Goal: Task Accomplishment & Management: Manage account settings

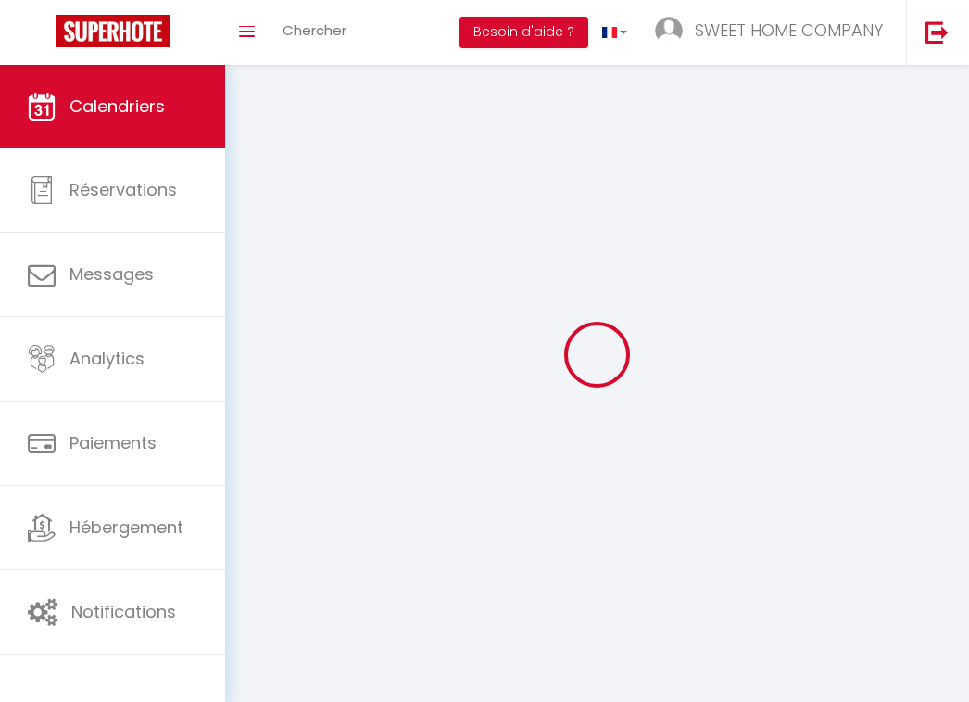
select select
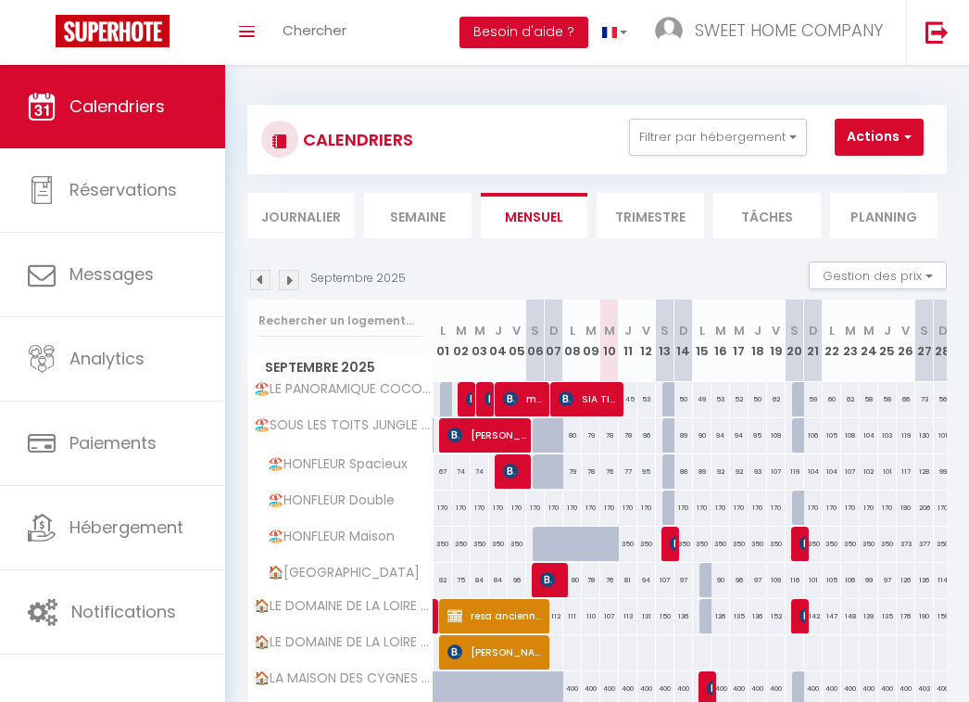
scroll to position [306, 0]
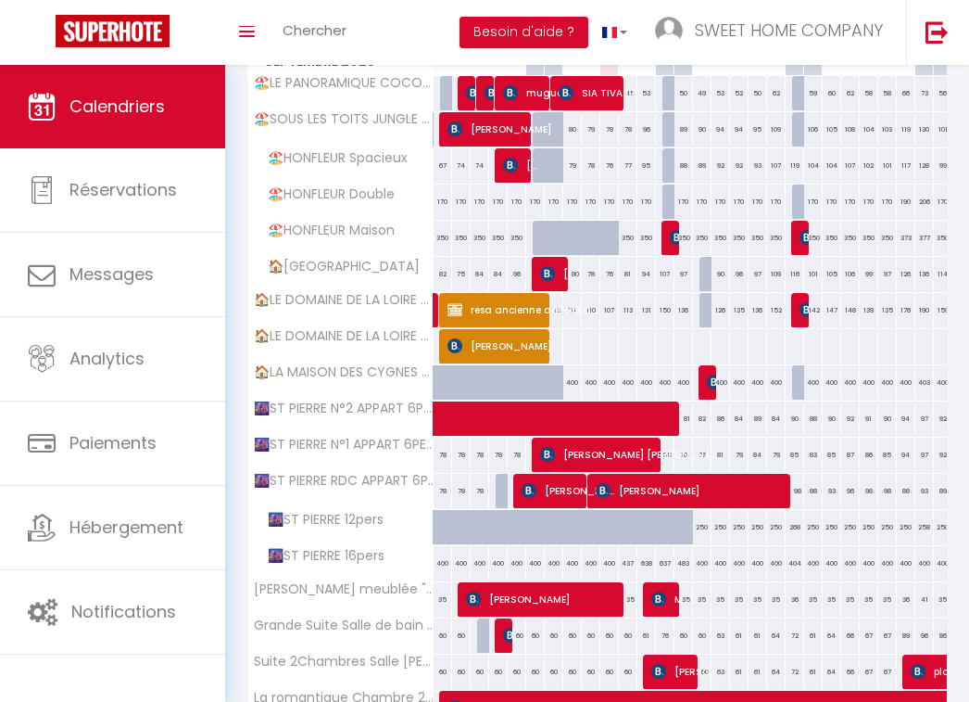
select select
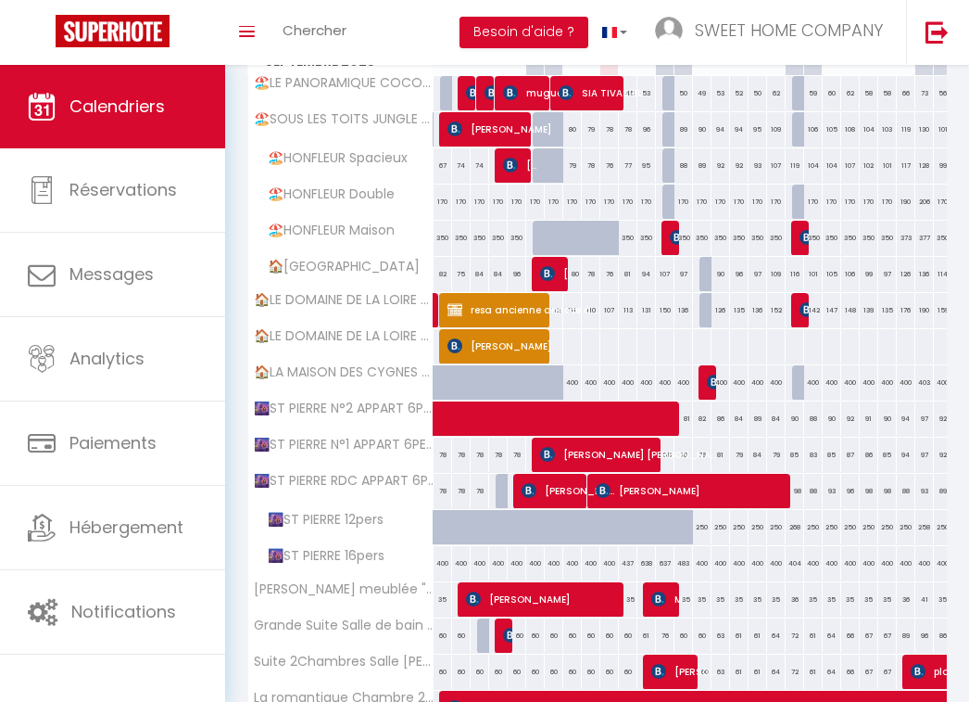
select select
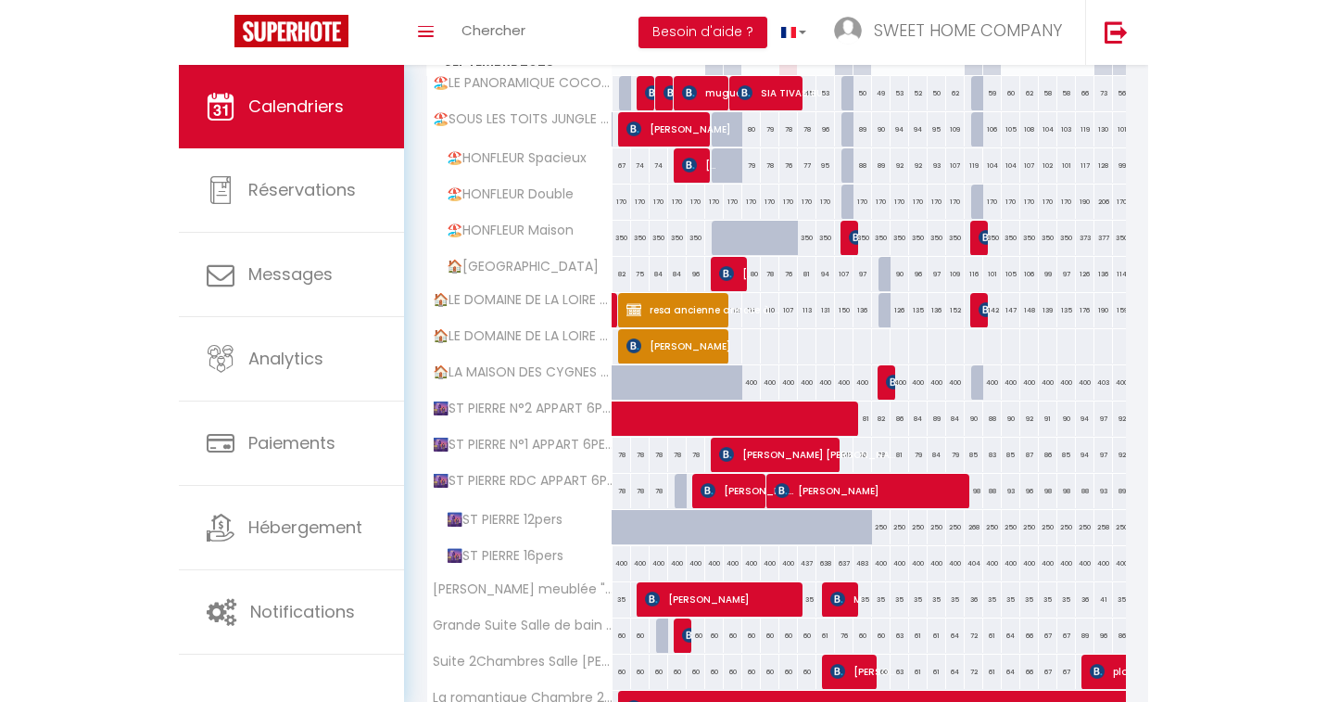
scroll to position [310, 0]
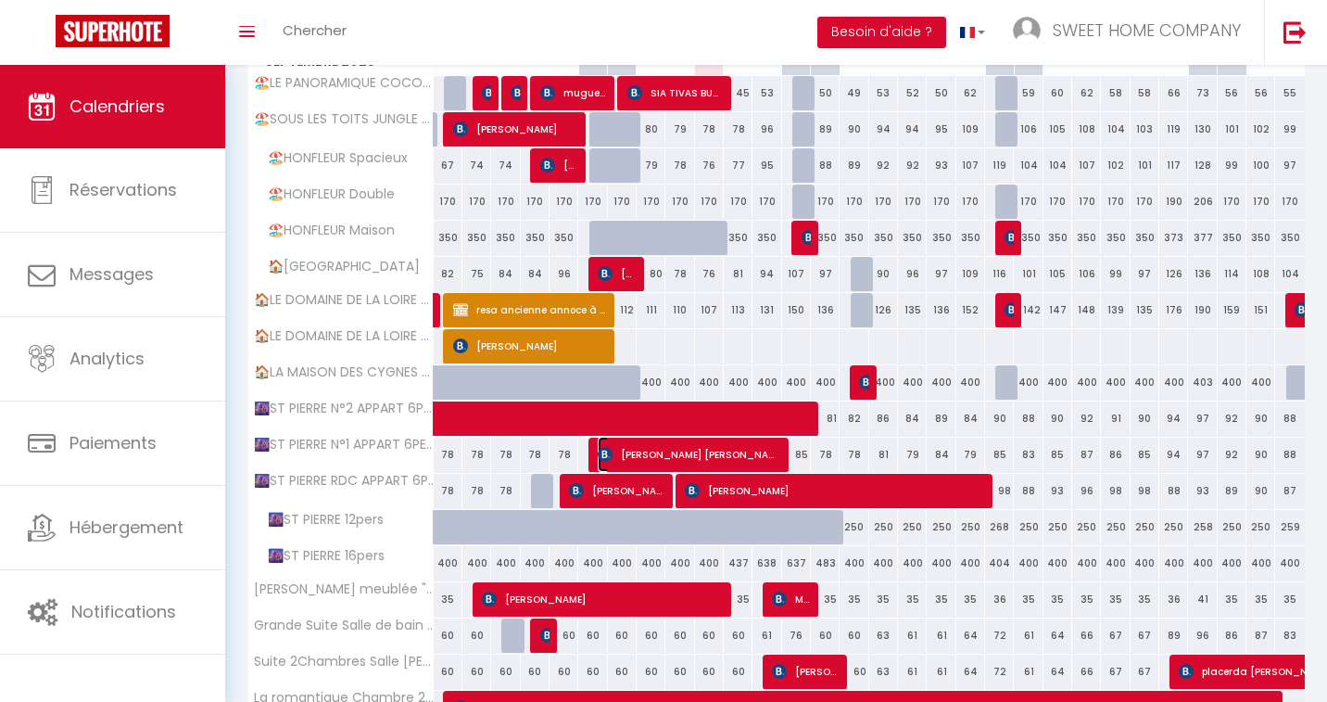
click at [716, 461] on span "[PERSON_NAME] [PERSON_NAME]" at bounding box center [689, 454] width 182 height 35
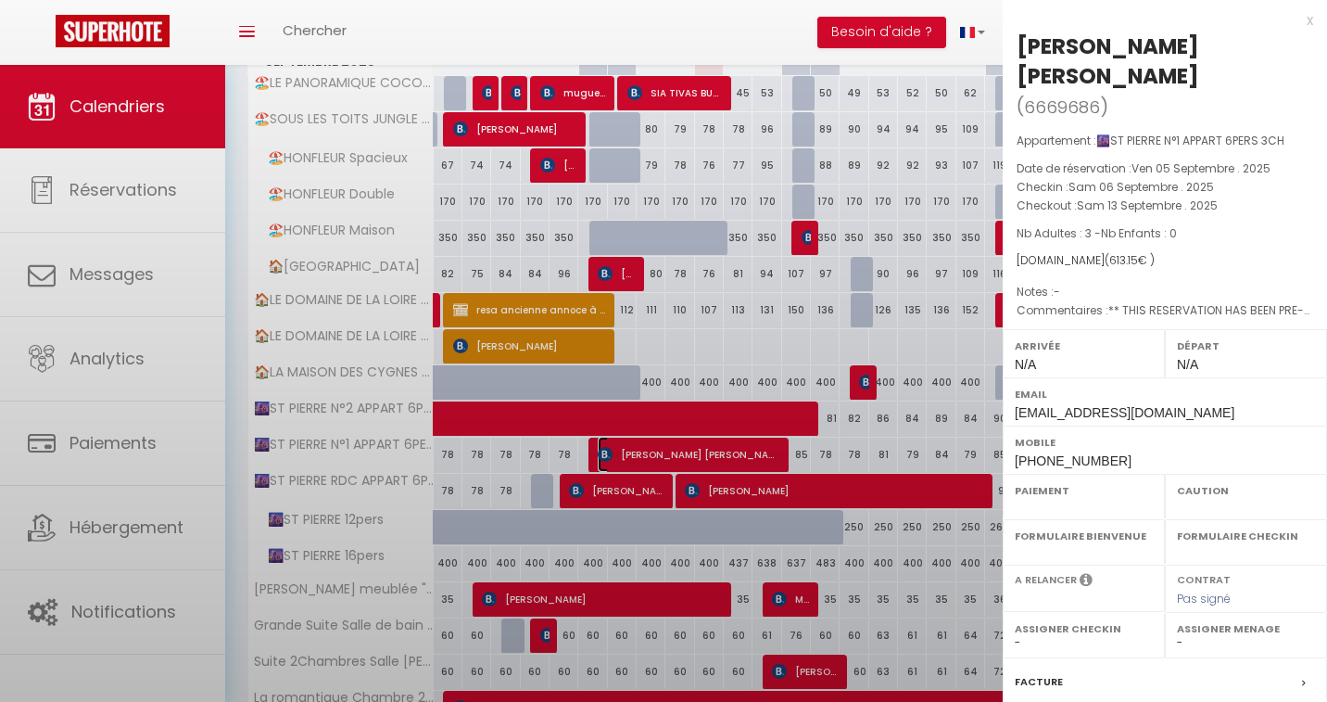
select select "OK"
select select "0"
select select "1"
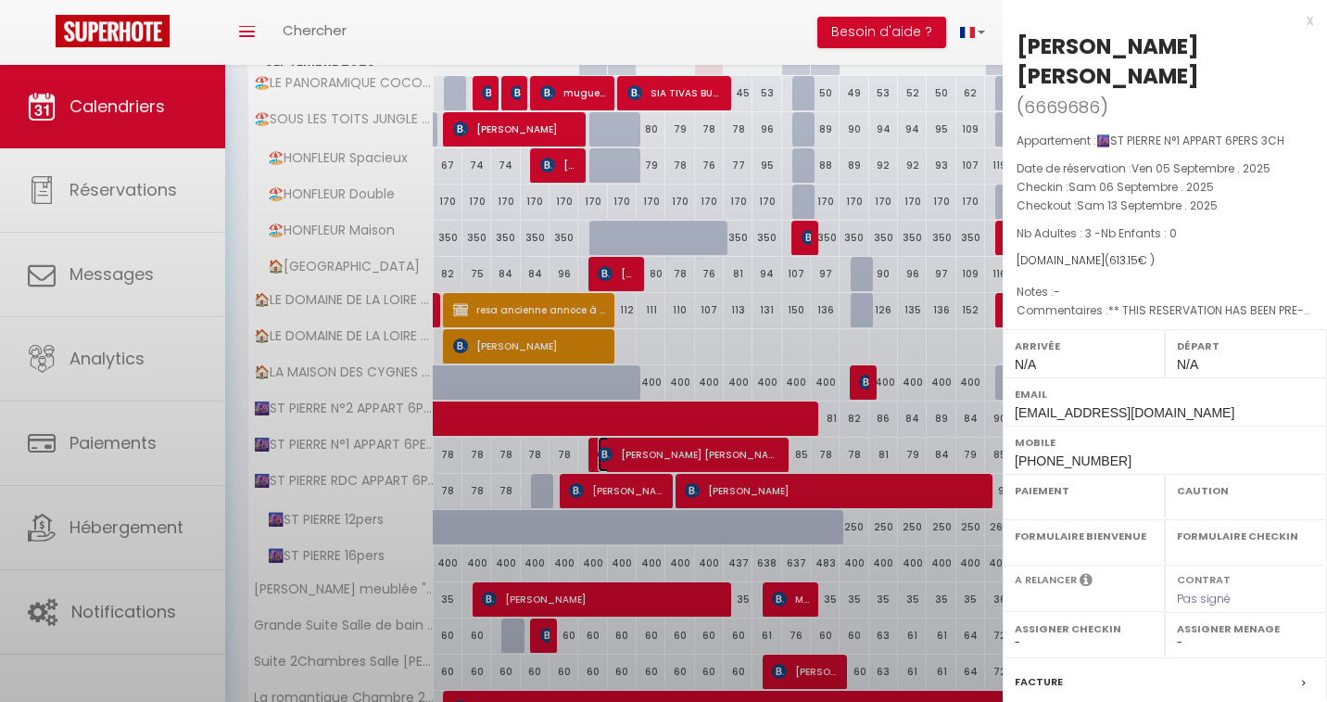
select select
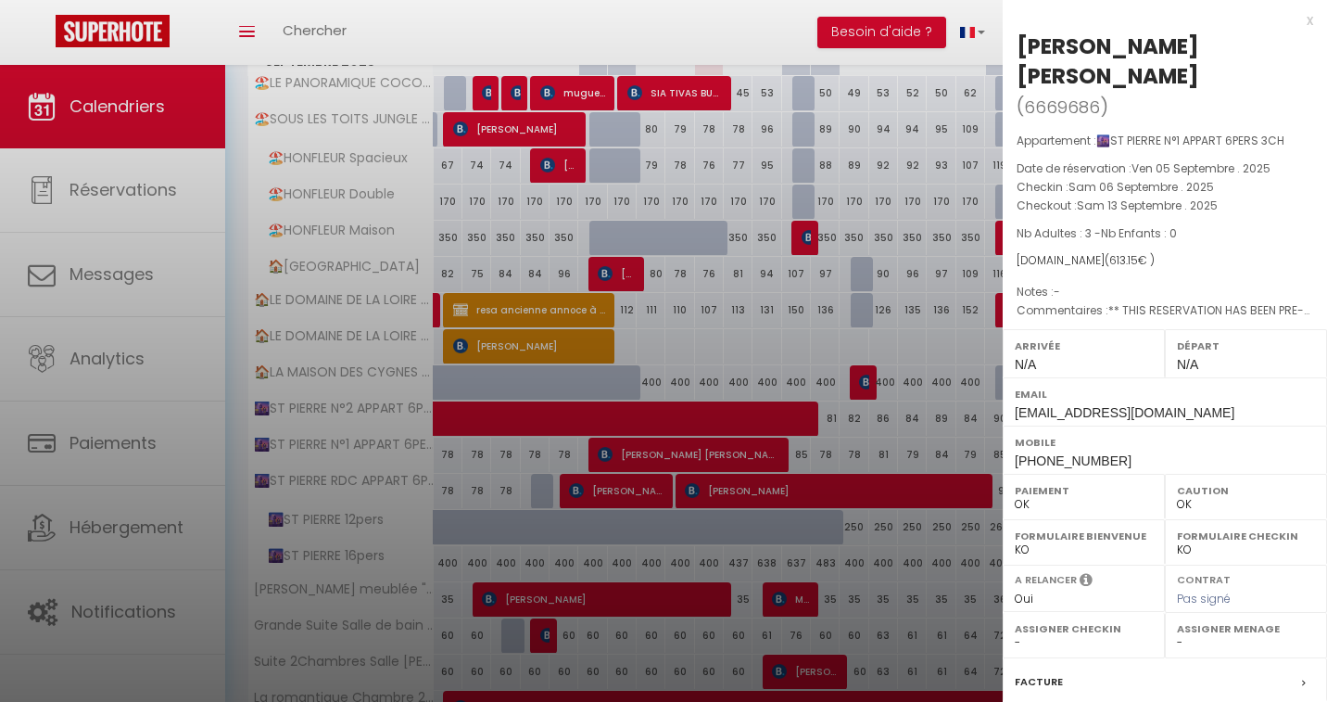
click at [969, 13] on div "x" at bounding box center [1158, 20] width 310 height 22
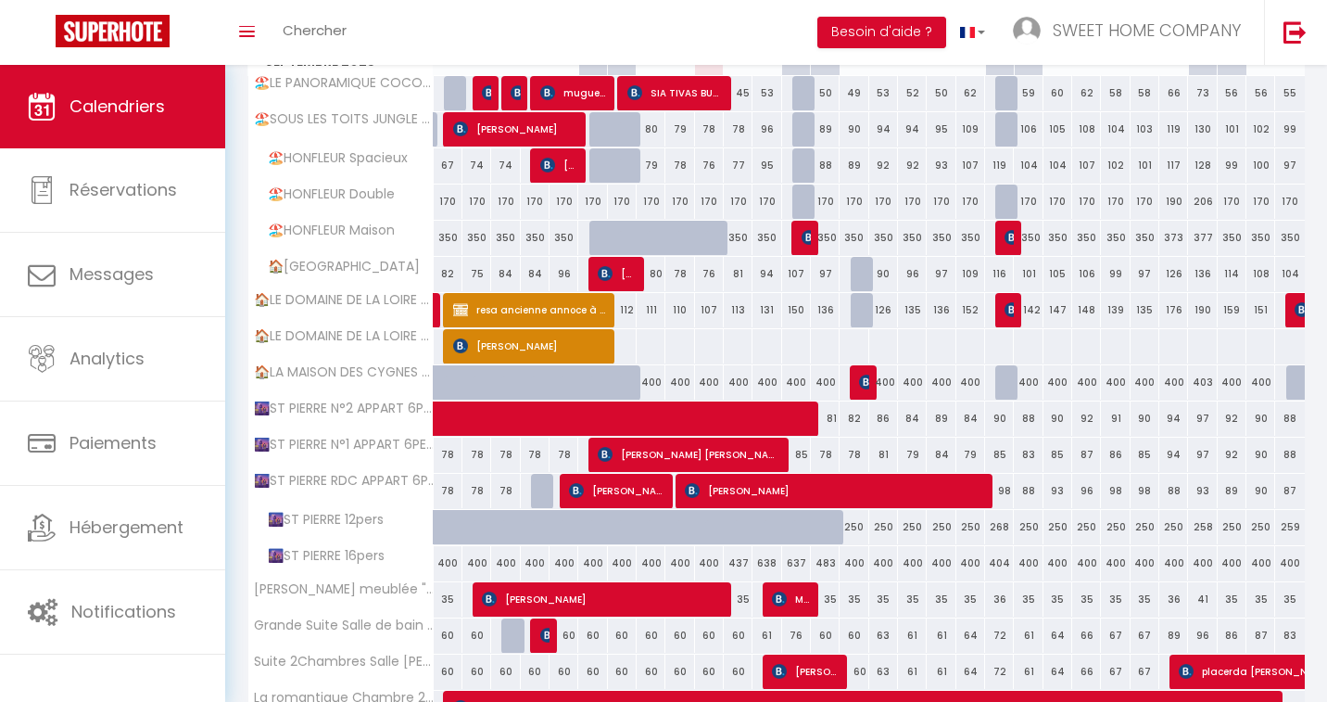
click at [804, 456] on div "85" at bounding box center [796, 454] width 29 height 34
type input "85"
type input "[PERSON_NAME] 13 Septembre 2025"
type input "Dim 14 Septembre 2025"
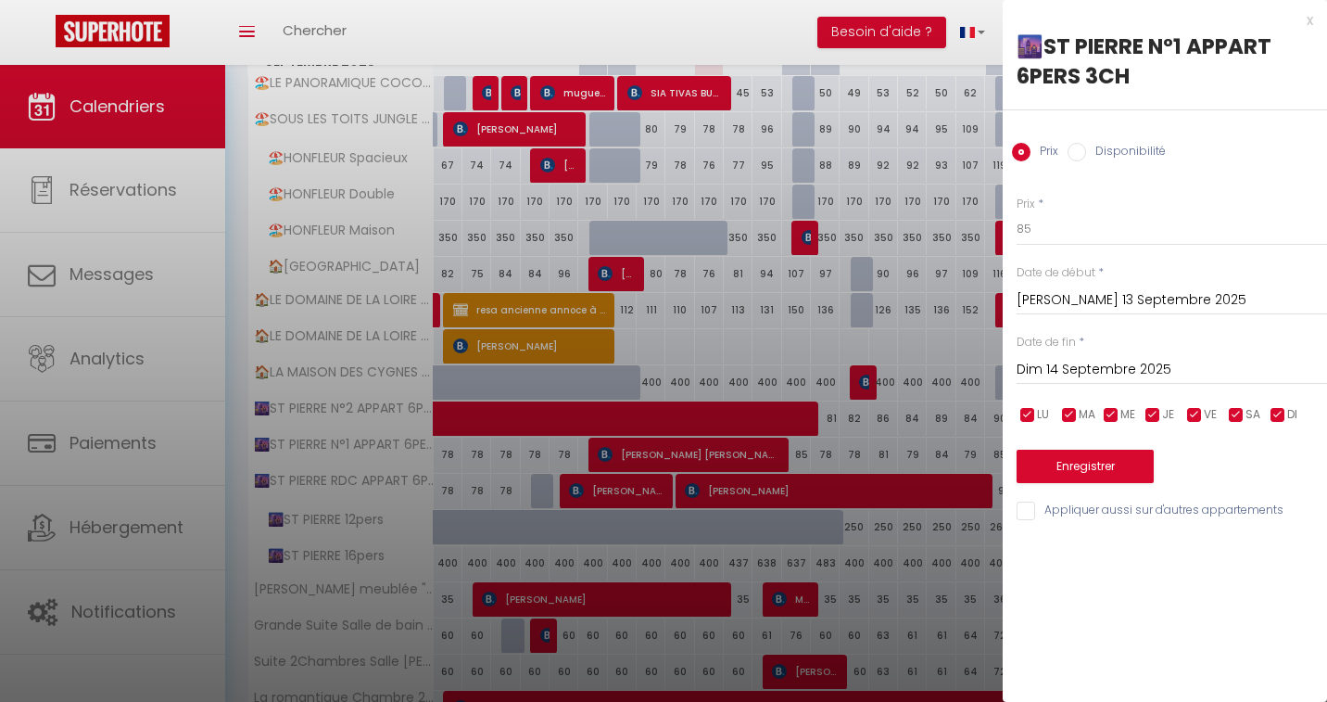
scroll to position [0, 0]
click at [969, 23] on div "x" at bounding box center [1158, 20] width 310 height 22
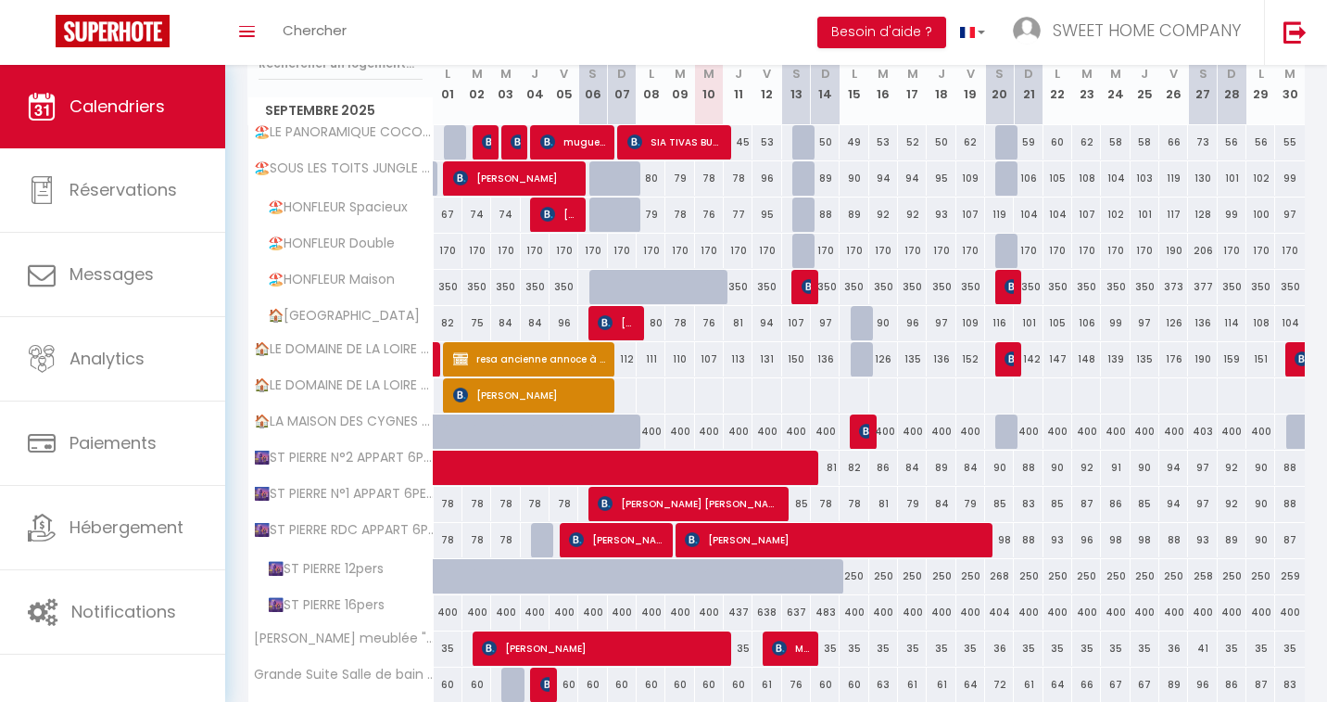
scroll to position [257, 0]
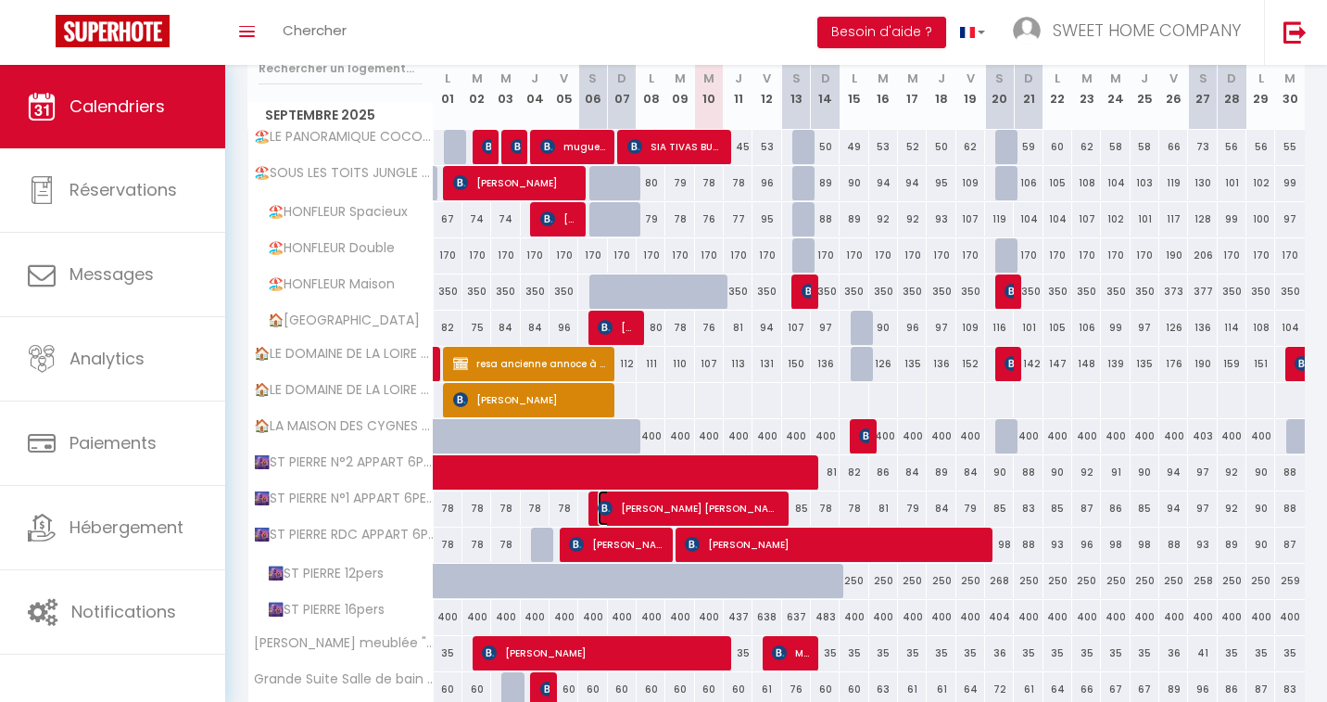
click at [694, 505] on span "[PERSON_NAME] [PERSON_NAME]" at bounding box center [689, 507] width 182 height 35
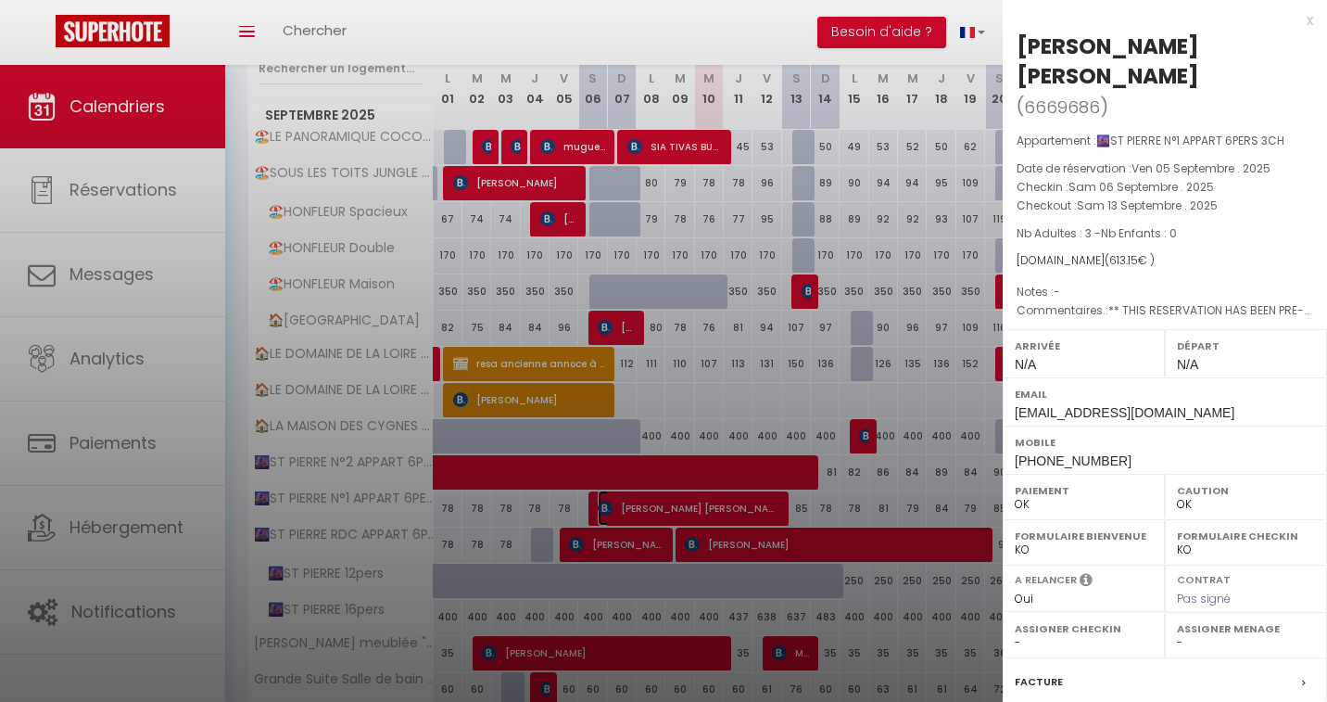
scroll to position [10, 0]
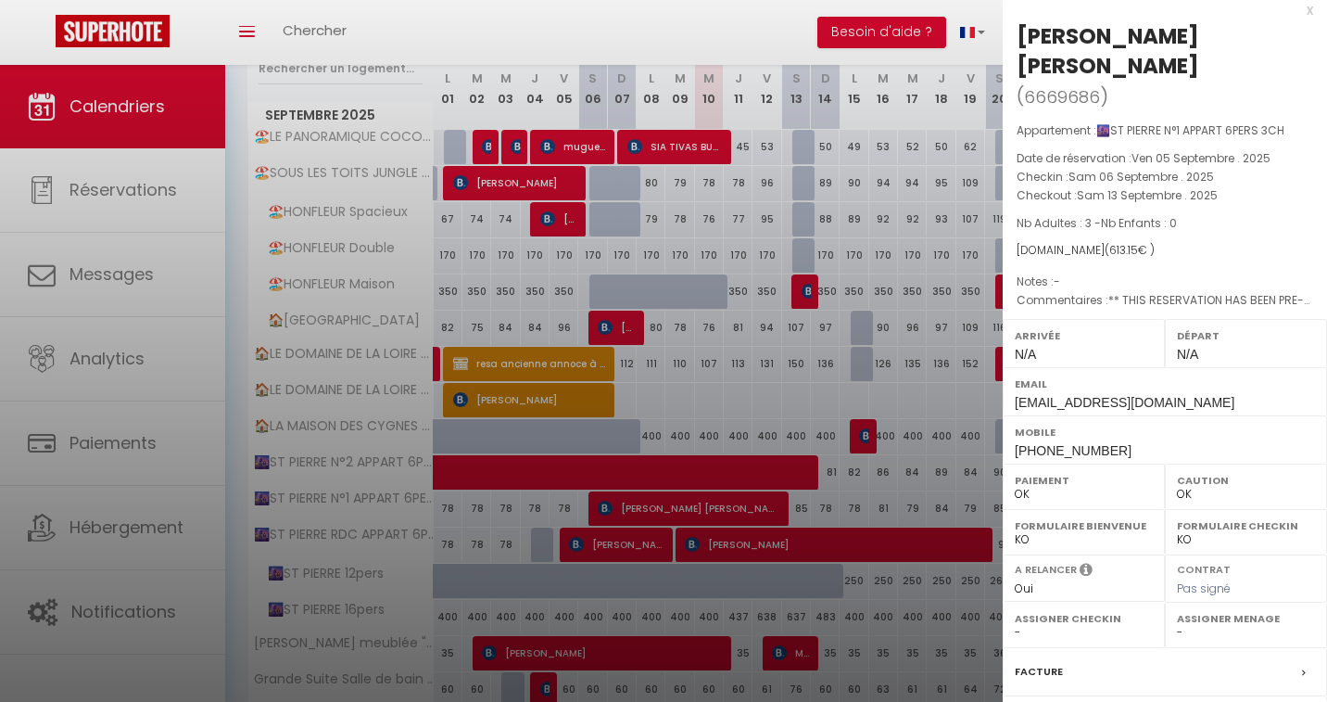
drag, startPoint x: 1019, startPoint y: 35, endPoint x: 1302, endPoint y: 43, distance: 283.7
click at [969, 43] on h2 "[PERSON_NAME] [PERSON_NAME] ( 6669686 )" at bounding box center [1165, 66] width 297 height 91
copy div "[PERSON_NAME] [PERSON_NAME]"
click at [969, 11] on div "x" at bounding box center [1158, 10] width 310 height 22
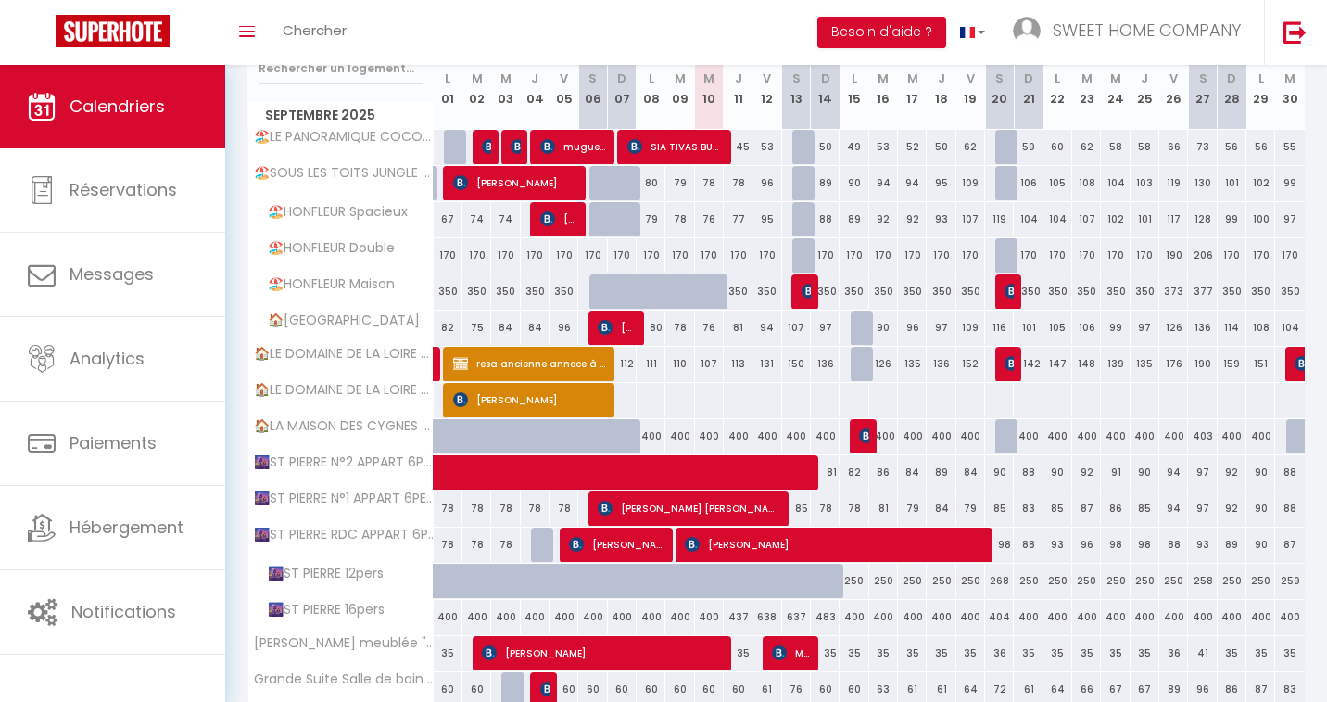
scroll to position [0, 0]
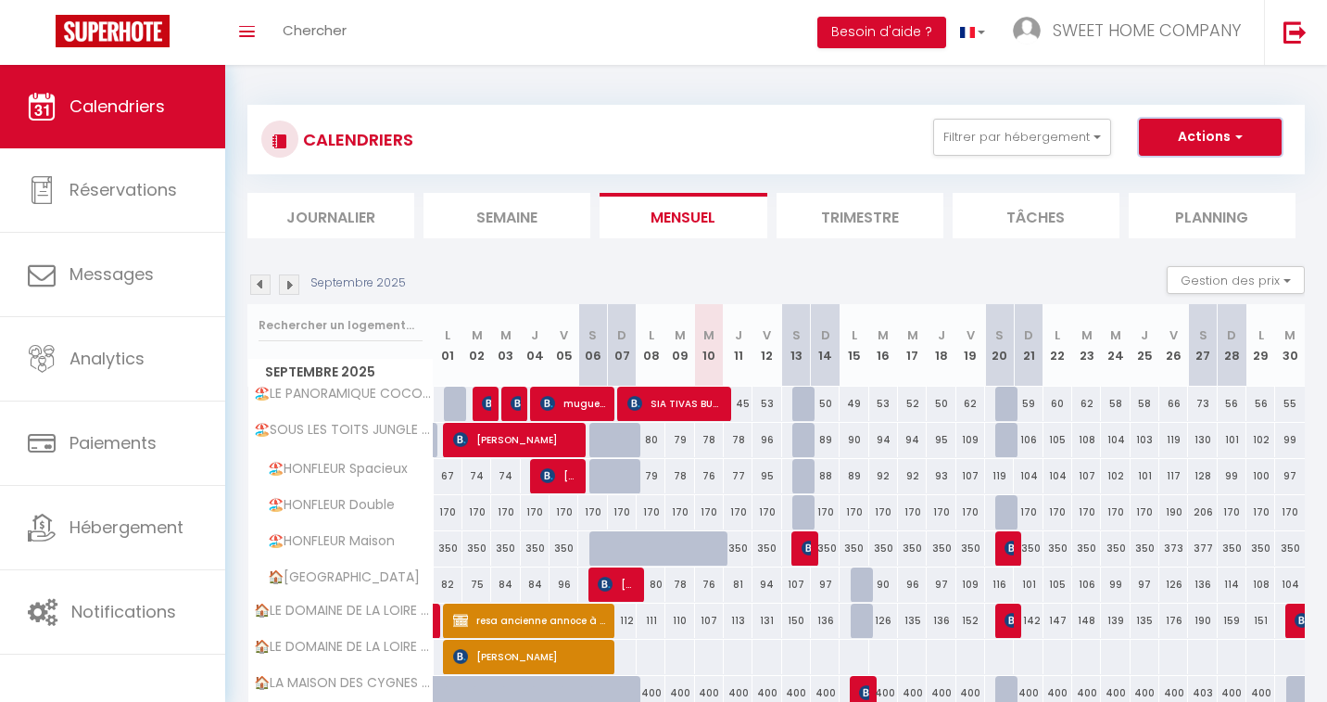
click at [969, 133] on span "button" at bounding box center [1236, 136] width 11 height 19
click at [969, 181] on link "Nouvelle réservation" at bounding box center [1190, 180] width 161 height 28
select select
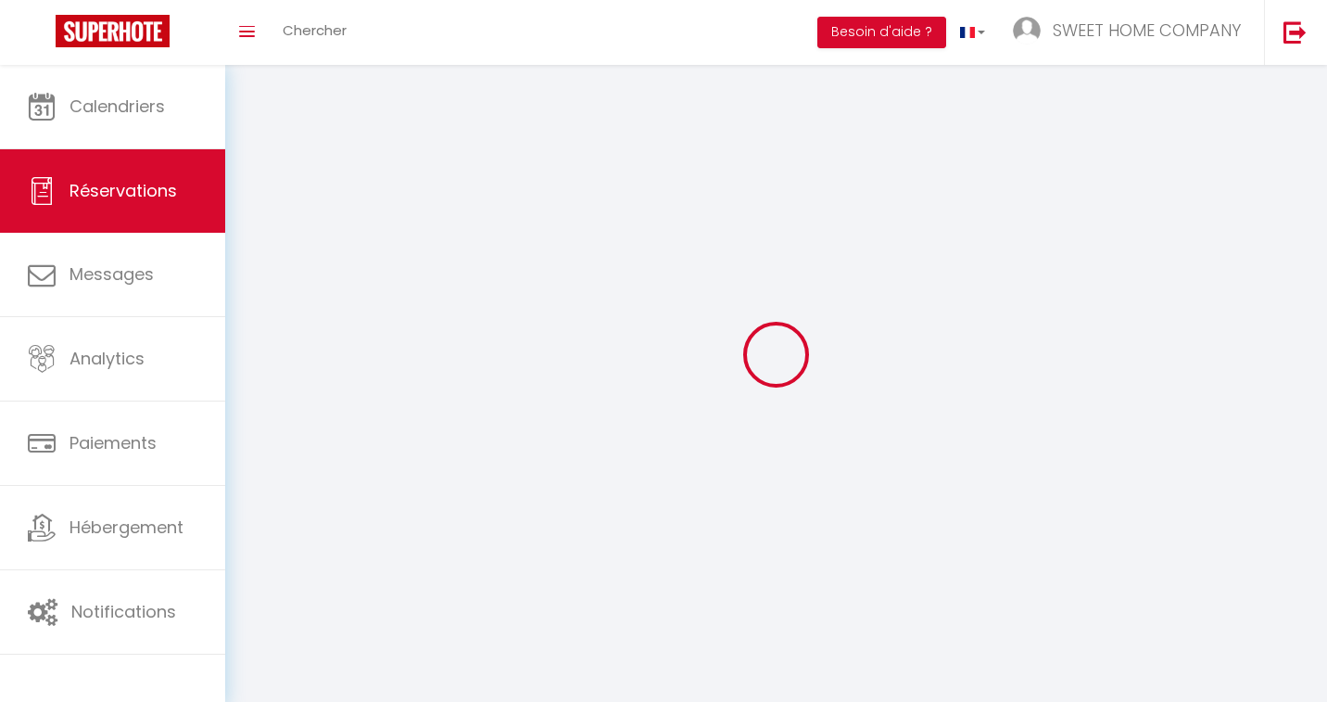
select select
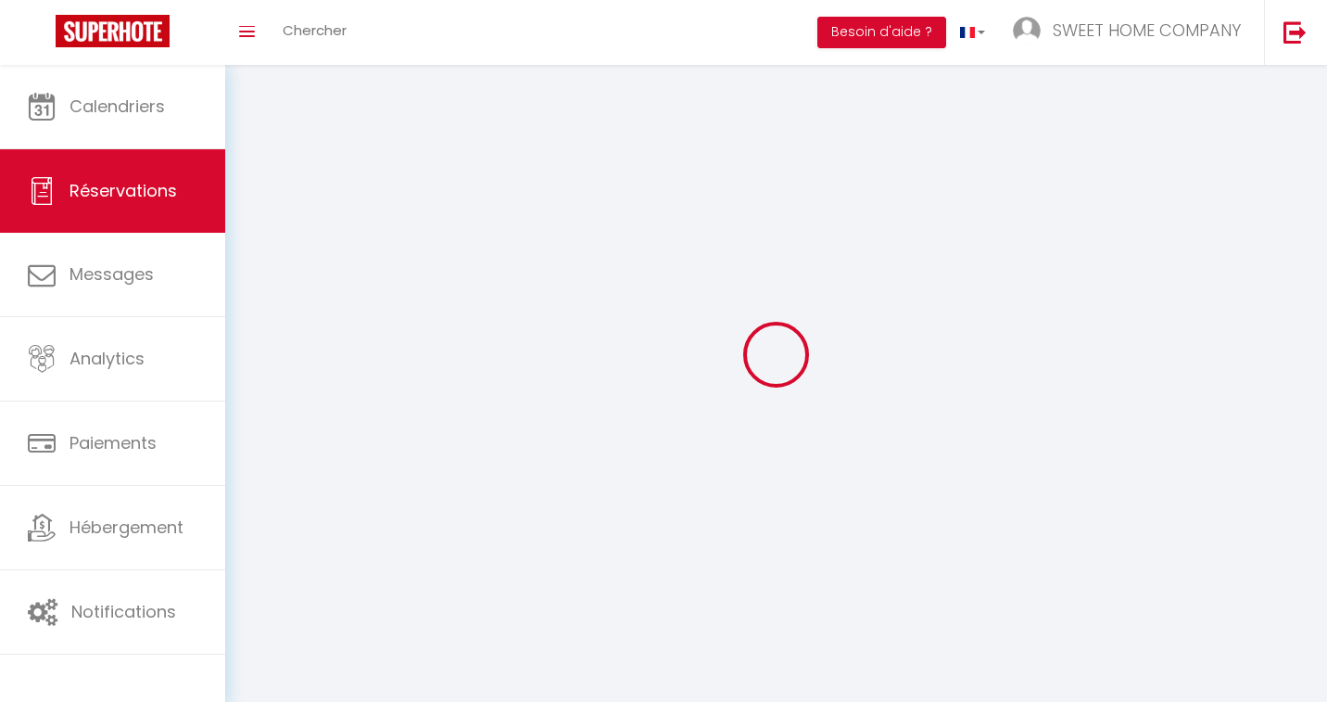
select select
checkbox input "false"
select select
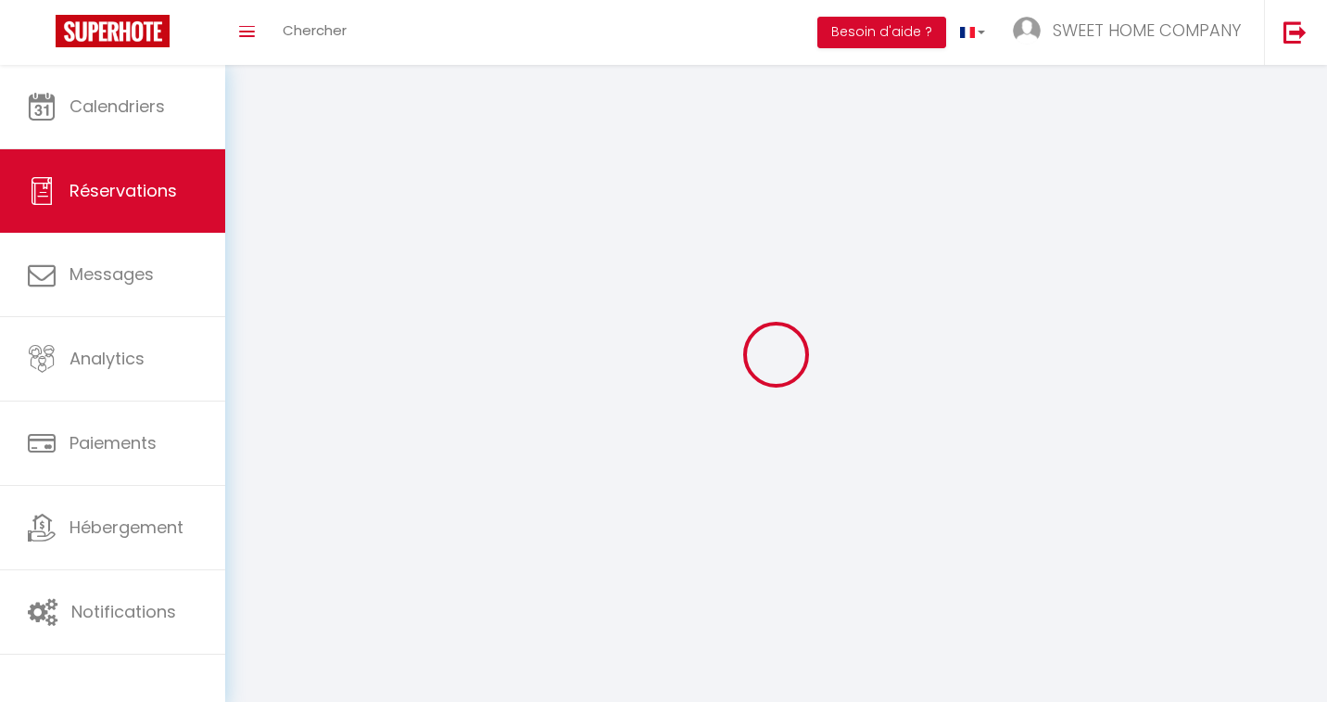
select select
checkbox input "false"
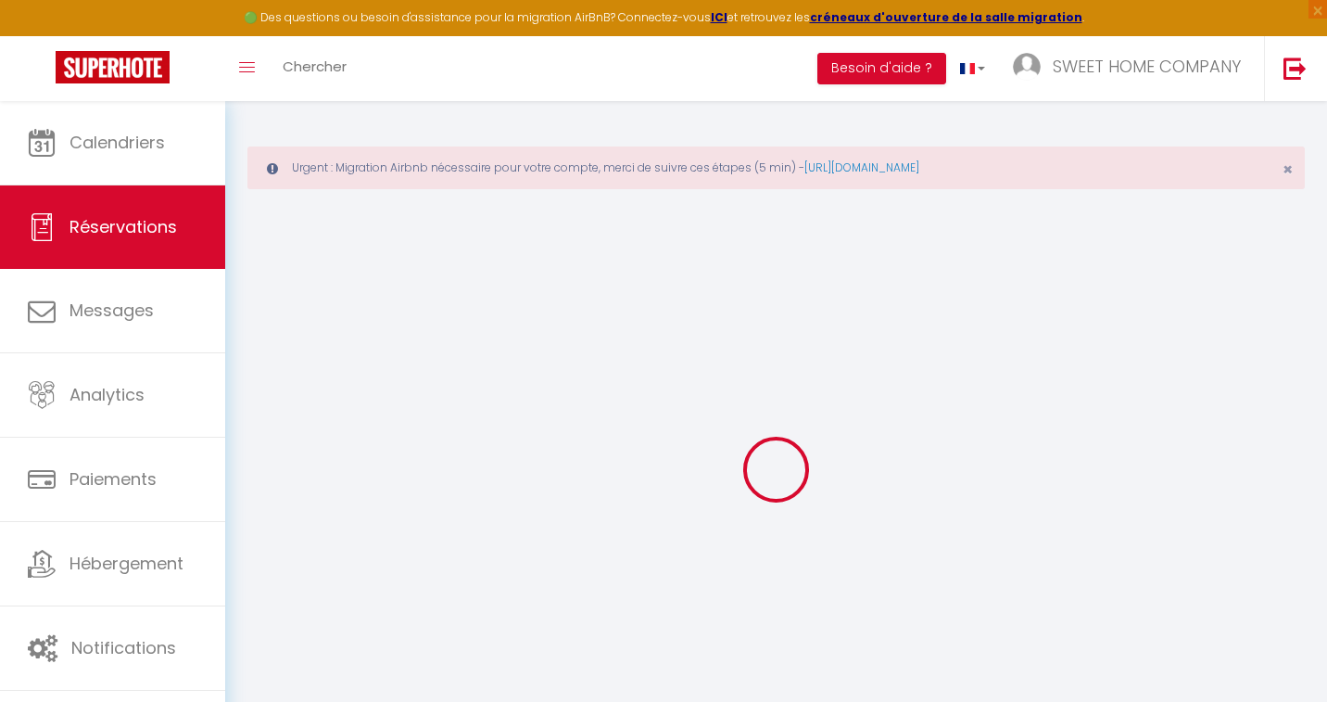
select select
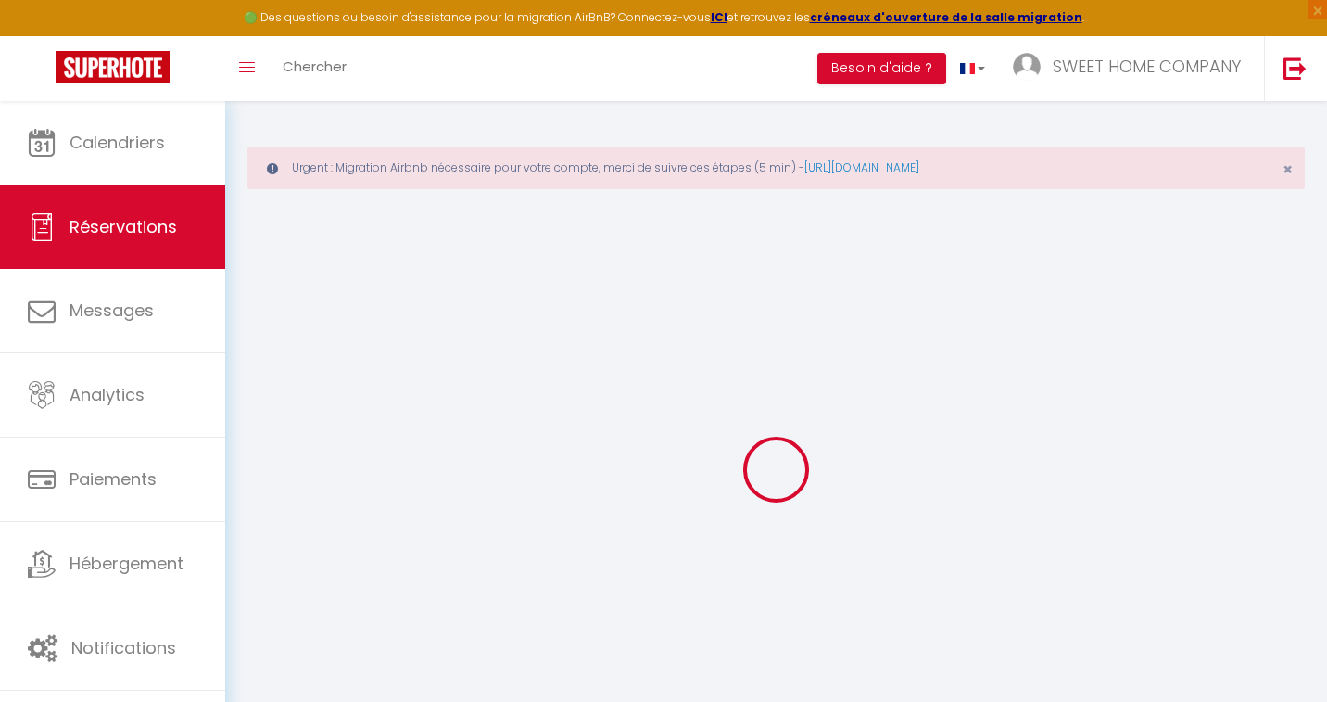
select select
checkbox input "false"
select select
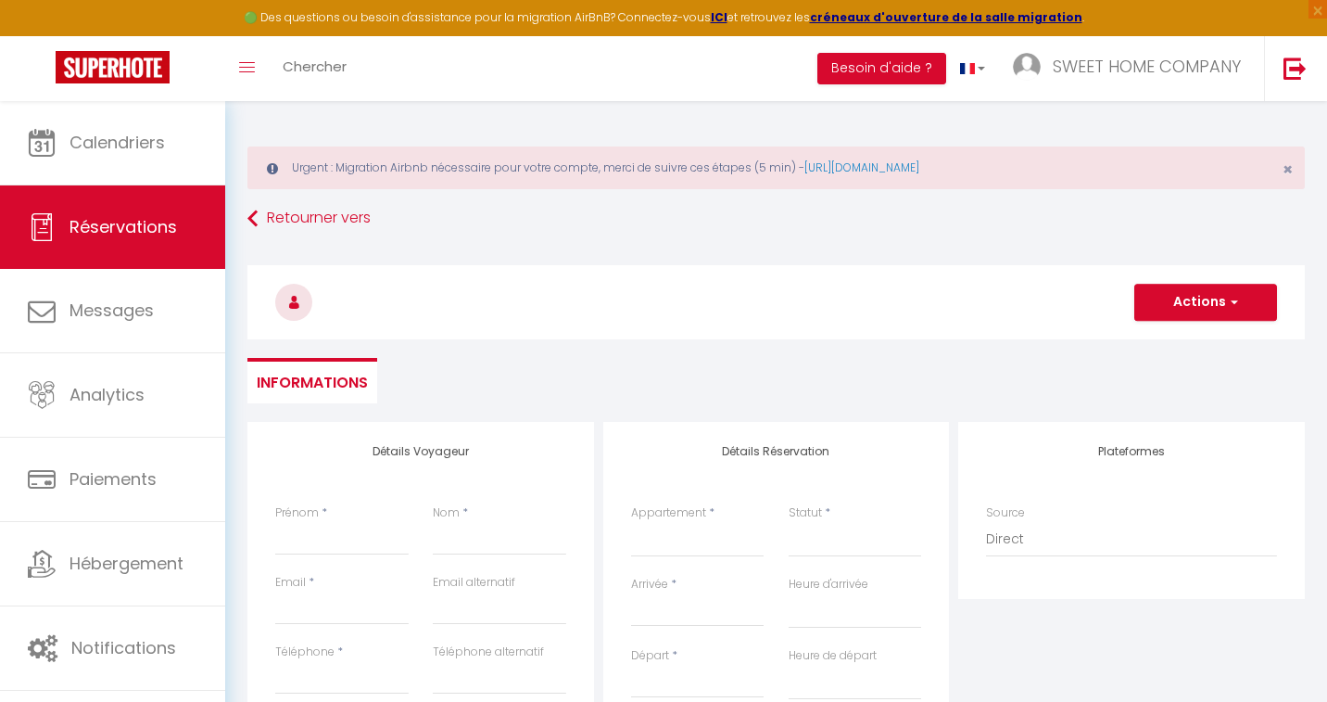
select select
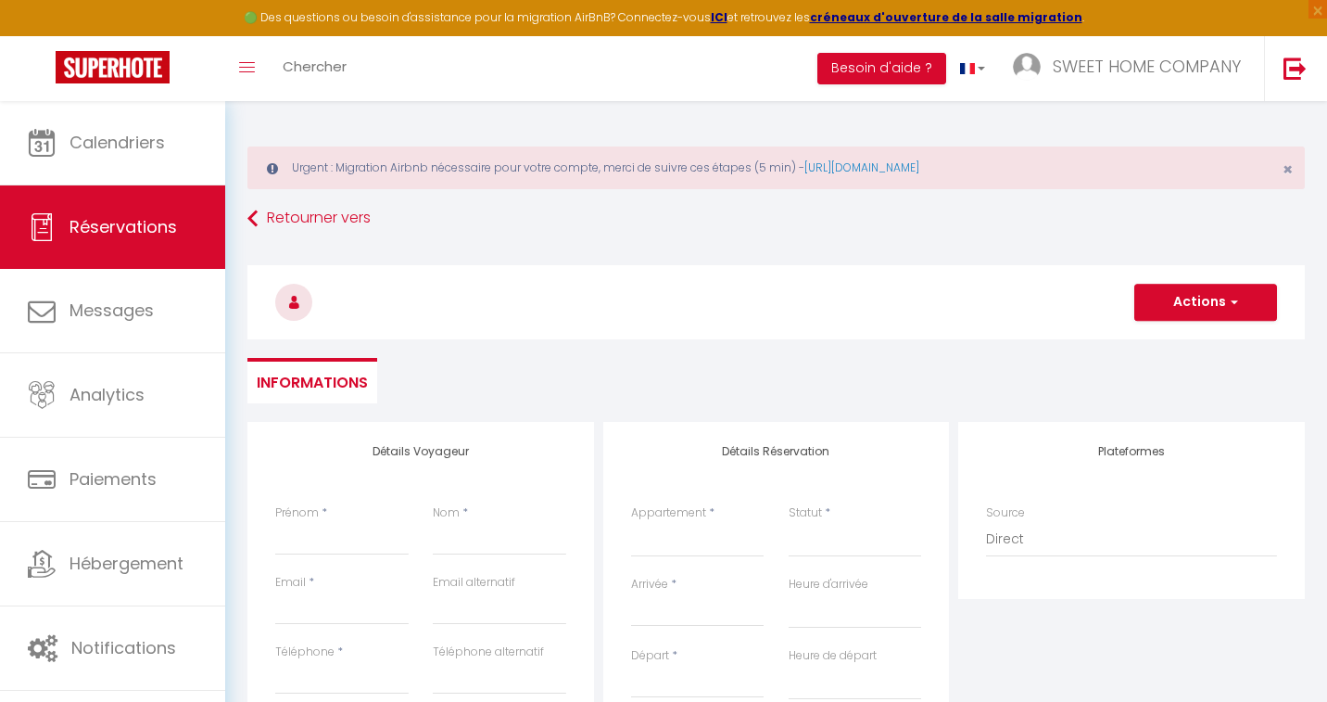
checkbox input "false"
click at [969, 181] on div "Urgent : Migration Airbnb nécessaire pour votre compte, merci de suivre ces éta…" at bounding box center [775, 167] width 1057 height 43
select select
click at [341, 545] on input "Prénom" at bounding box center [341, 538] width 133 height 33
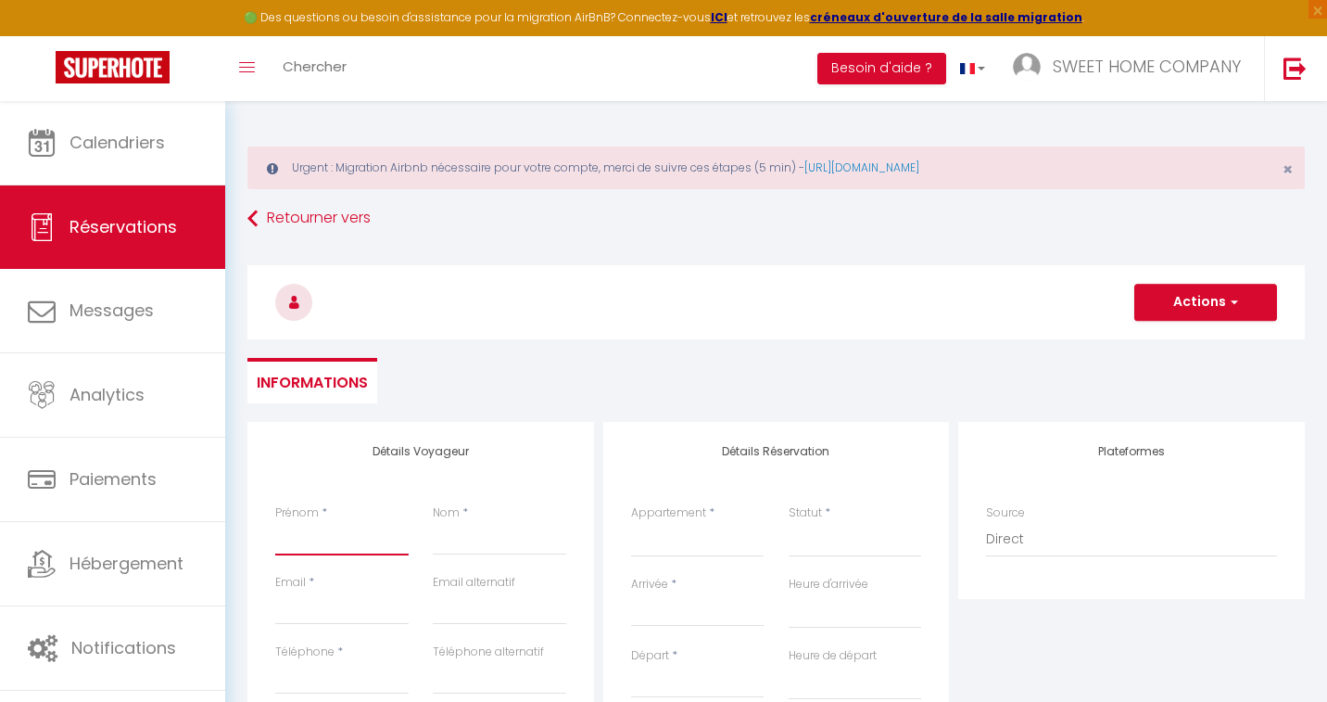
paste input "[PERSON_NAME] [PERSON_NAME]"
type input "[PERSON_NAME] [PERSON_NAME]"
select select
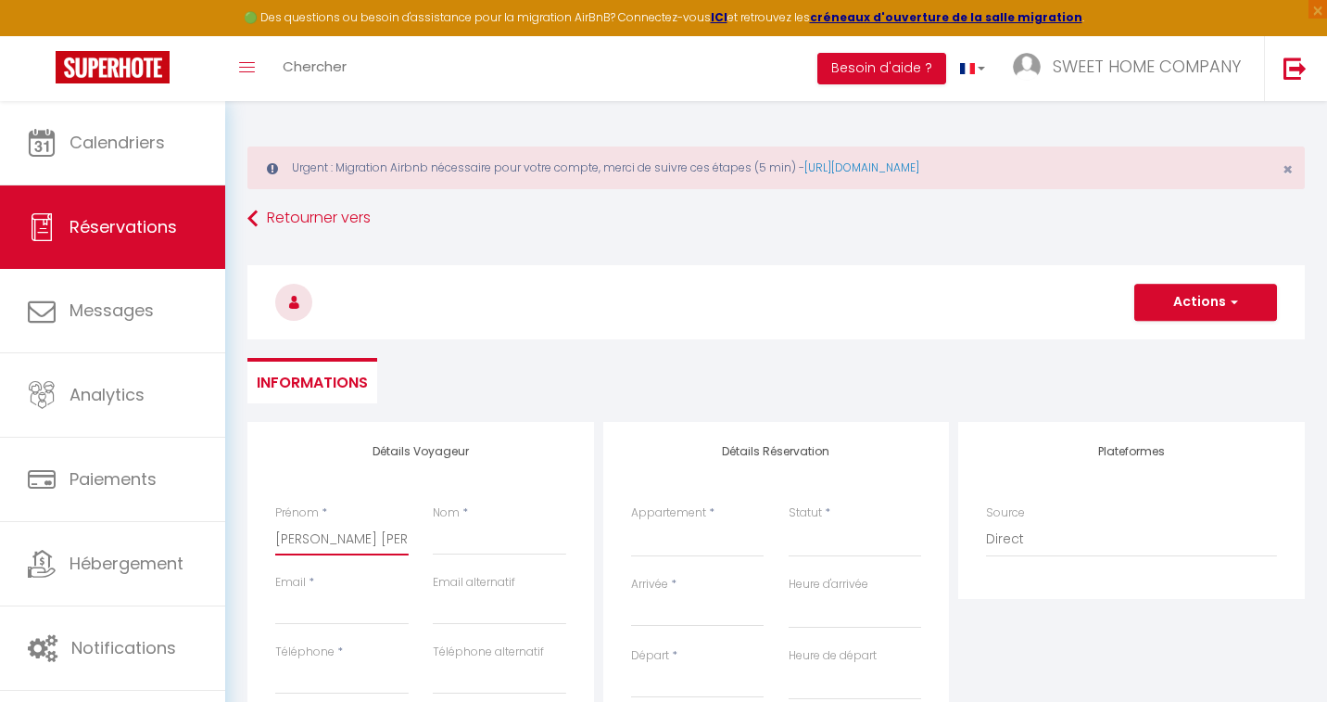
select select
checkbox input "false"
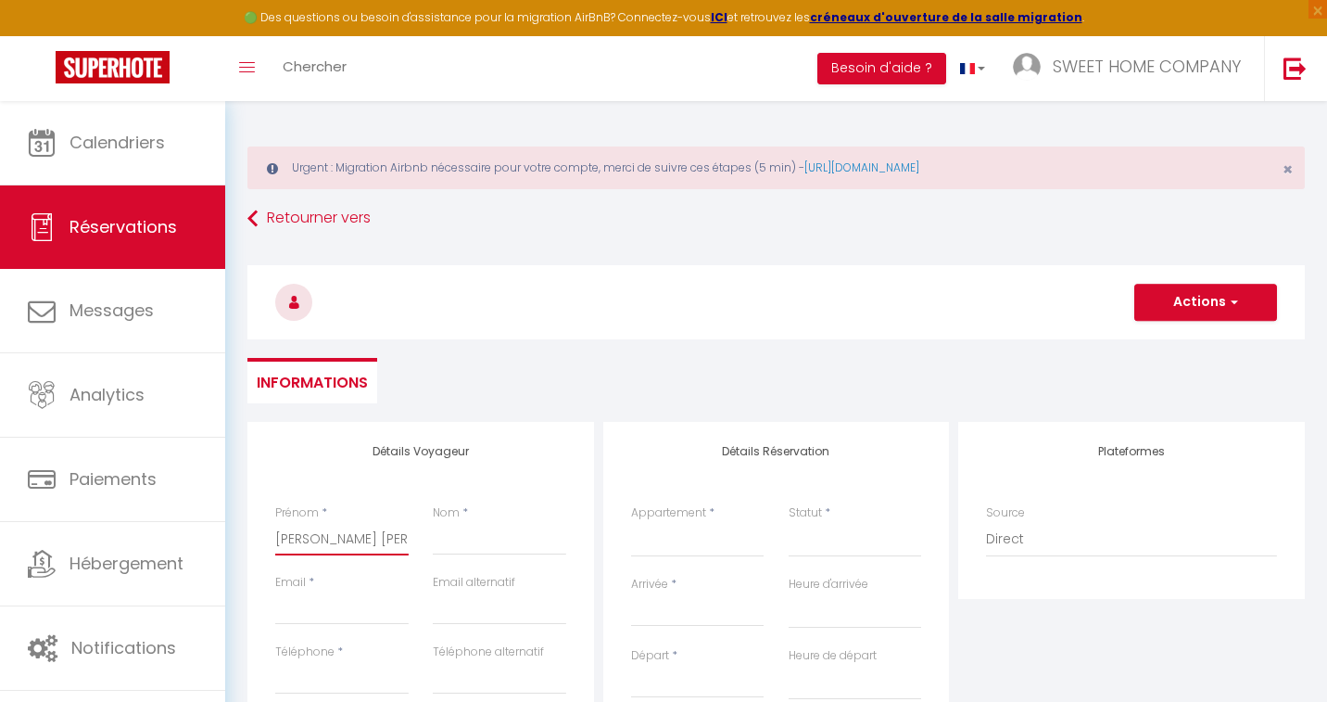
scroll to position [0, 23]
drag, startPoint x: 284, startPoint y: 539, endPoint x: 421, endPoint y: 530, distance: 137.5
click at [421, 530] on div "Prénom * [PERSON_NAME] [PERSON_NAME] Nom *" at bounding box center [420, 539] width 315 height 70
type input "[PERSON_NAME]"
select select
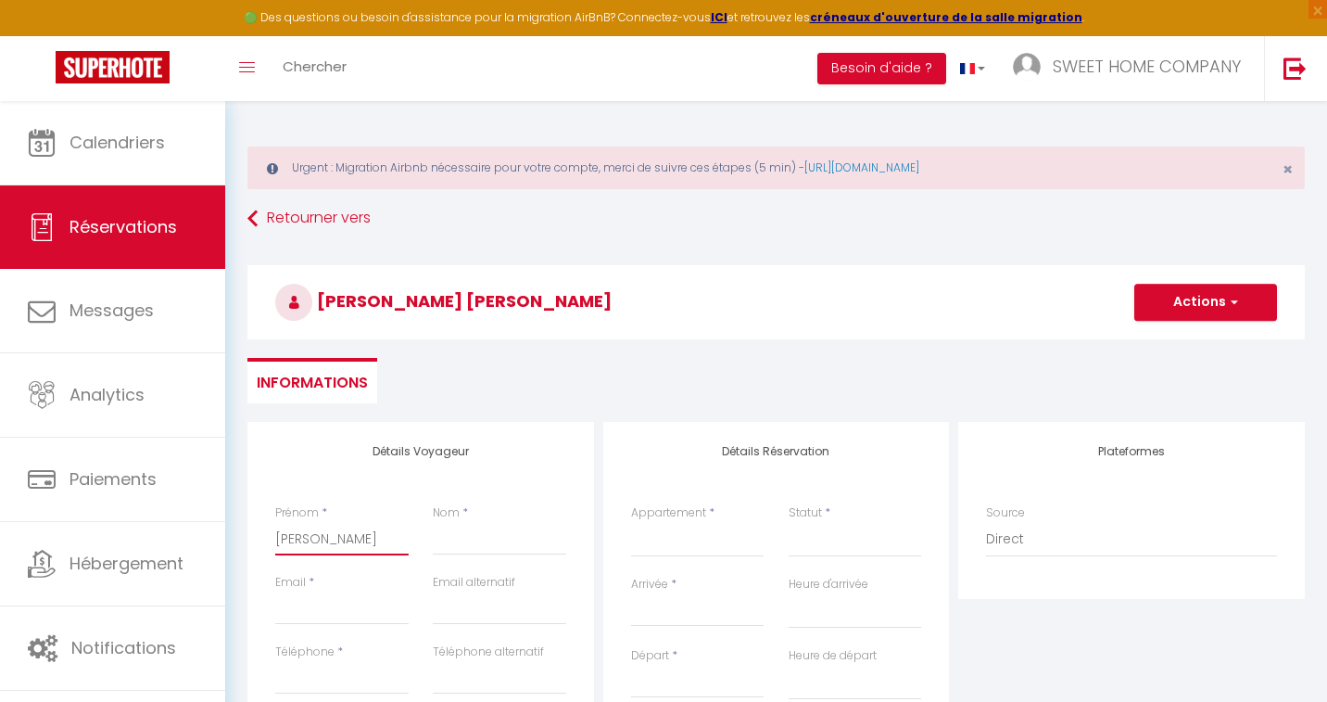
select select
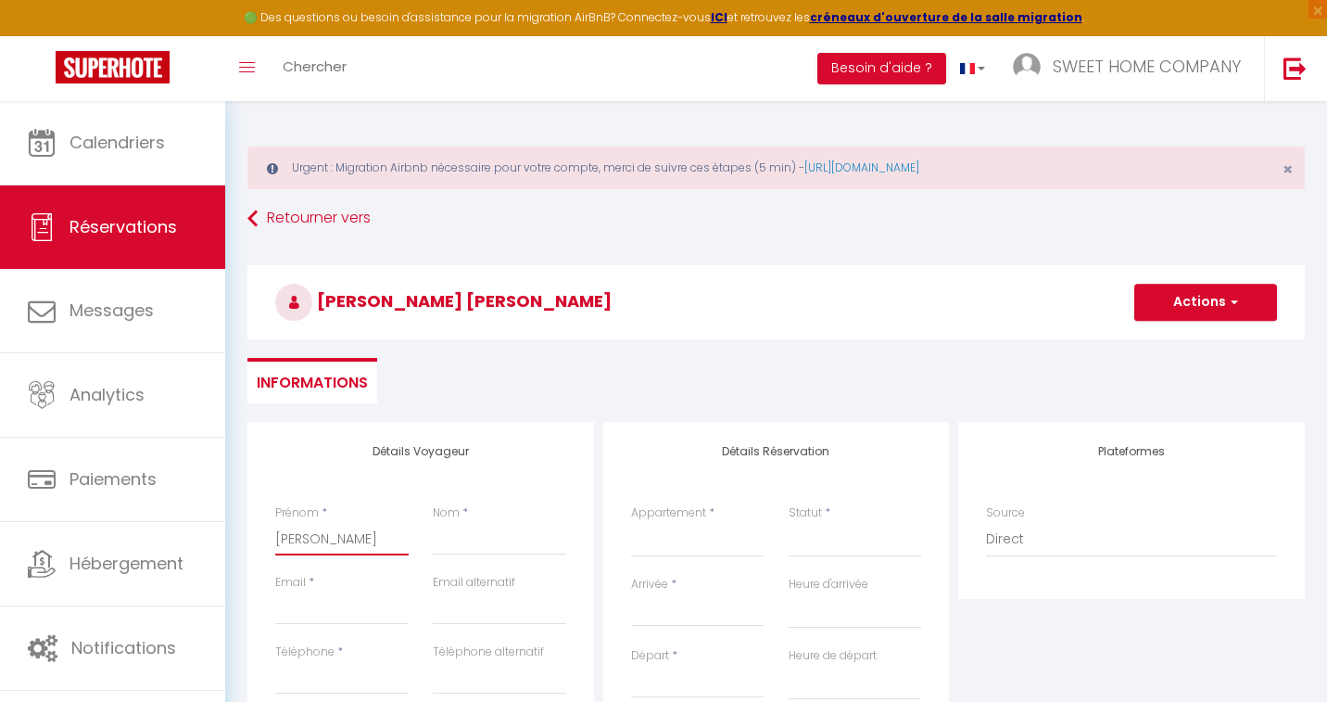
select select
checkbox input "false"
type input "[PERSON_NAME]"
click at [470, 544] on input "Nom" at bounding box center [499, 538] width 133 height 33
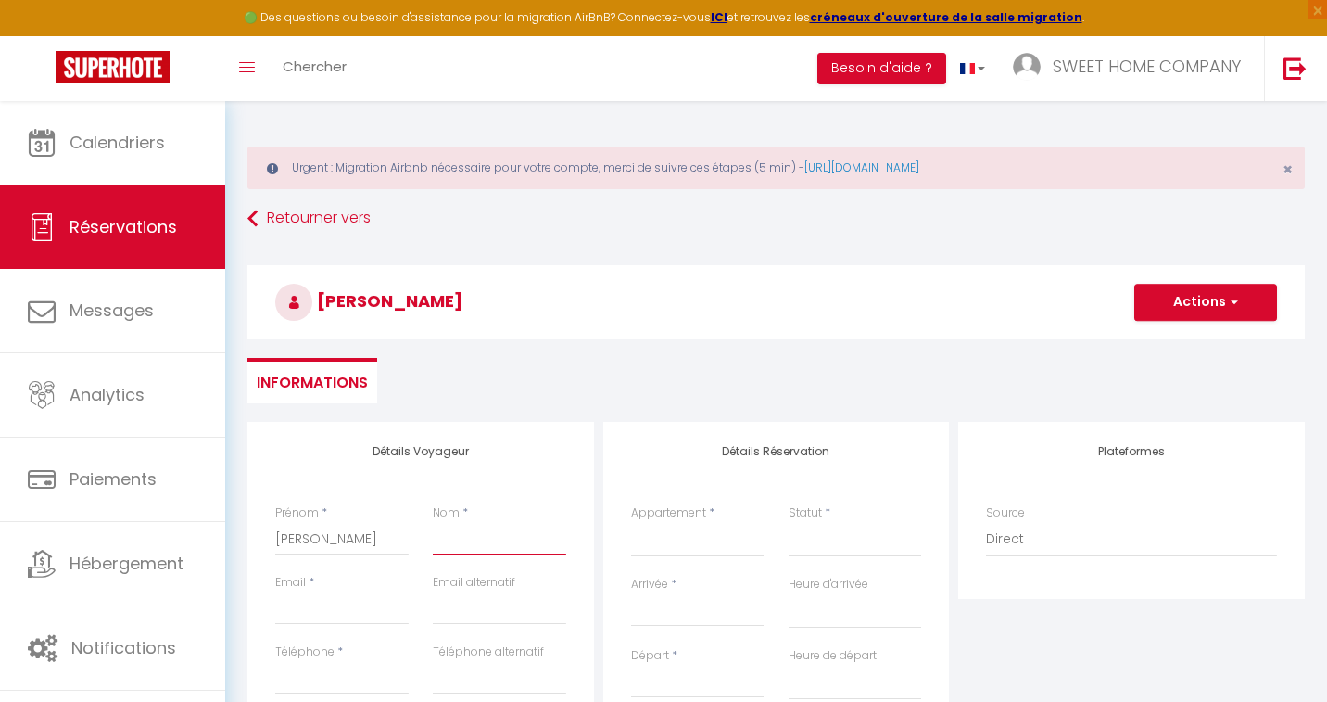
paste input "[PERSON_NAME] [PERSON_NAME]"
type input "[PERSON_NAME] [PERSON_NAME]"
select select
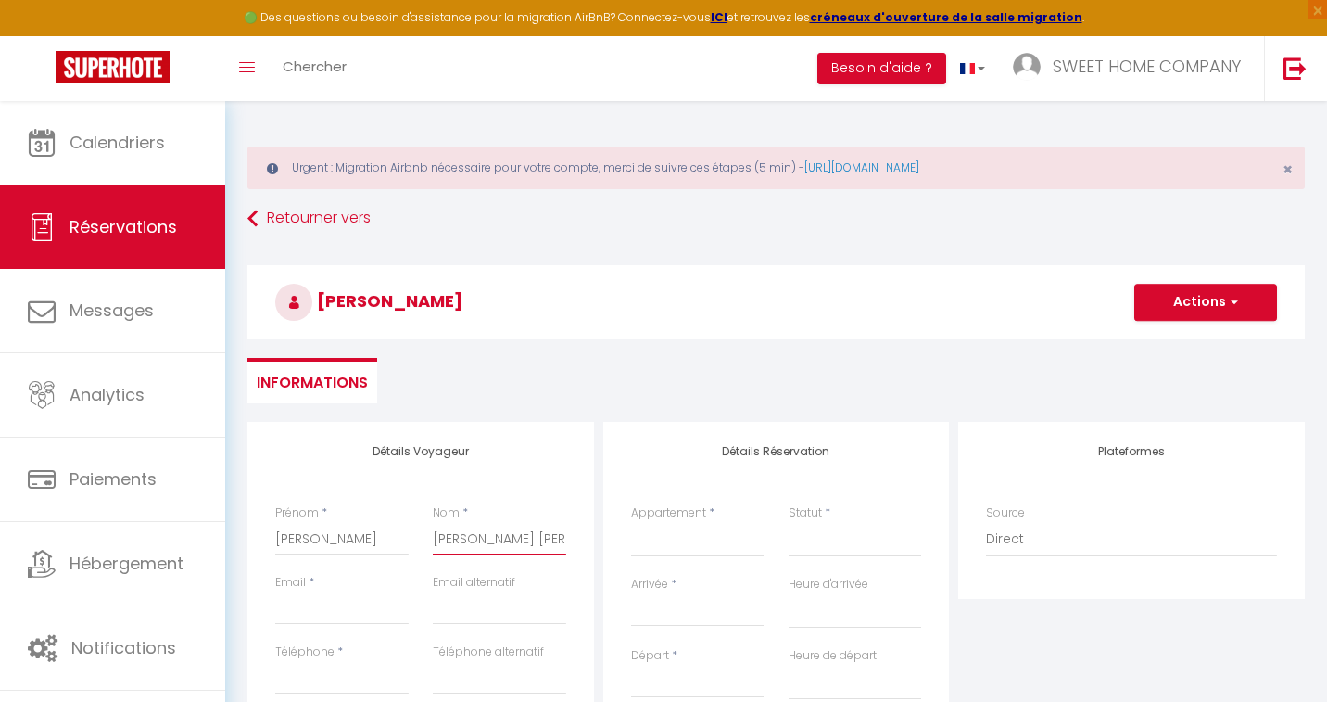
select select
checkbox input "false"
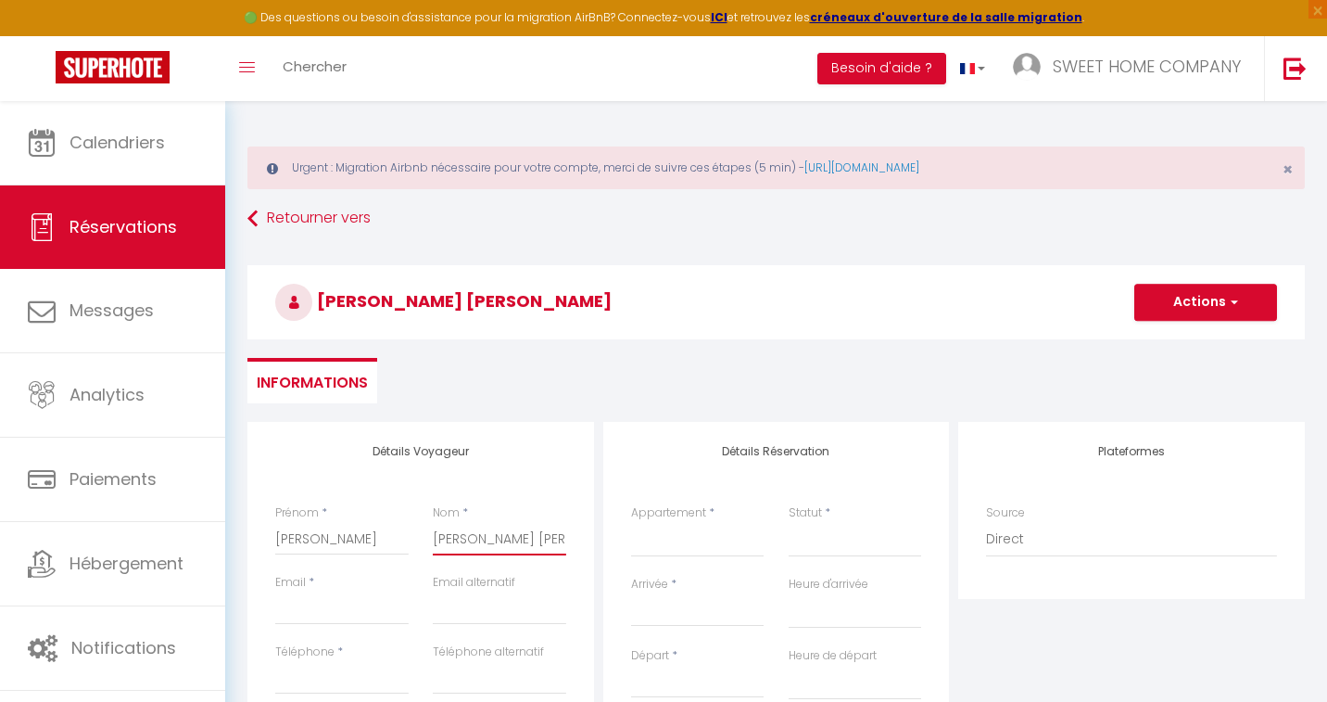
type input "[PERSON_NAME] [PERSON_NAME]"
click at [315, 614] on input "Email client" at bounding box center [341, 607] width 133 height 33
type input "j"
select select
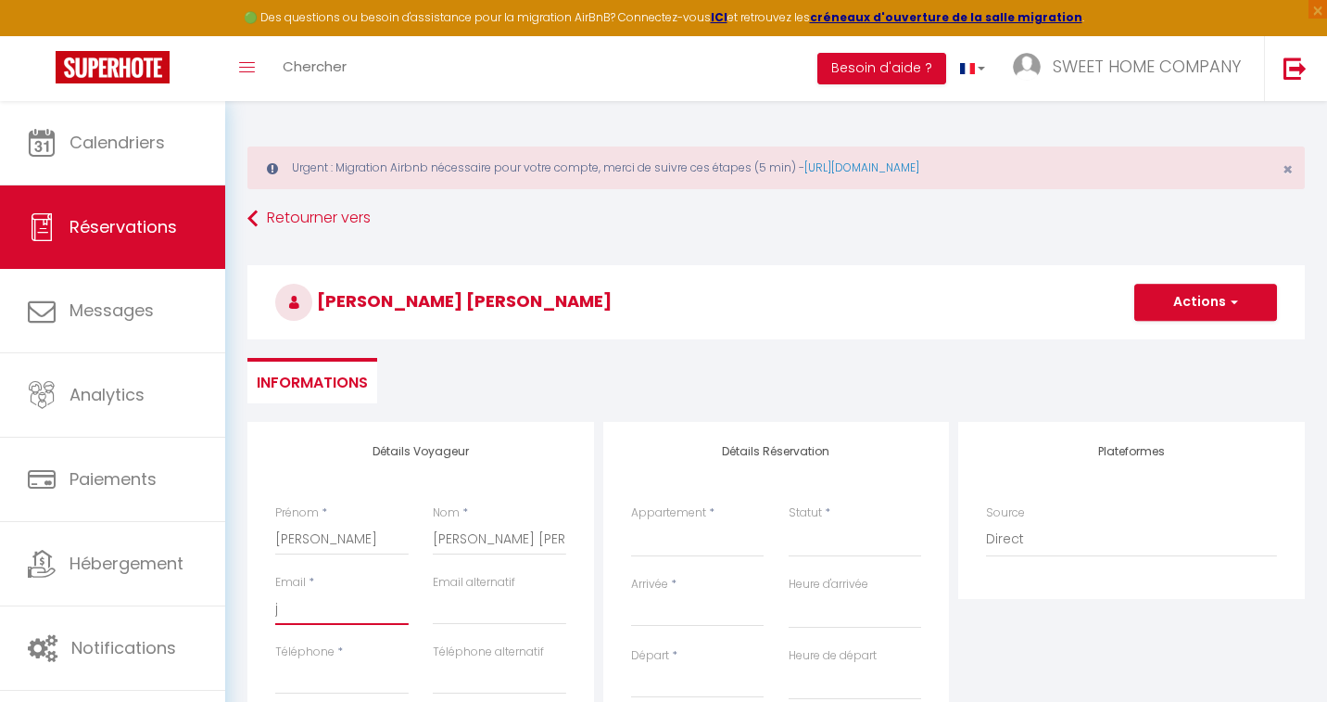
select select
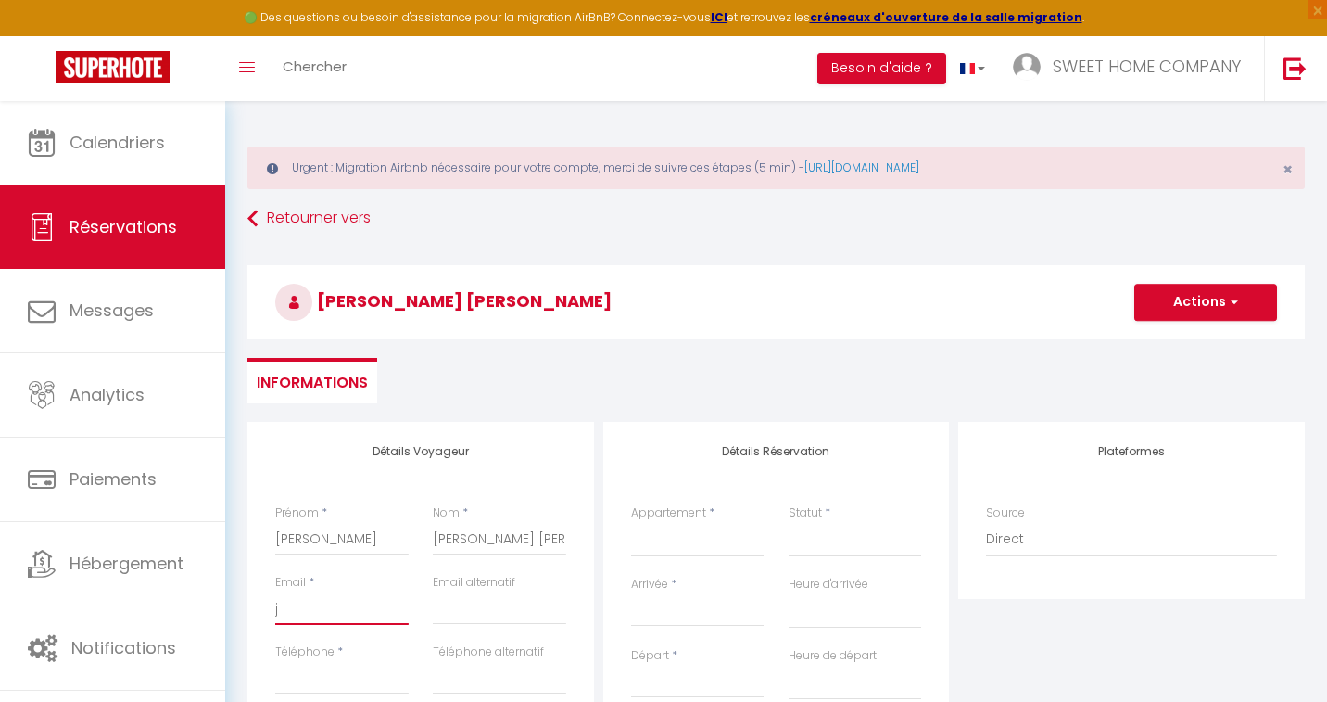
checkbox input "false"
type input "jo"
select select
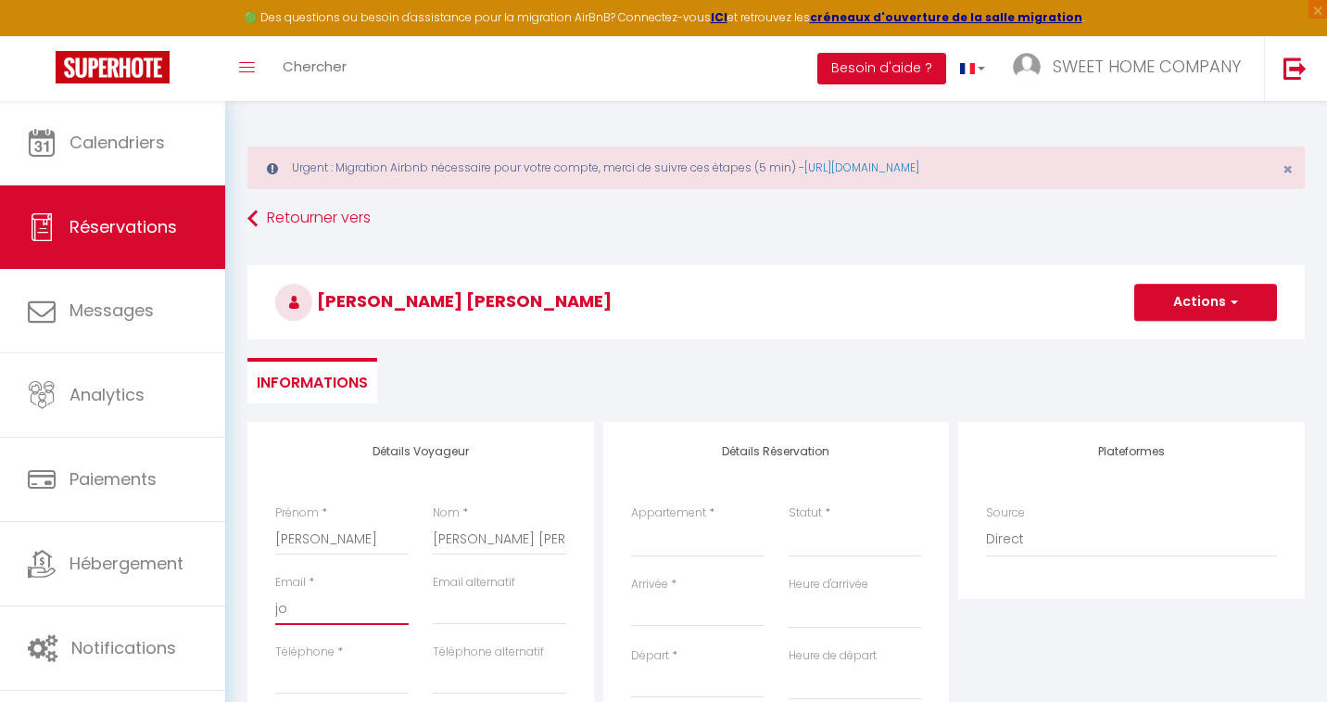
select select
checkbox input "false"
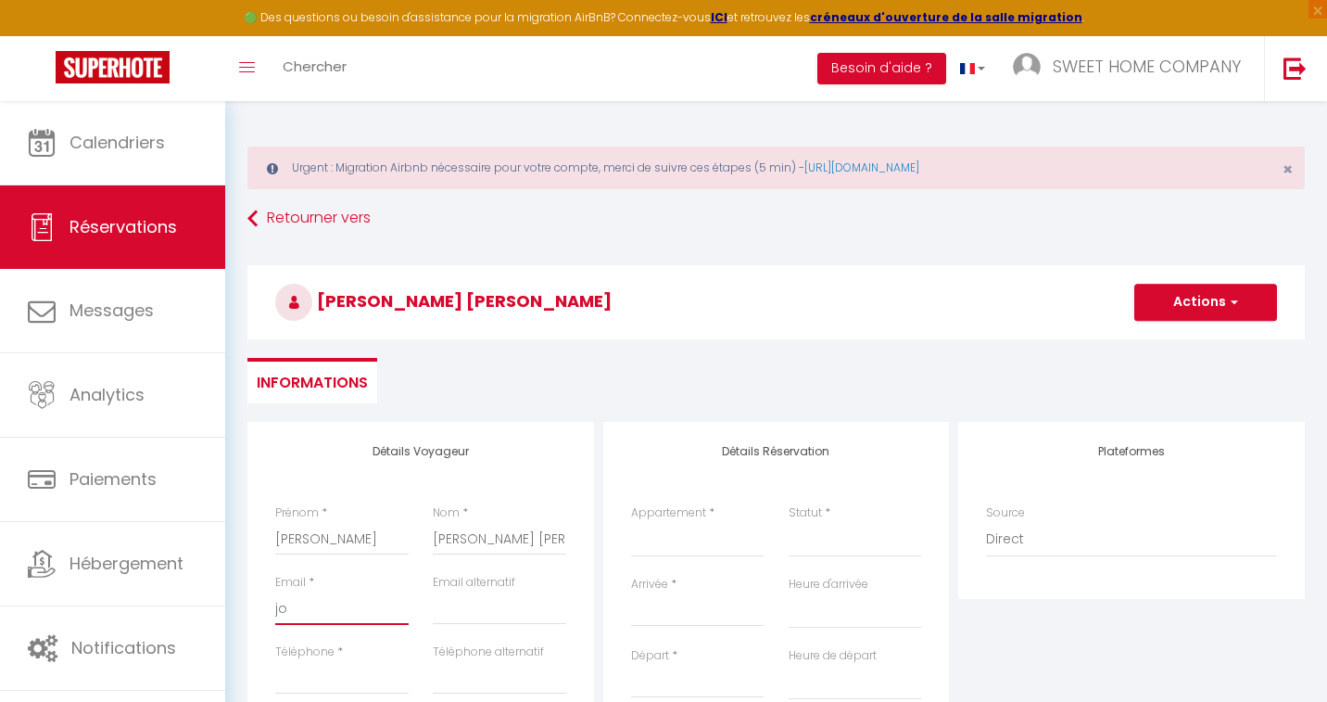
type input "[PERSON_NAME]"
select select
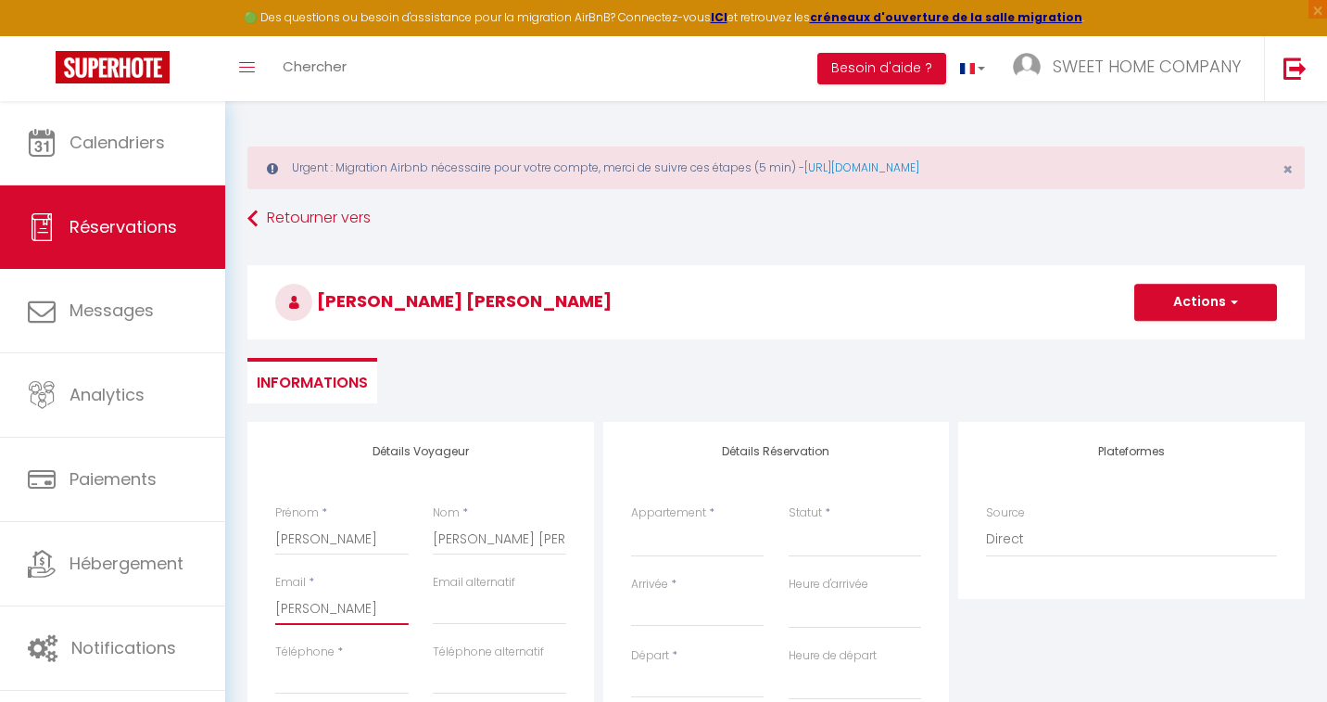
select select
checkbox input "false"
type input "[PERSON_NAME]"
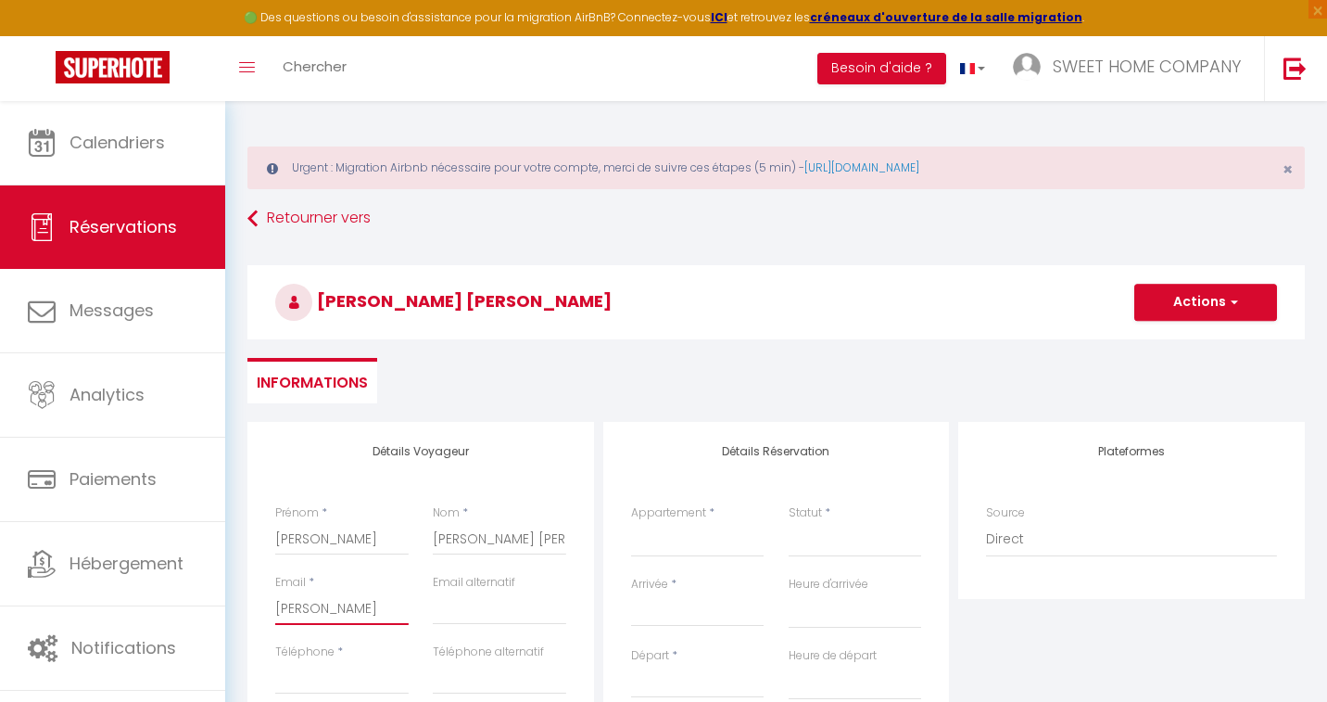
select select
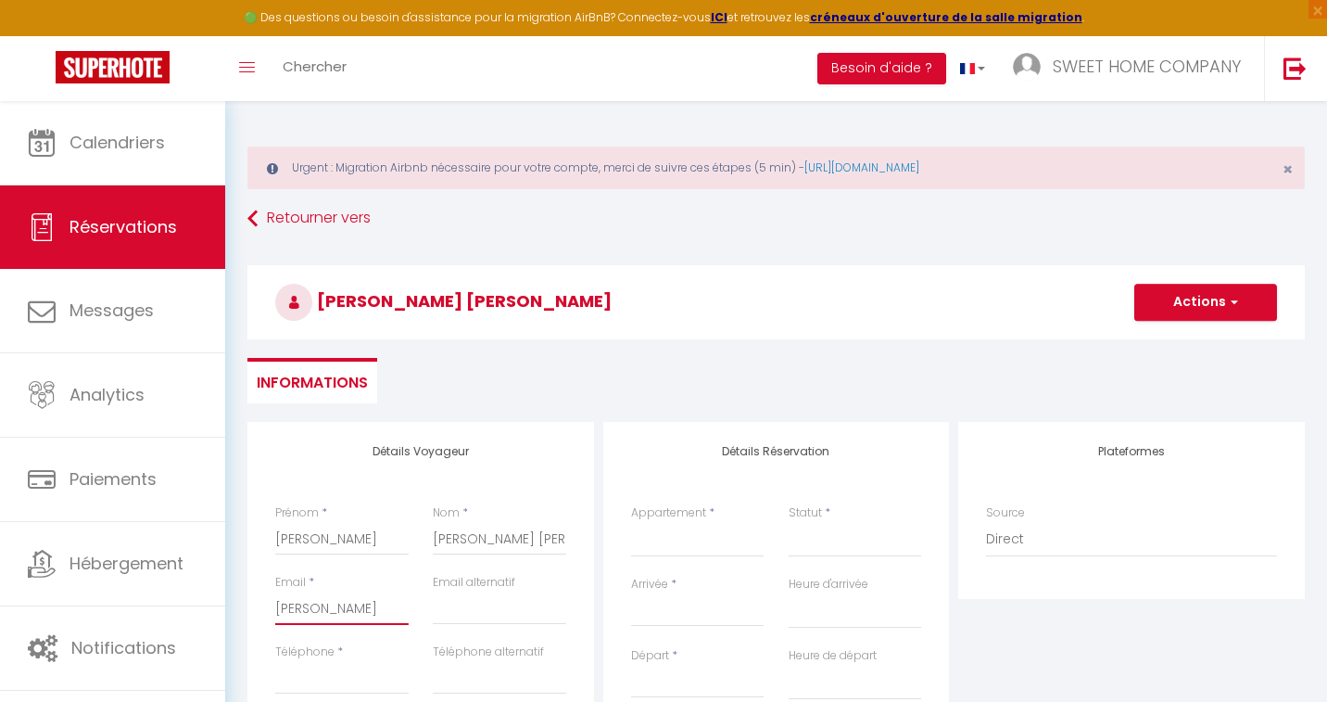
select select
checkbox input "false"
type input "josem"
select select
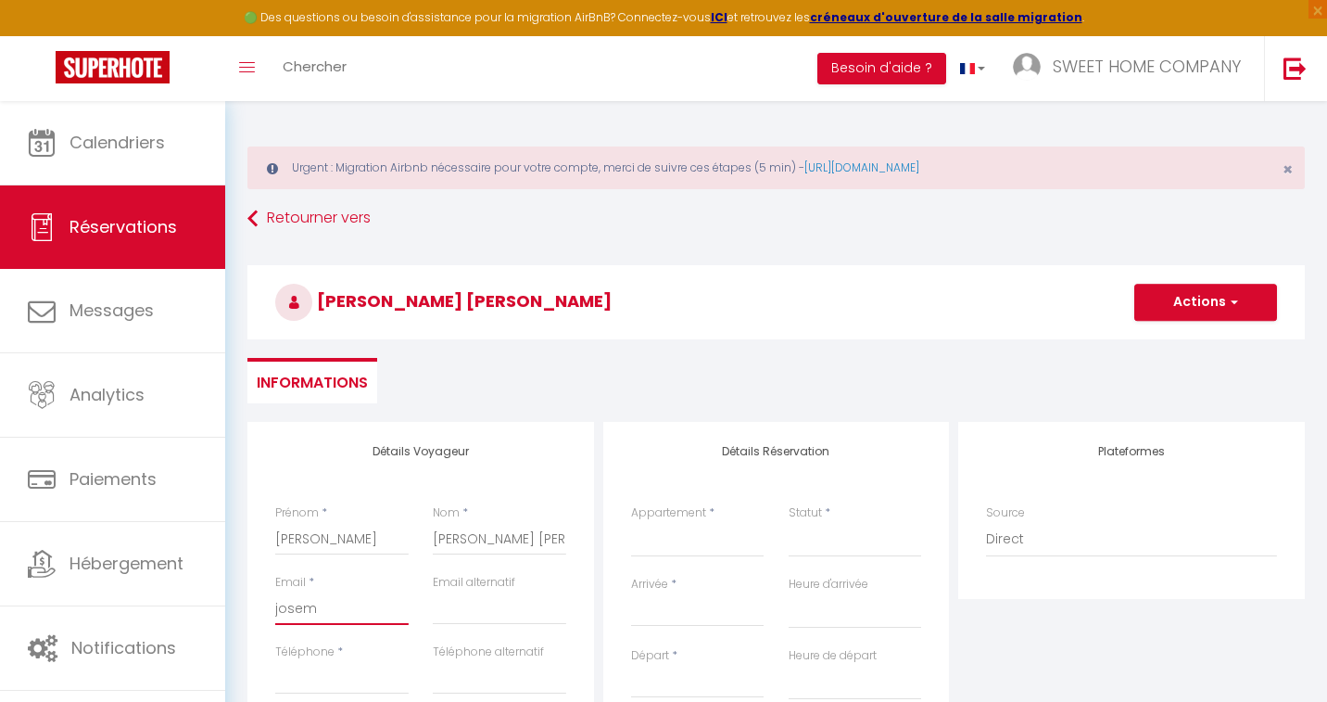
select select
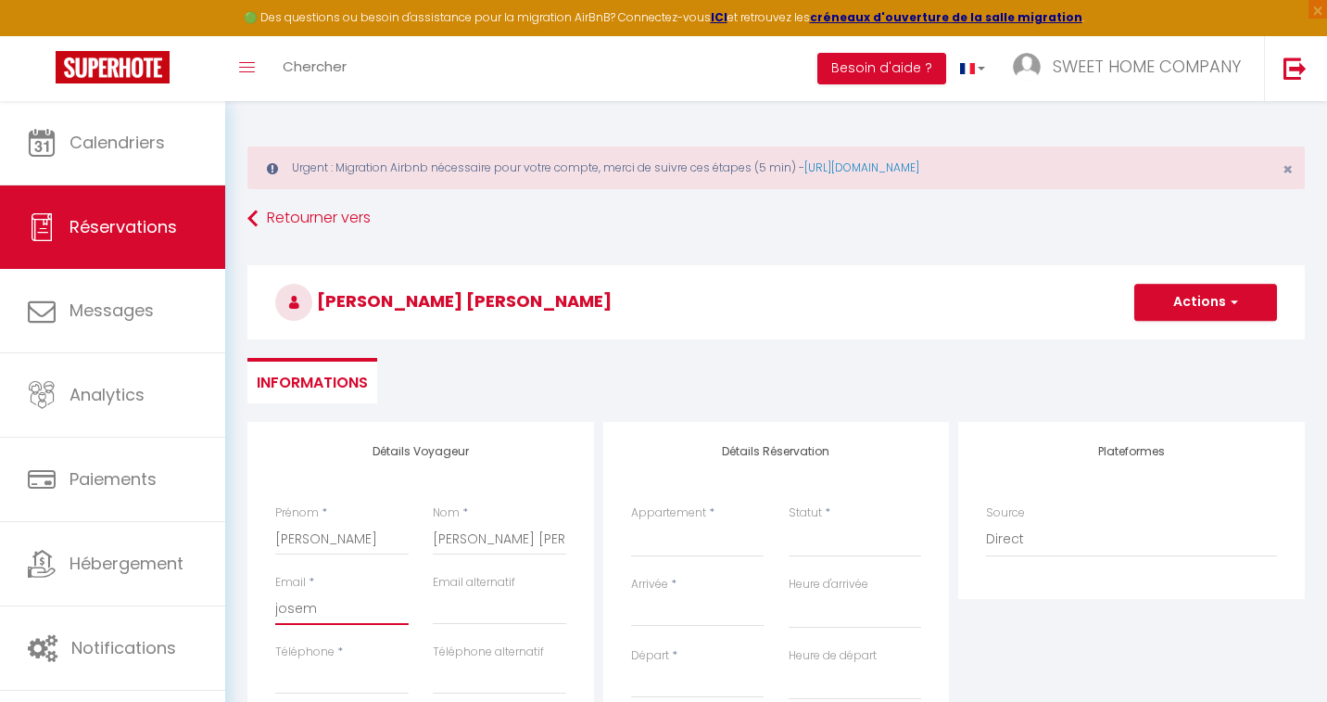
select select
checkbox input "false"
type input "josemr"
select select
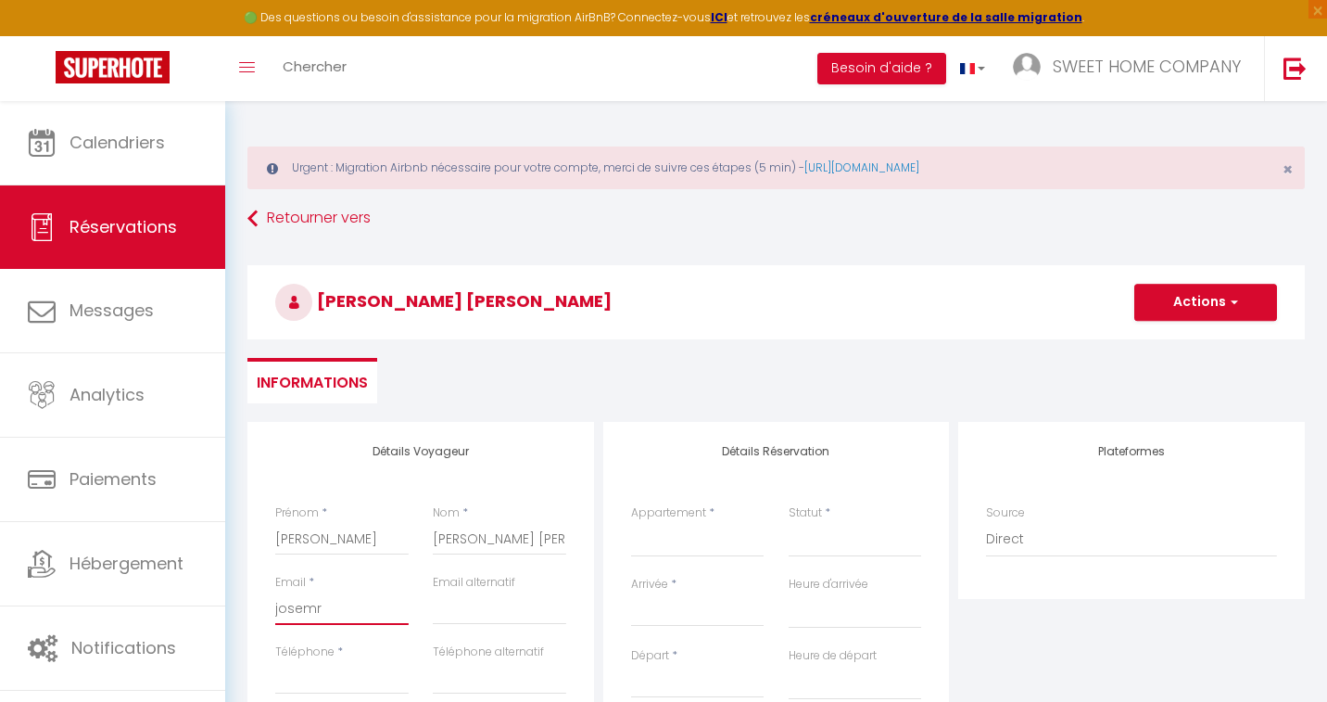
select select
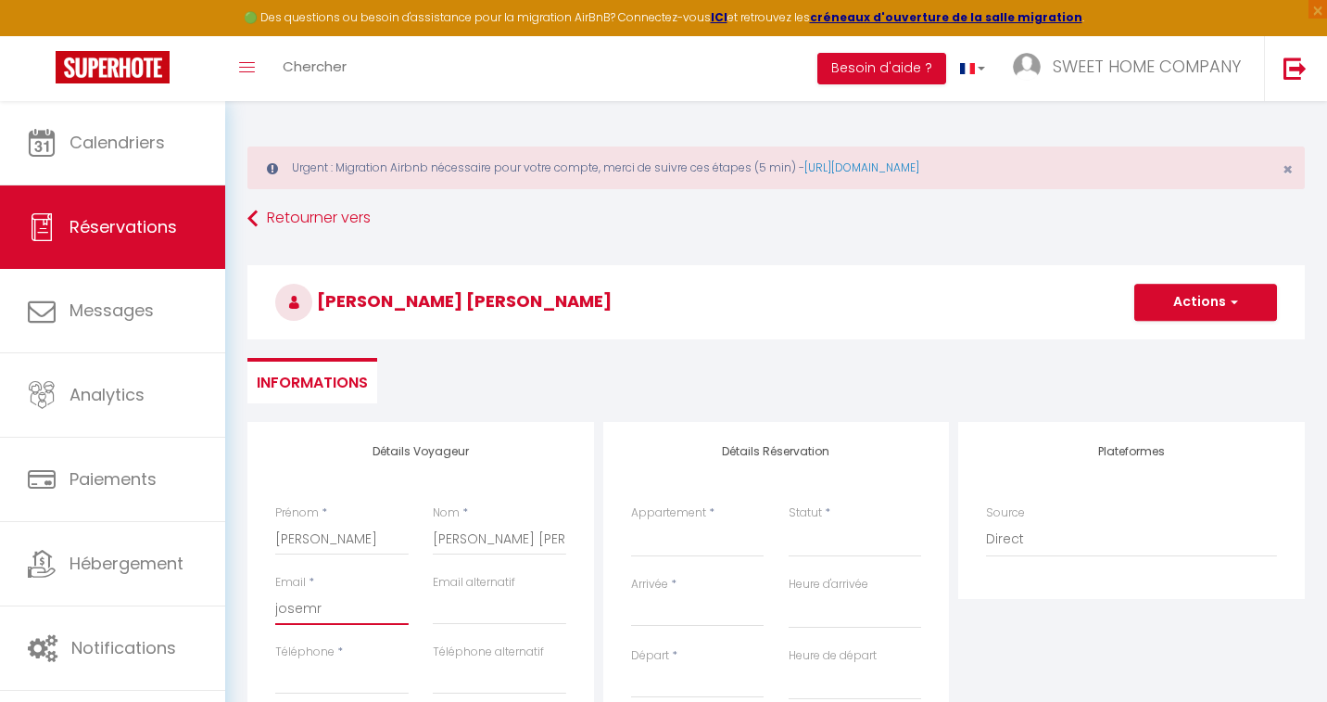
checkbox input "false"
type input "josemro"
select select
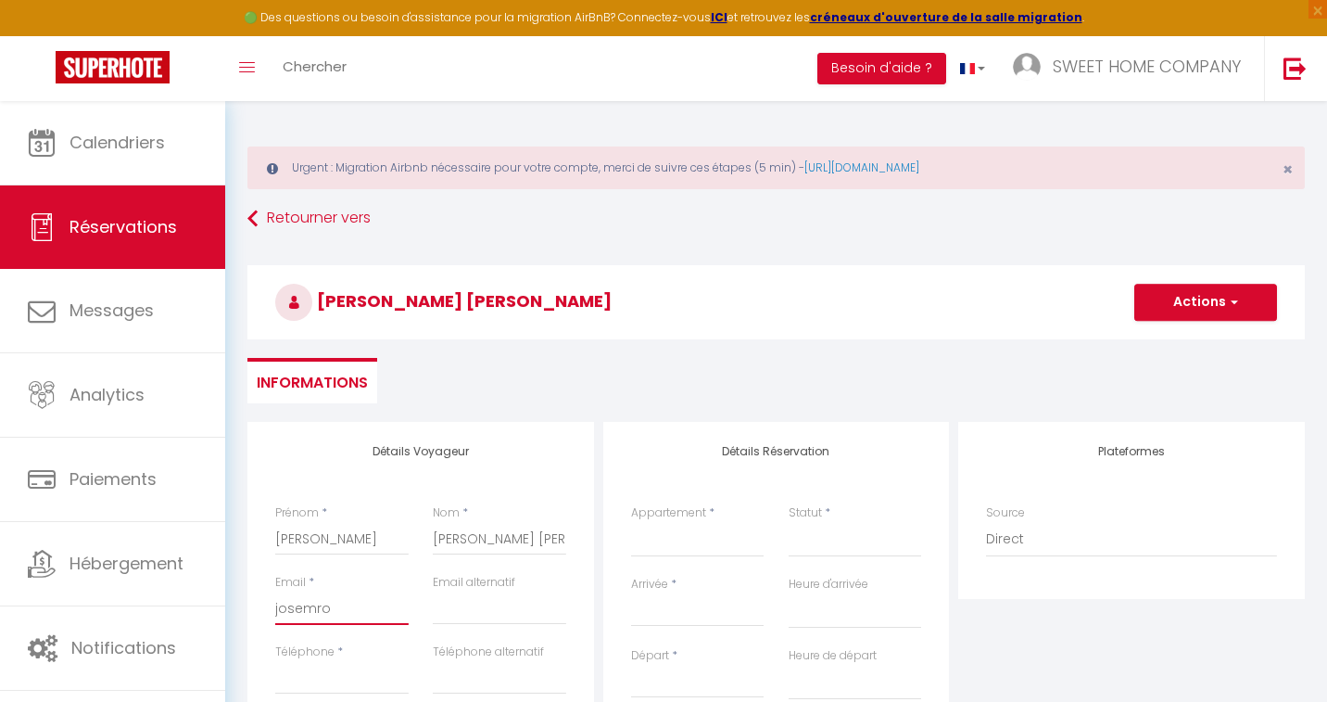
select select
checkbox input "false"
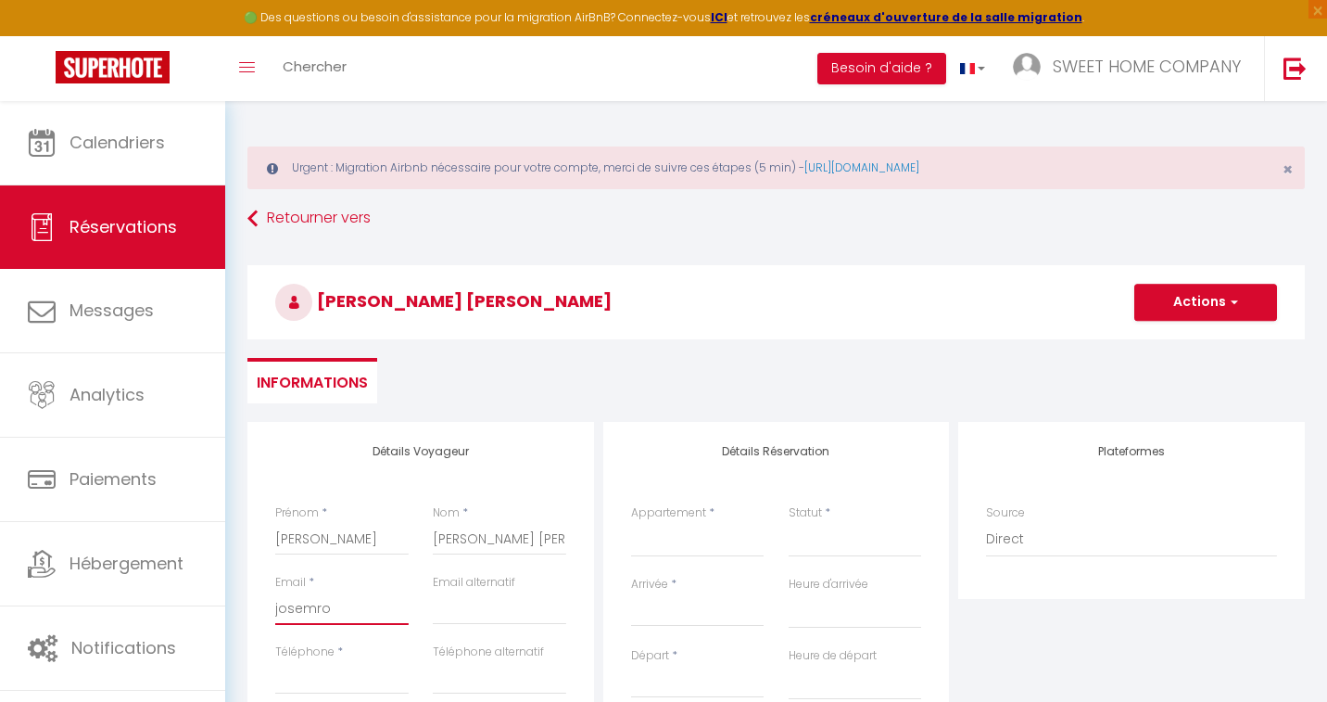
type input "josemroj"
select select
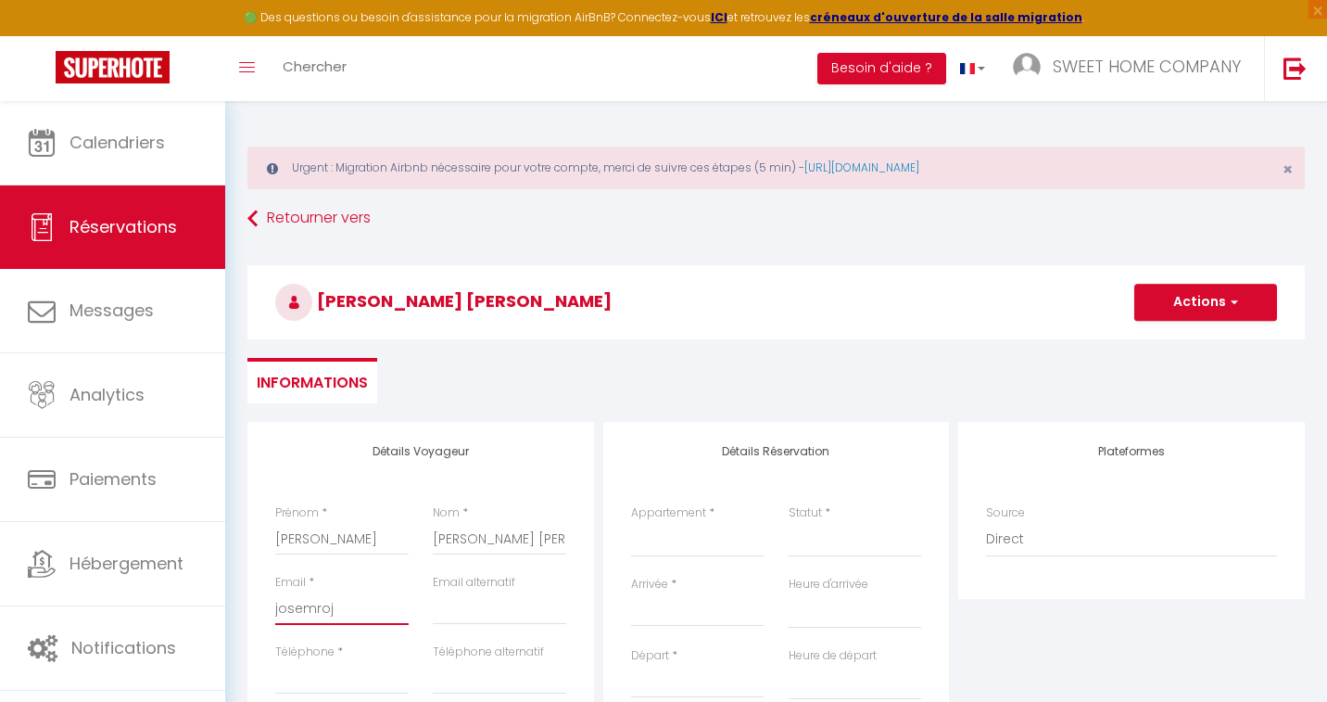
select select
checkbox input "false"
type input "josemroja"
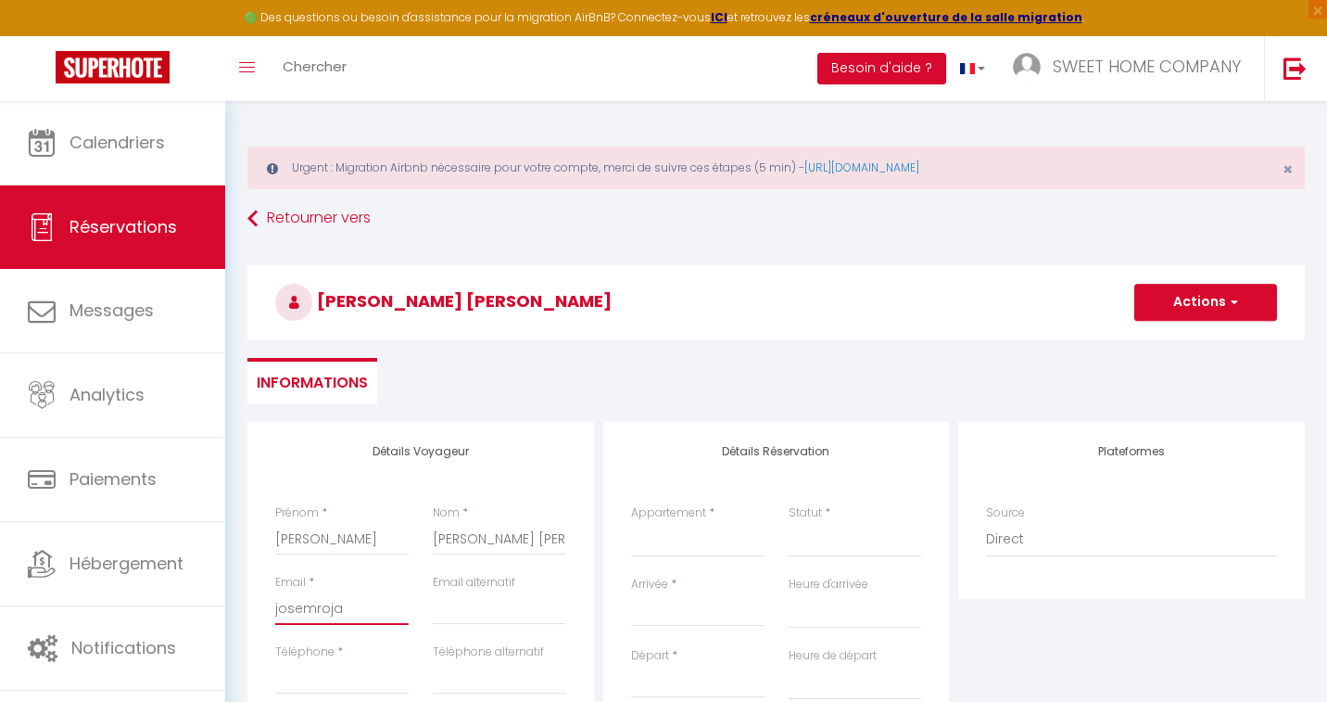
select select
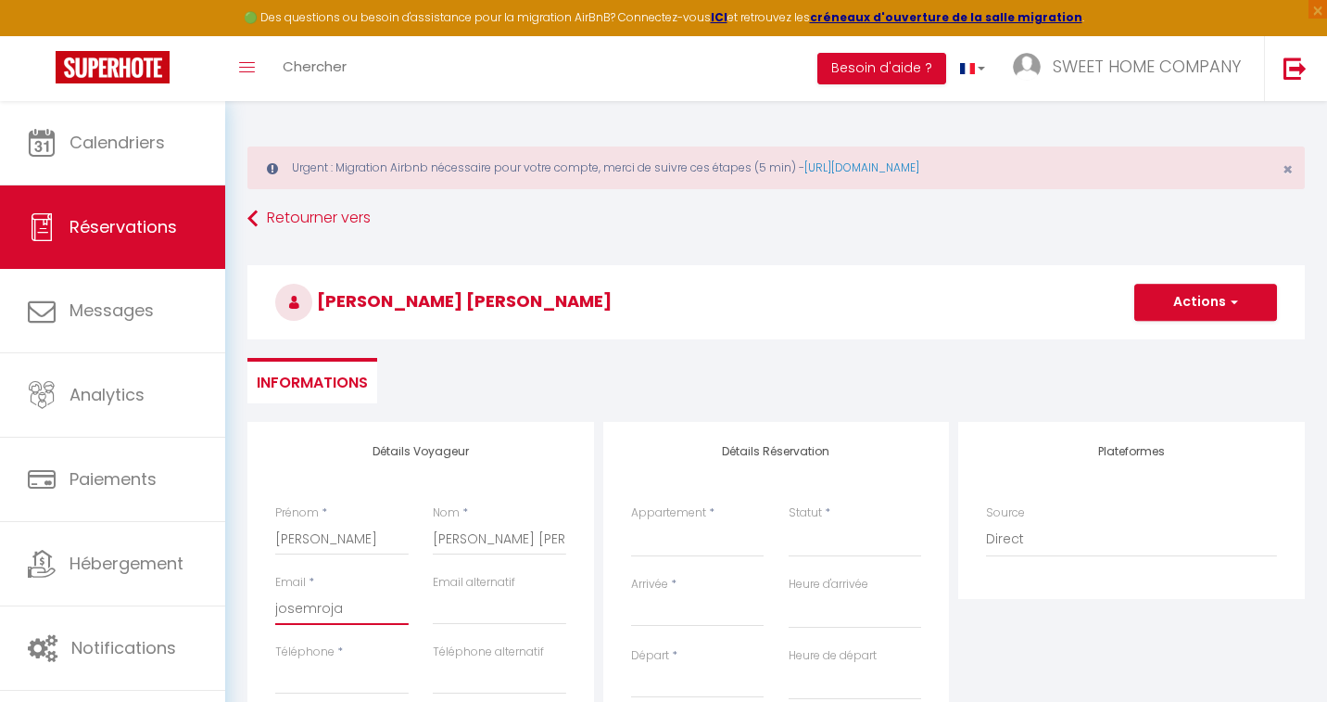
select select
checkbox input "false"
type input "josemrojas"
select select
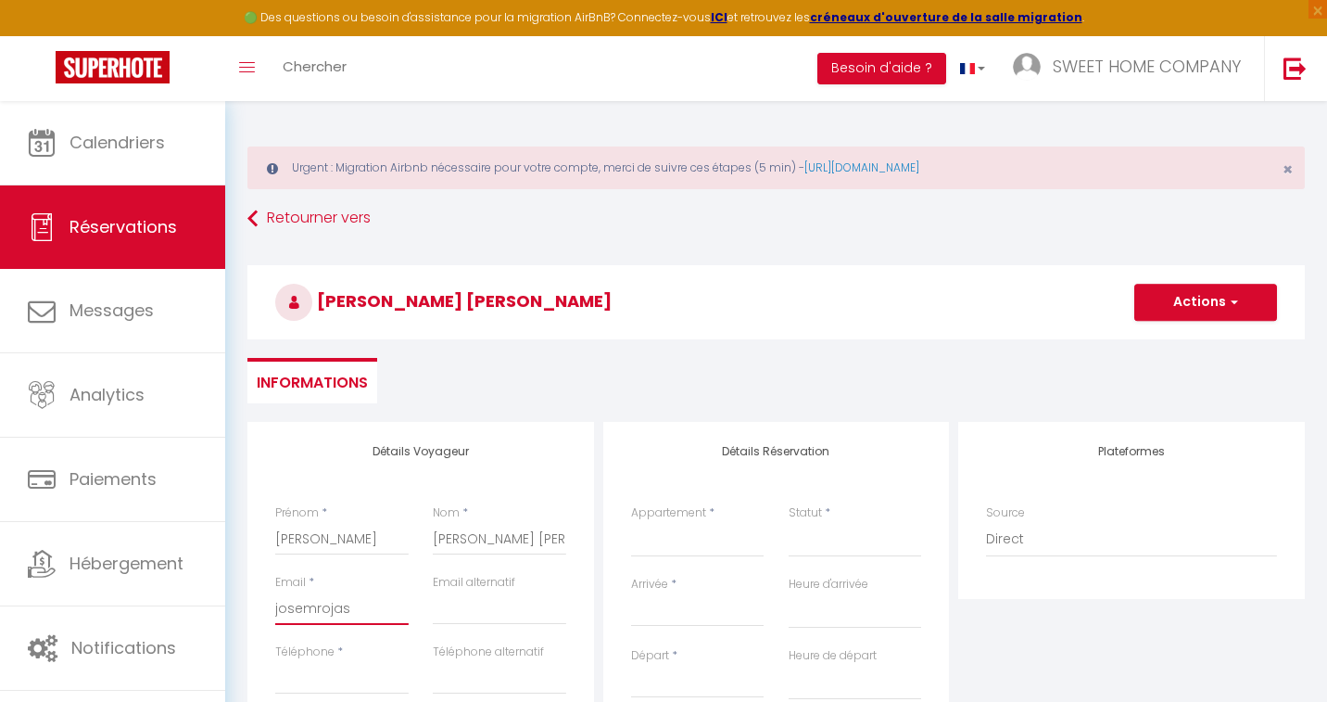
select select
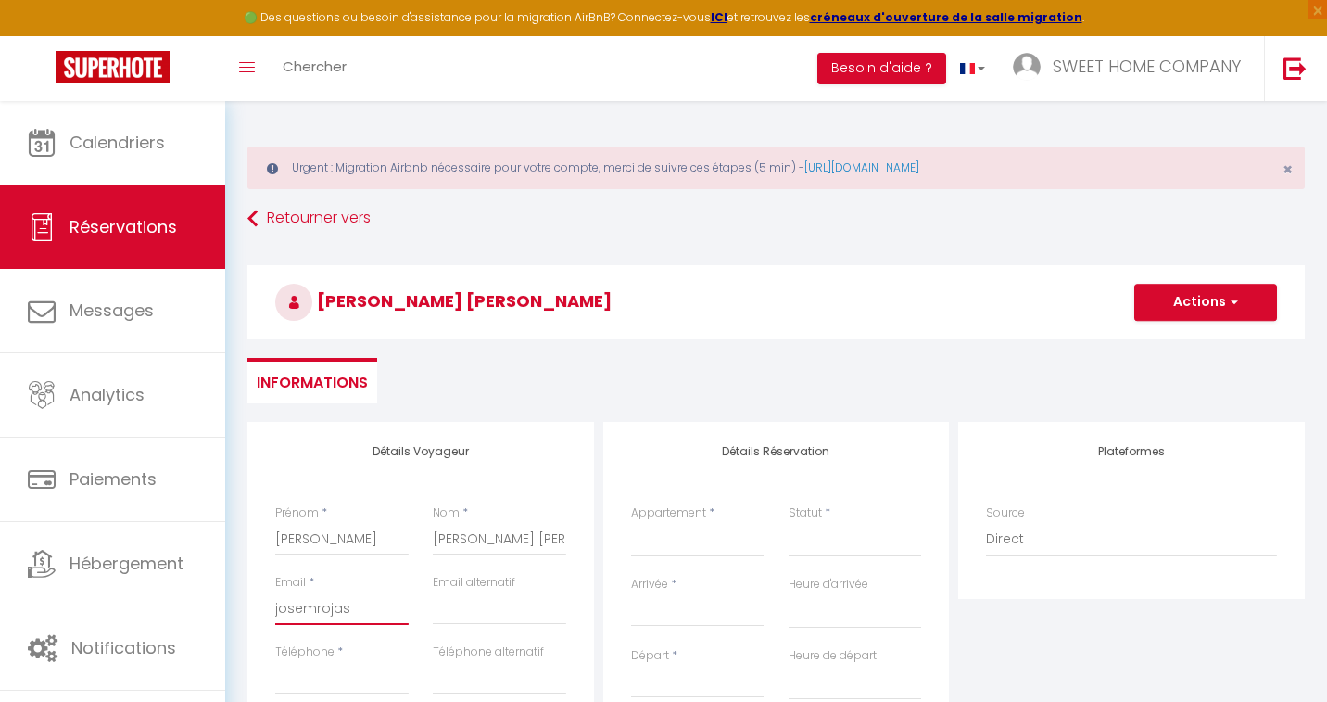
select select
checkbox input "false"
type input "josemrojas8"
select select
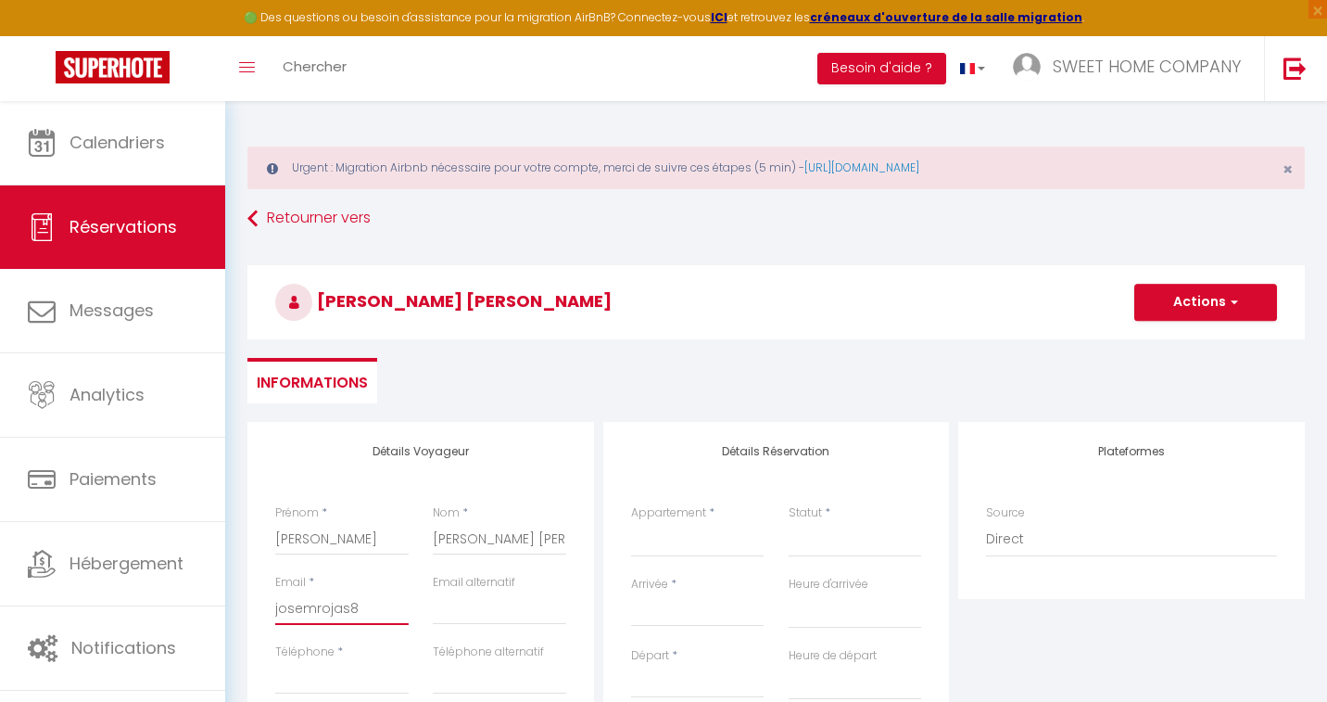
select select
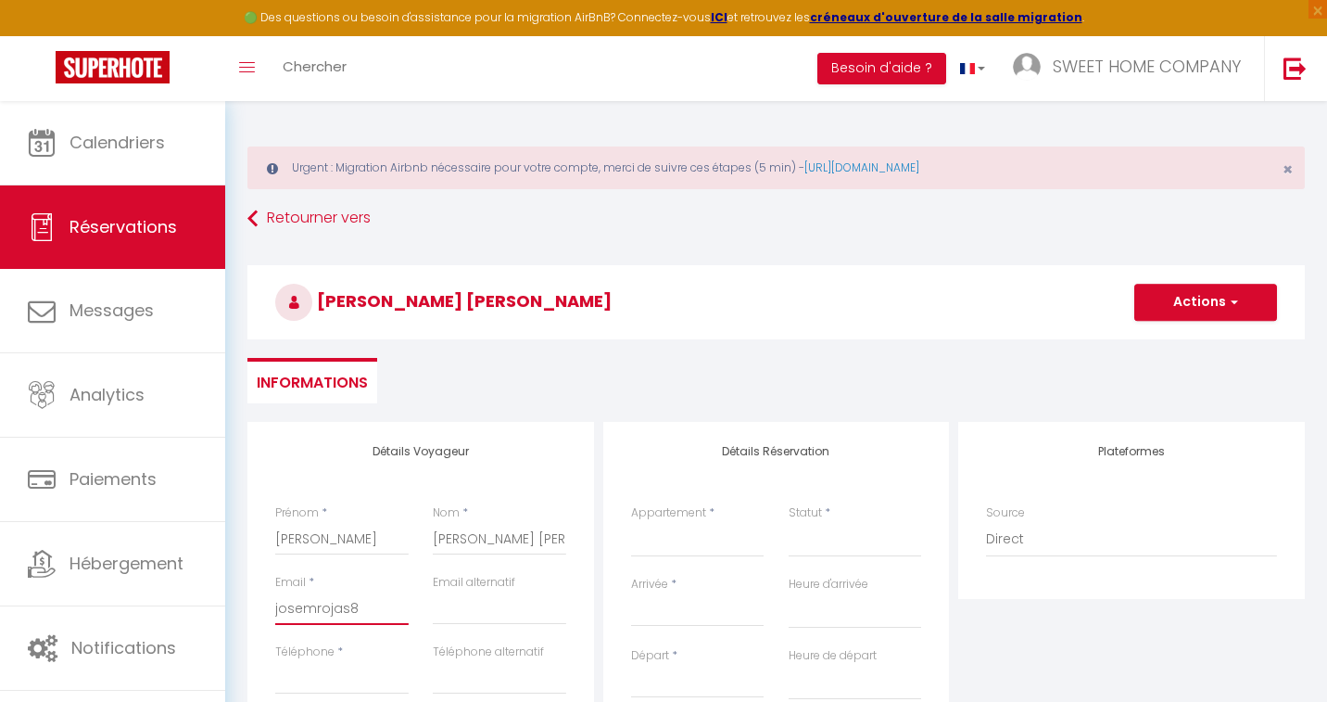
checkbox input "false"
type input "josemrojas86"
select select
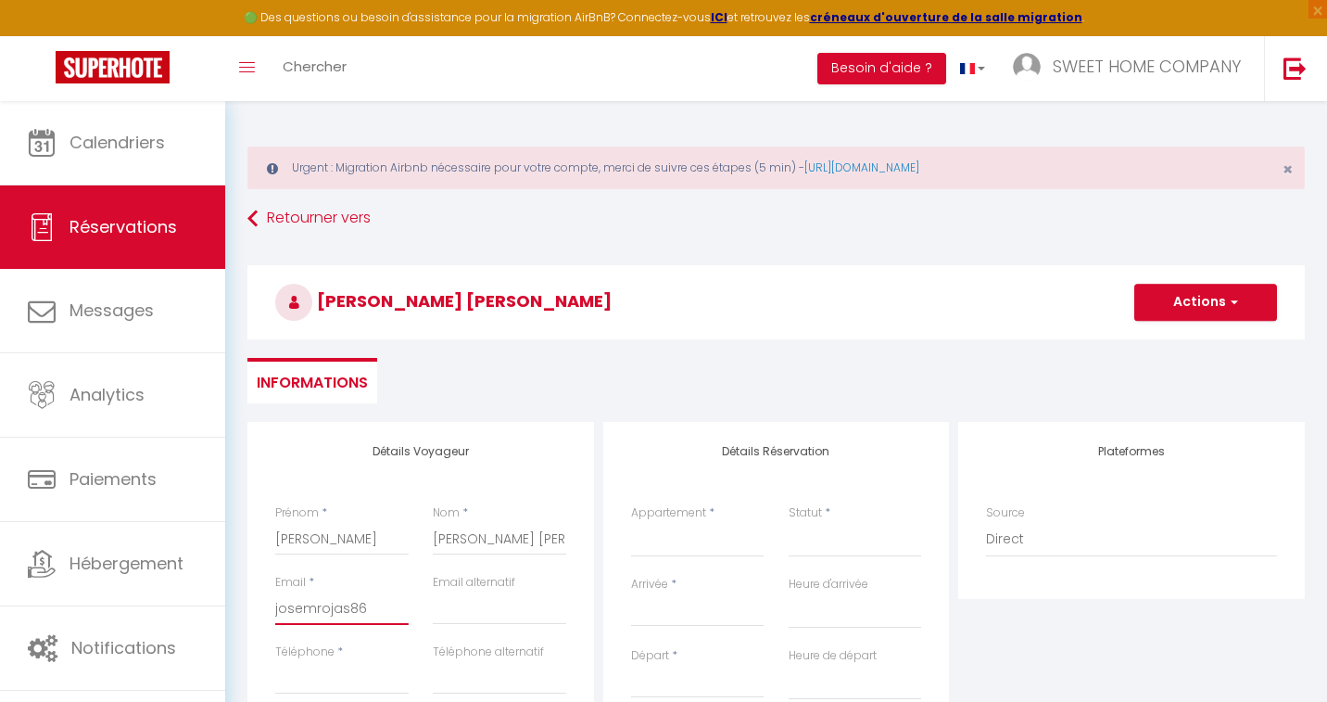
select select
checkbox input "false"
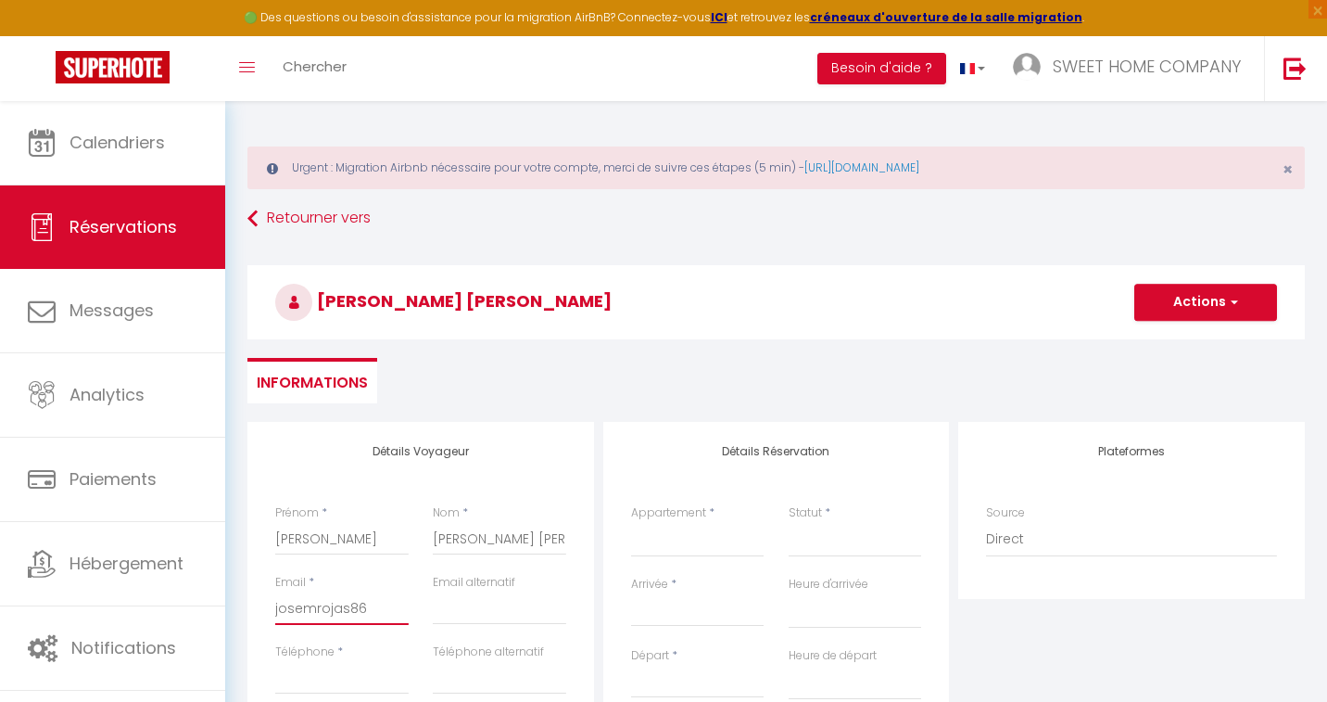
type input "josemrojas86@"
select select
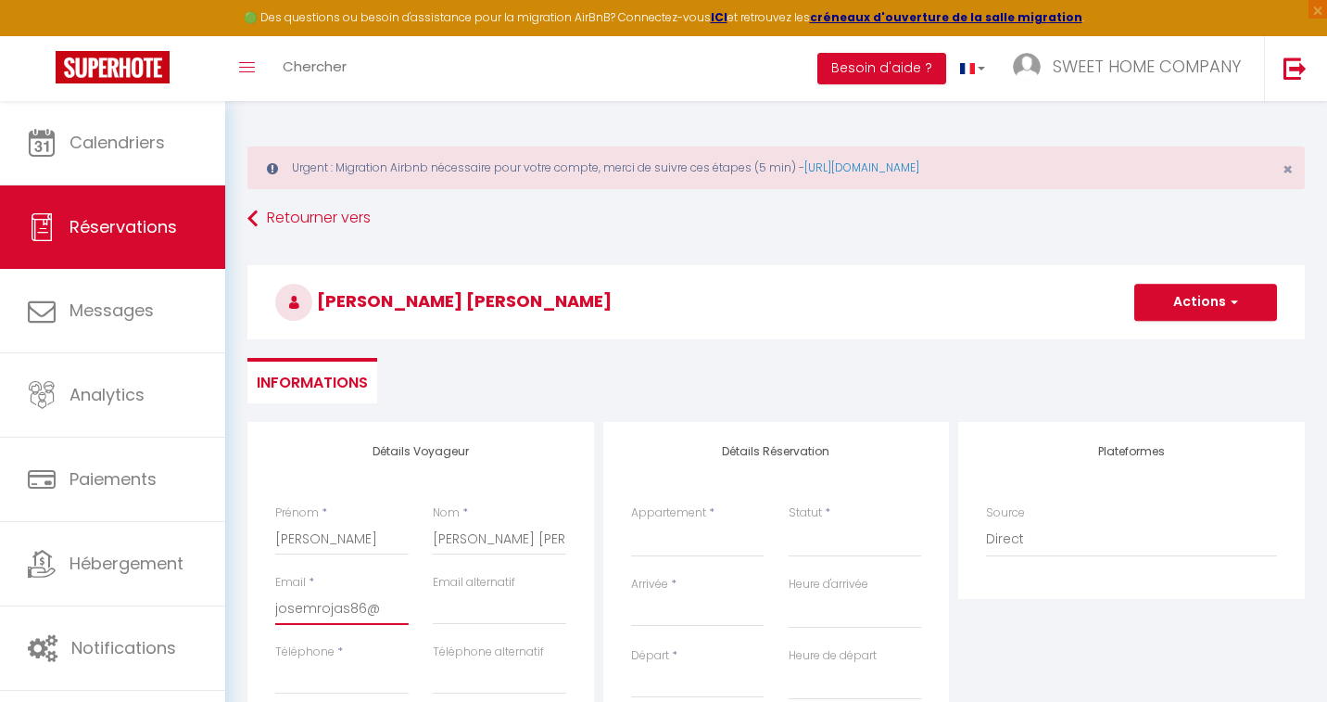
select select
click at [691, 540] on select "🏖️LE PANORAMIQUE COCON Honfleur ☆ ☆ ☆ 🏖️SOUS LES TOITS JUNGLE ☆ ☆ ☆ 🏖️HONFLEUR …" at bounding box center [697, 539] width 133 height 35
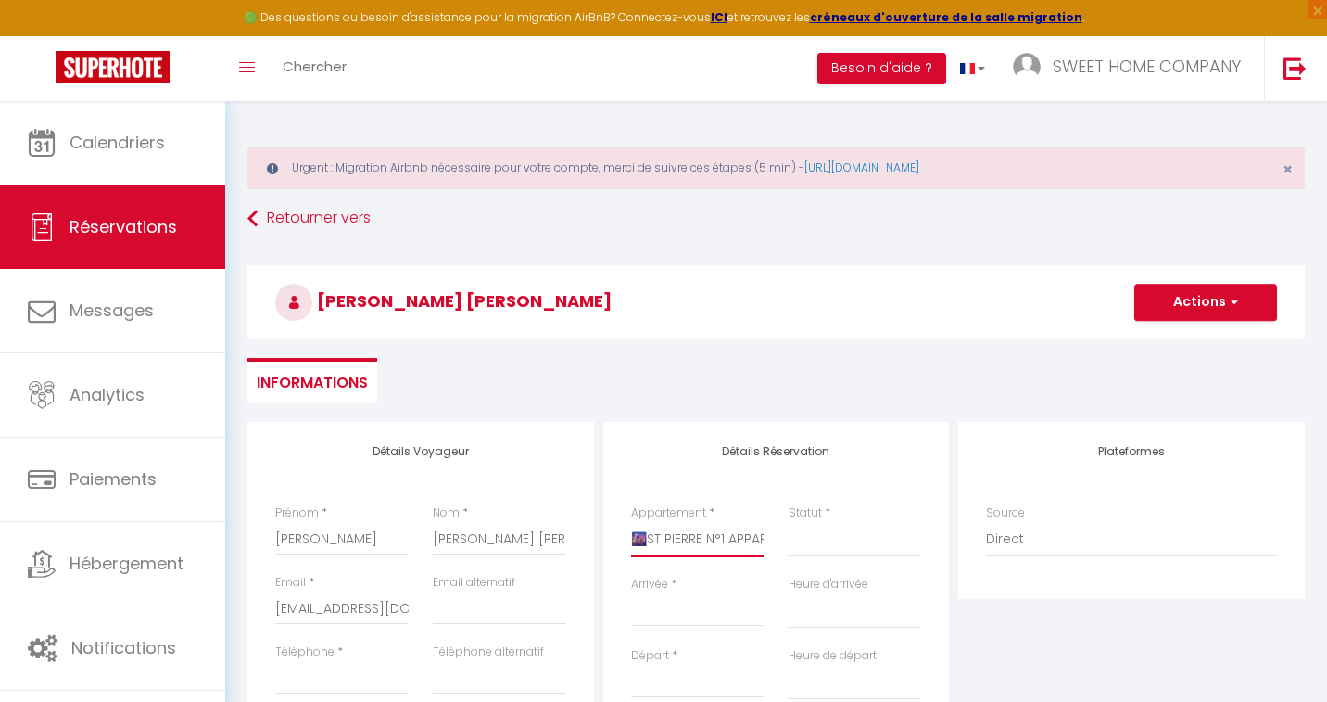
click at [631, 522] on select "🏖️LE PANORAMIQUE COCON Honfleur ☆ ☆ ☆ 🏖️SOUS LES TOITS JUNGLE ☆ ☆ ☆ 🏖️HONFLEUR …" at bounding box center [697, 539] width 133 height 35
click at [820, 537] on select "Confirmé Non Confirmé [PERSON_NAME] par le voyageur No Show Request" at bounding box center [855, 539] width 133 height 35
click at [850, 546] on select "Confirmé Non Confirmé [PERSON_NAME] par le voyageur No Show Request" at bounding box center [855, 539] width 133 height 35
click at [789, 522] on select "Confirmé Non Confirmé [PERSON_NAME] par le voyageur No Show Request" at bounding box center [855, 539] width 133 height 35
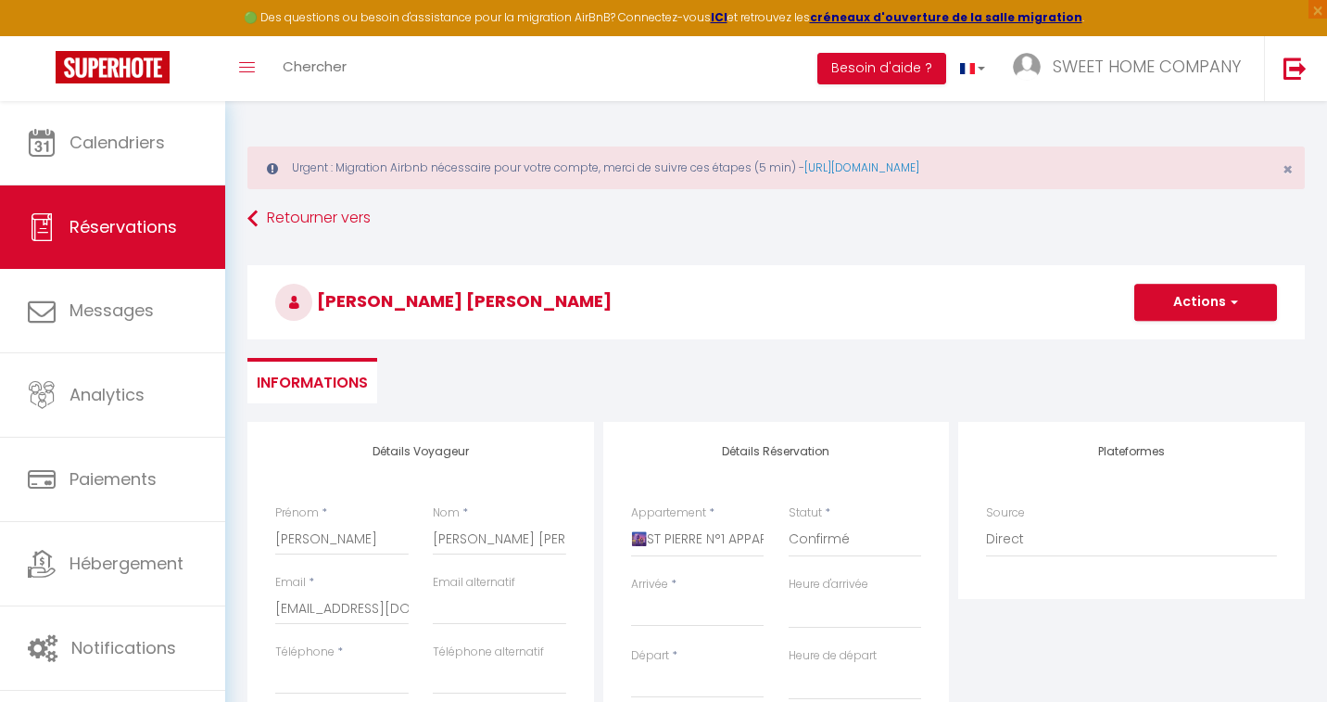
click at [724, 614] on input "Arrivée" at bounding box center [697, 612] width 133 height 24
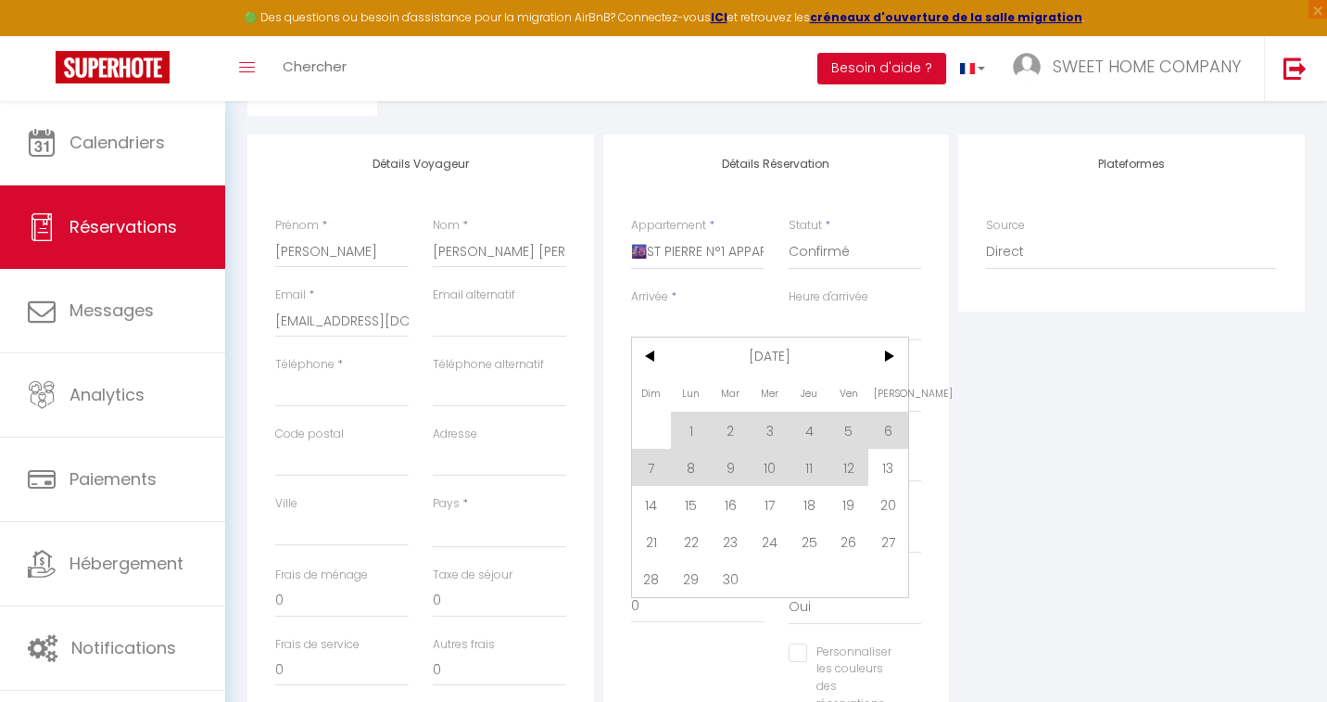
scroll to position [293, 0]
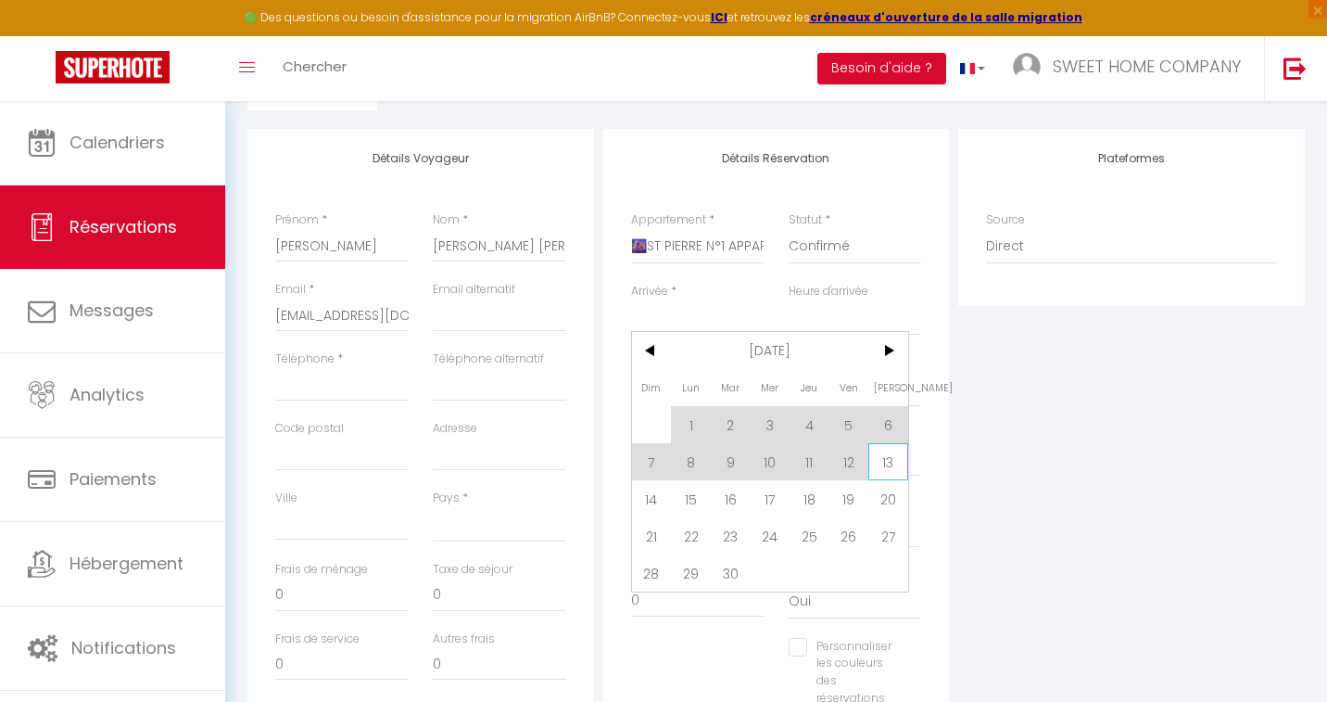
click at [884, 465] on span "13" at bounding box center [888, 461] width 40 height 37
click at [883, 462] on input "0" at bounding box center [855, 459] width 133 height 33
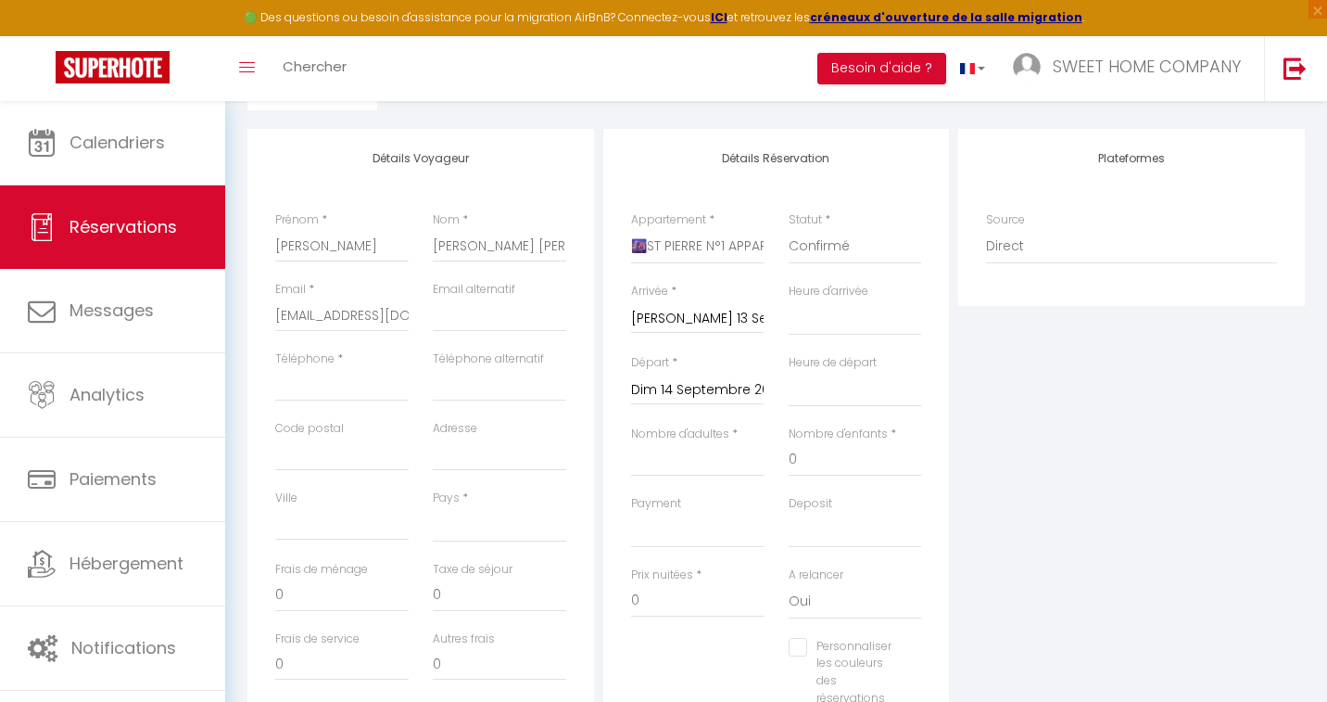
click at [690, 389] on input "Dim 14 Septembre 2025" at bounding box center [697, 390] width 133 height 24
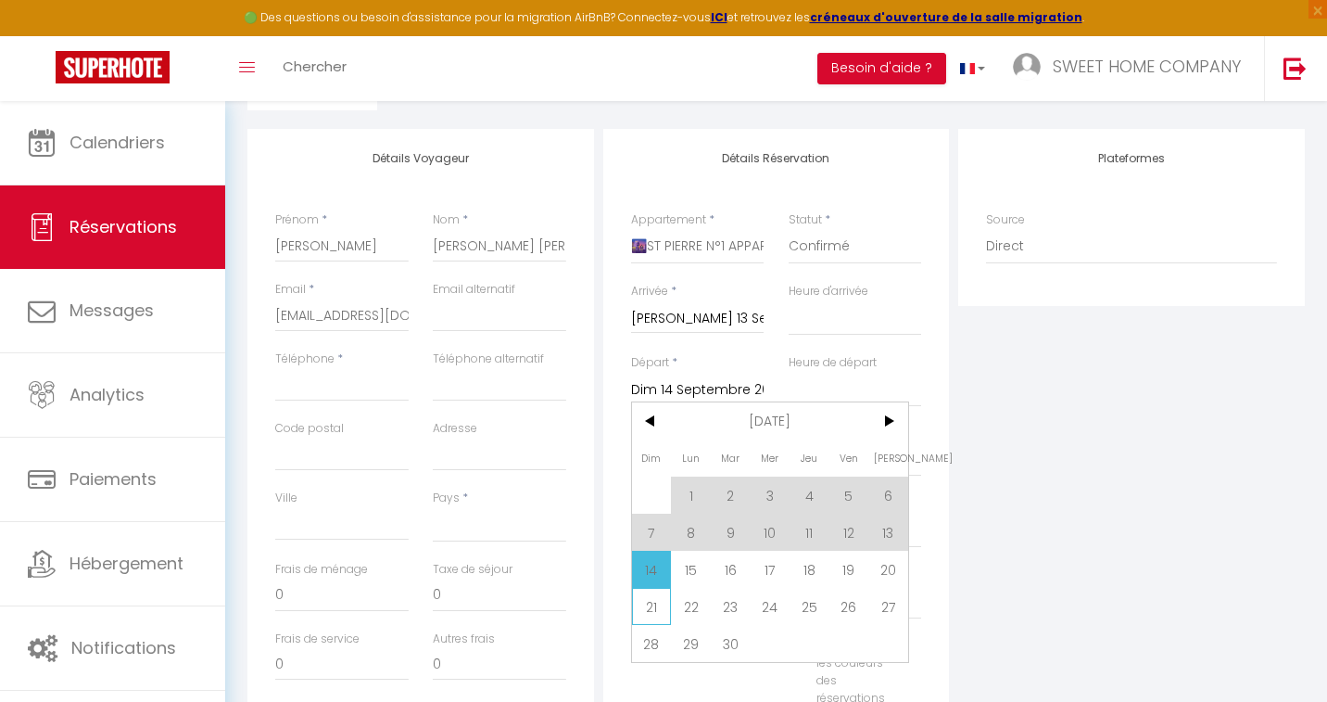
click at [659, 605] on span "21" at bounding box center [652, 606] width 40 height 37
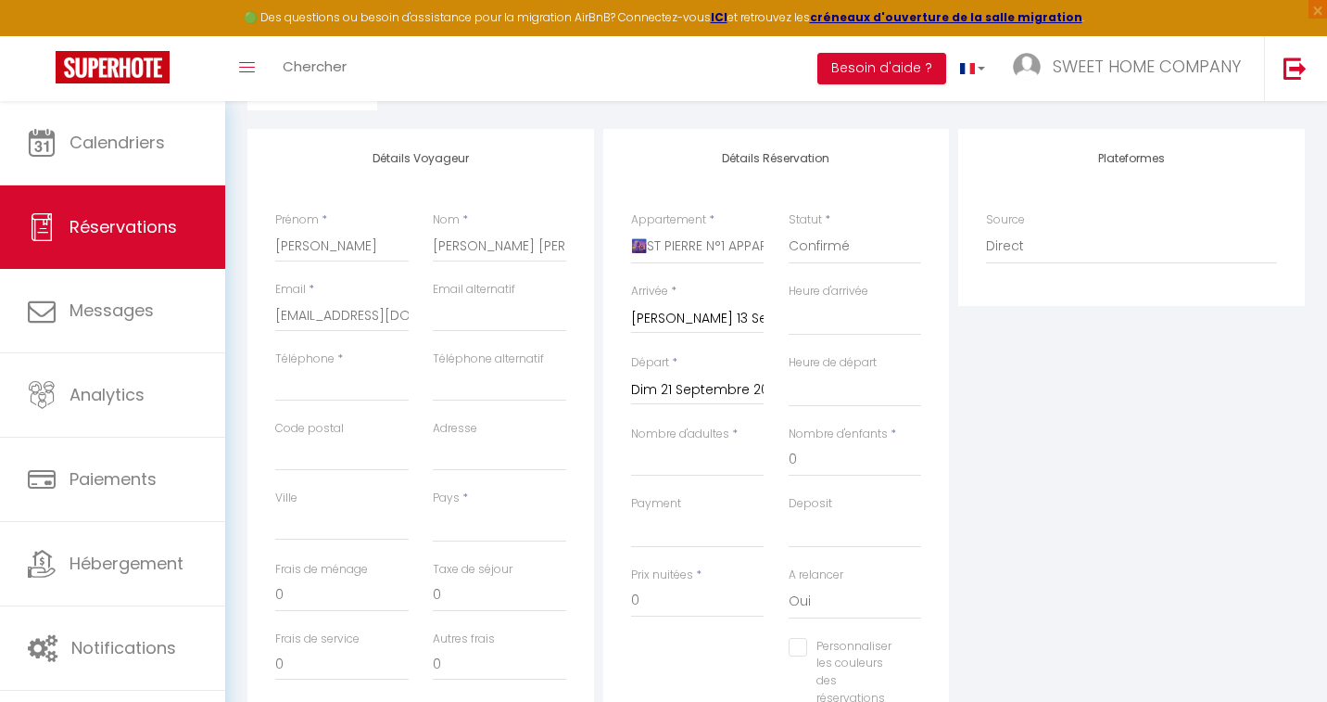
click at [720, 393] on input "Dim 21 Septembre 2025" at bounding box center [697, 390] width 133 height 24
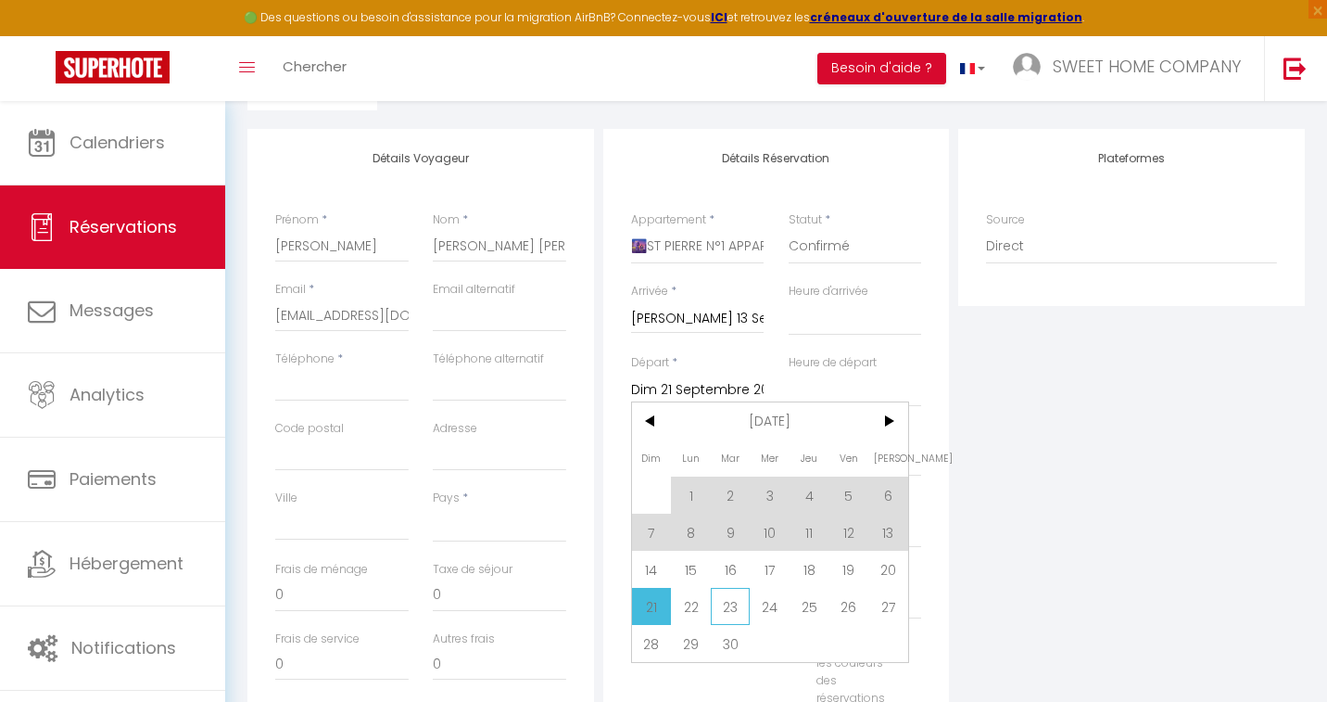
click at [732, 605] on span "23" at bounding box center [731, 606] width 40 height 37
click at [732, 605] on input "0" at bounding box center [697, 600] width 133 height 33
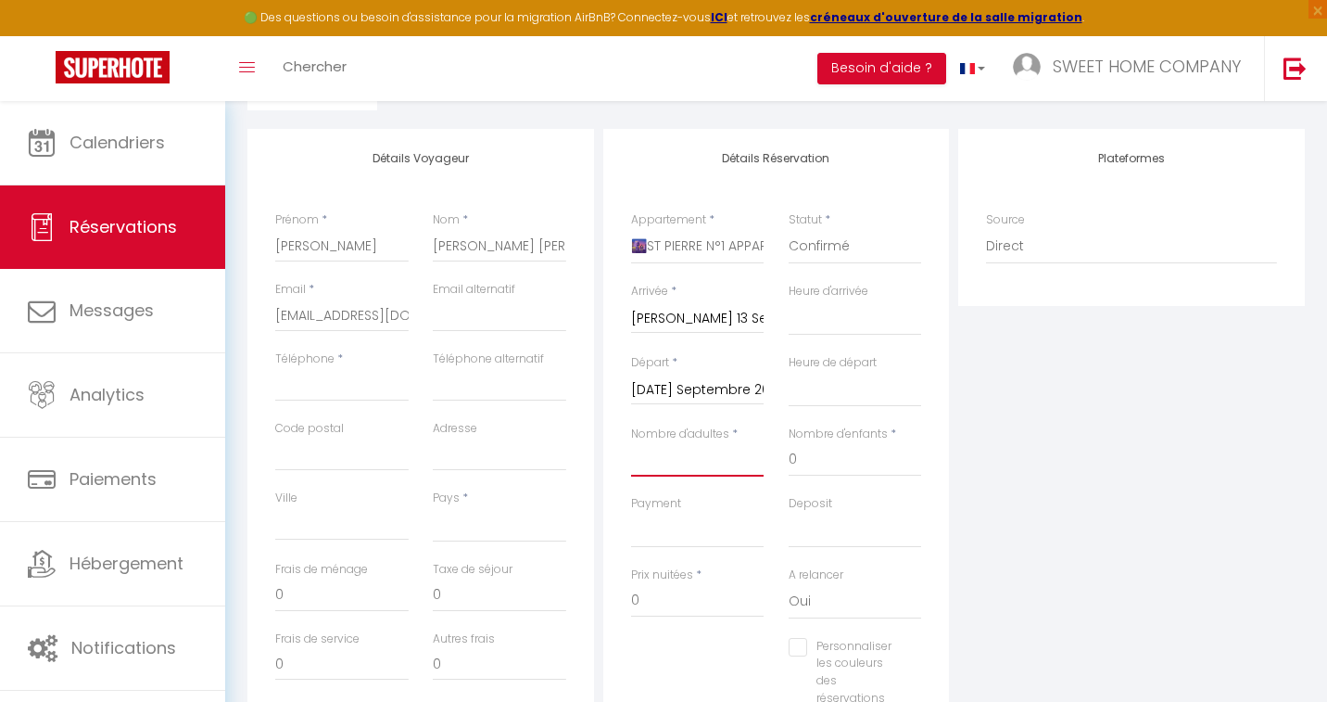
click at [720, 464] on input "Nombre d'adultes" at bounding box center [697, 459] width 133 height 33
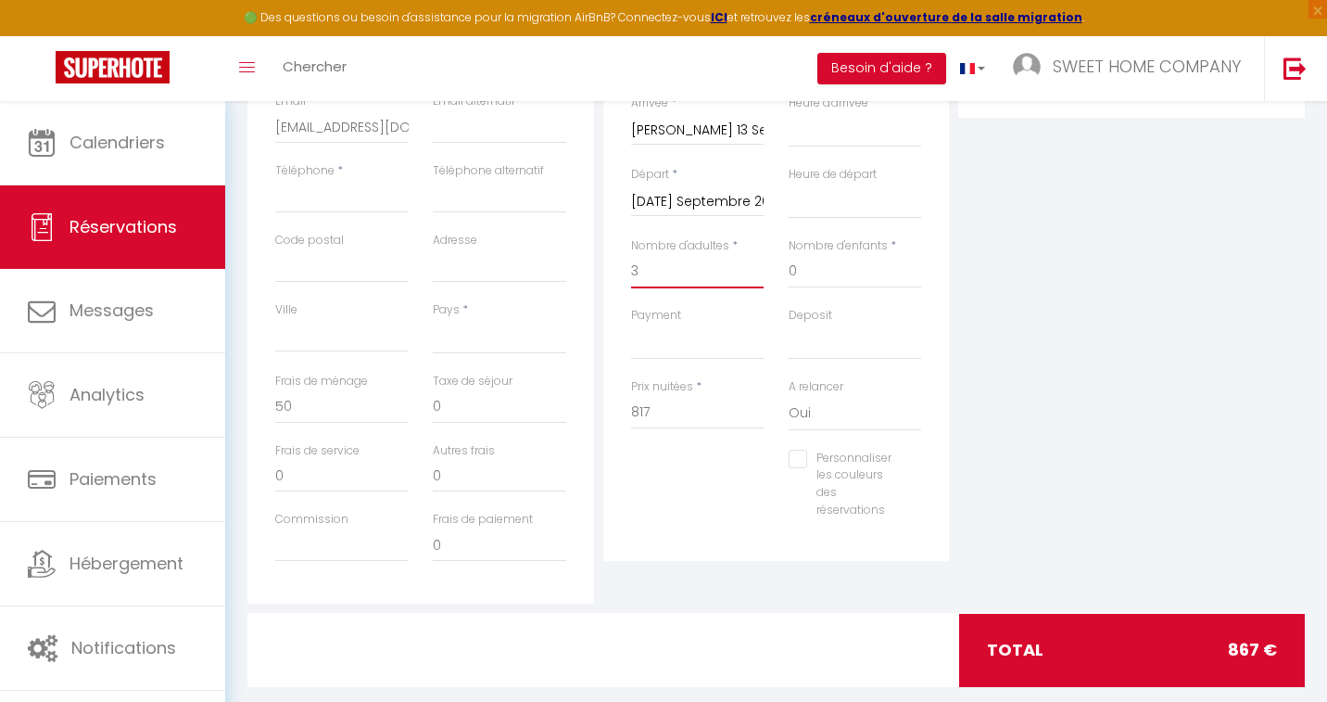
scroll to position [489, 0]
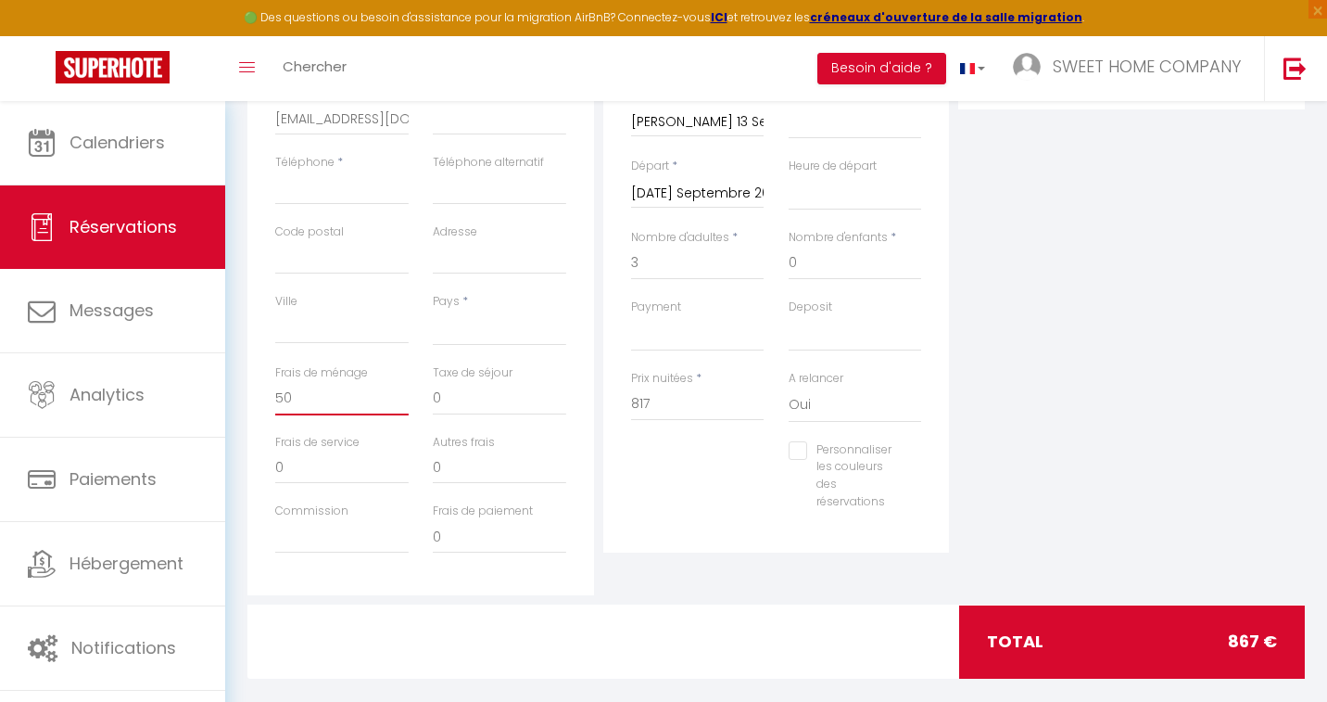
click at [305, 399] on input "50" at bounding box center [341, 398] width 133 height 33
click at [969, 386] on div "Plateformes Source Direct [DOMAIN_NAME] [DOMAIN_NAME] Chalet montagne Expedia G…" at bounding box center [1132, 263] width 356 height 663
click at [868, 336] on select "OK KO" at bounding box center [855, 333] width 133 height 35
click at [789, 316] on select "OK KO" at bounding box center [855, 333] width 133 height 35
click at [857, 336] on select "OK KO" at bounding box center [855, 333] width 133 height 35
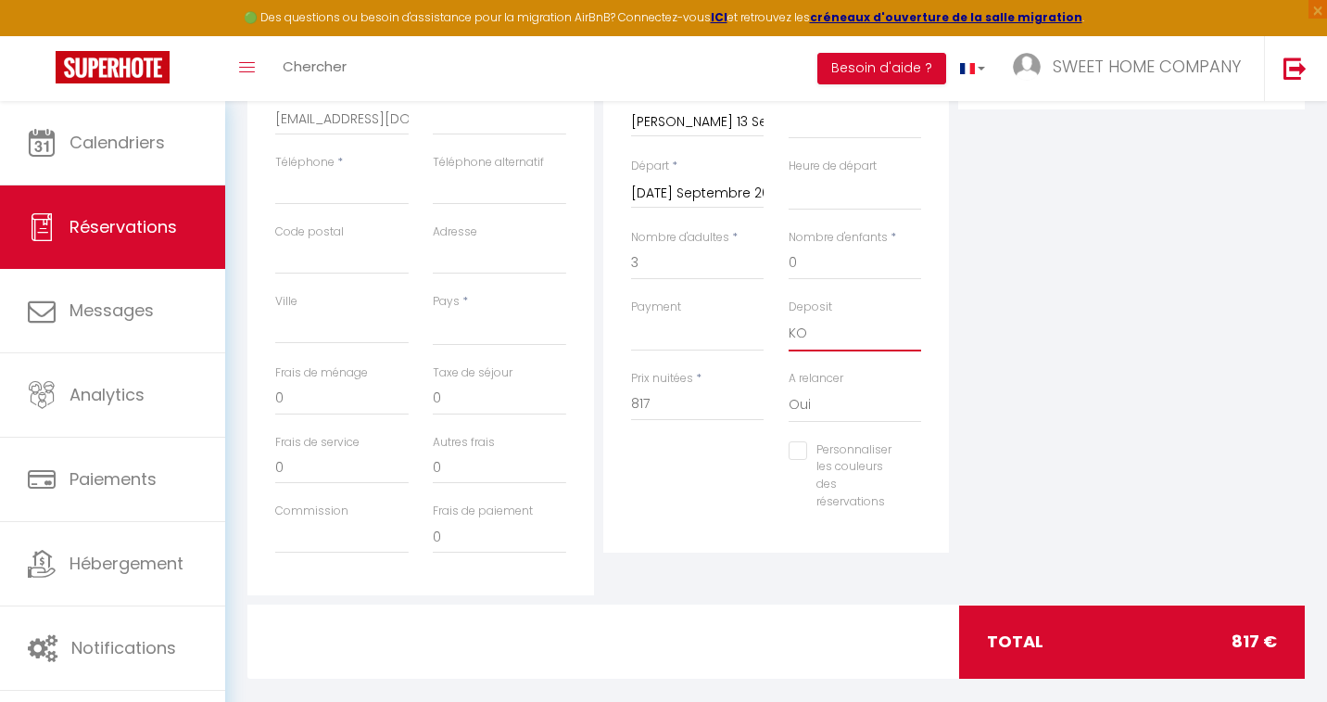
click at [789, 316] on select "OK KO" at bounding box center [855, 333] width 133 height 35
click at [716, 336] on select "OK KO" at bounding box center [697, 333] width 133 height 35
click at [631, 316] on select "OK KO" at bounding box center [697, 333] width 133 height 35
click at [488, 327] on select "[GEOGRAPHIC_DATA] [GEOGRAPHIC_DATA] [GEOGRAPHIC_DATA] [GEOGRAPHIC_DATA] [GEOGRA…" at bounding box center [499, 327] width 133 height 35
click at [433, 310] on select "[GEOGRAPHIC_DATA] [GEOGRAPHIC_DATA] [GEOGRAPHIC_DATA] [GEOGRAPHIC_DATA] [GEOGRA…" at bounding box center [499, 327] width 133 height 35
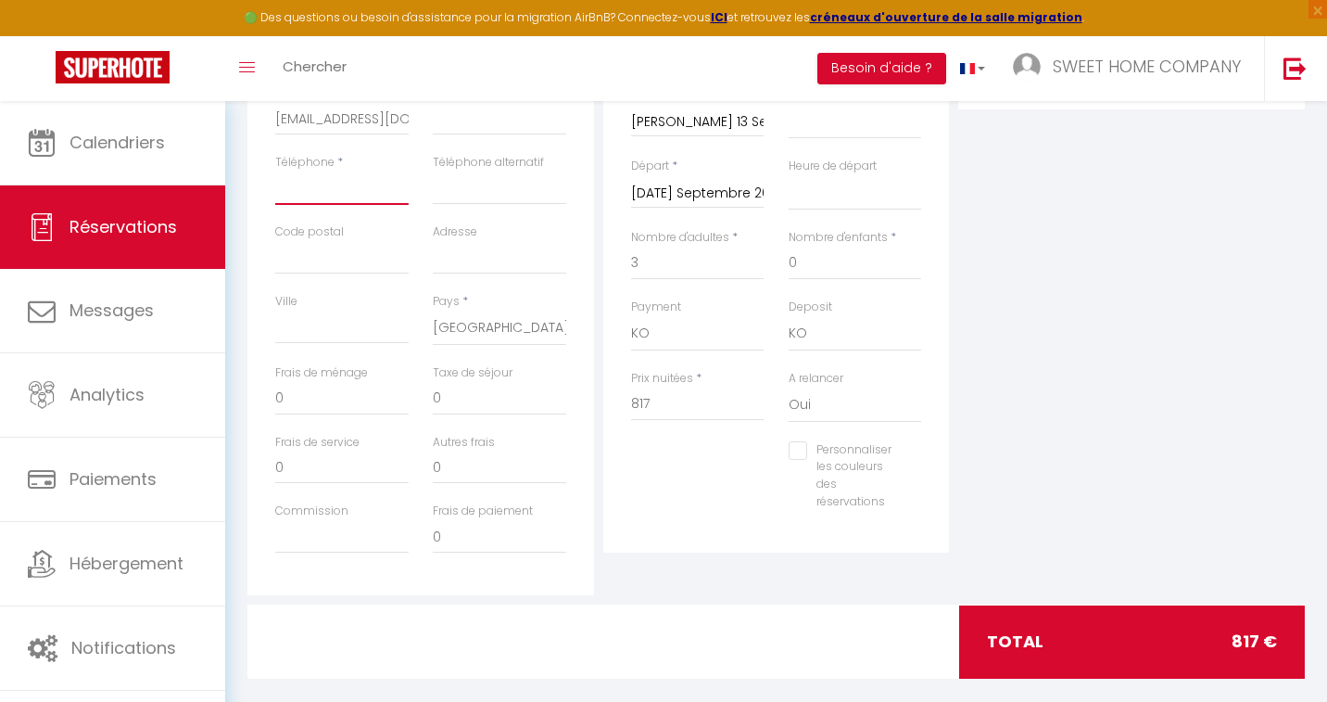
click at [338, 190] on input "Téléphone" at bounding box center [341, 187] width 133 height 33
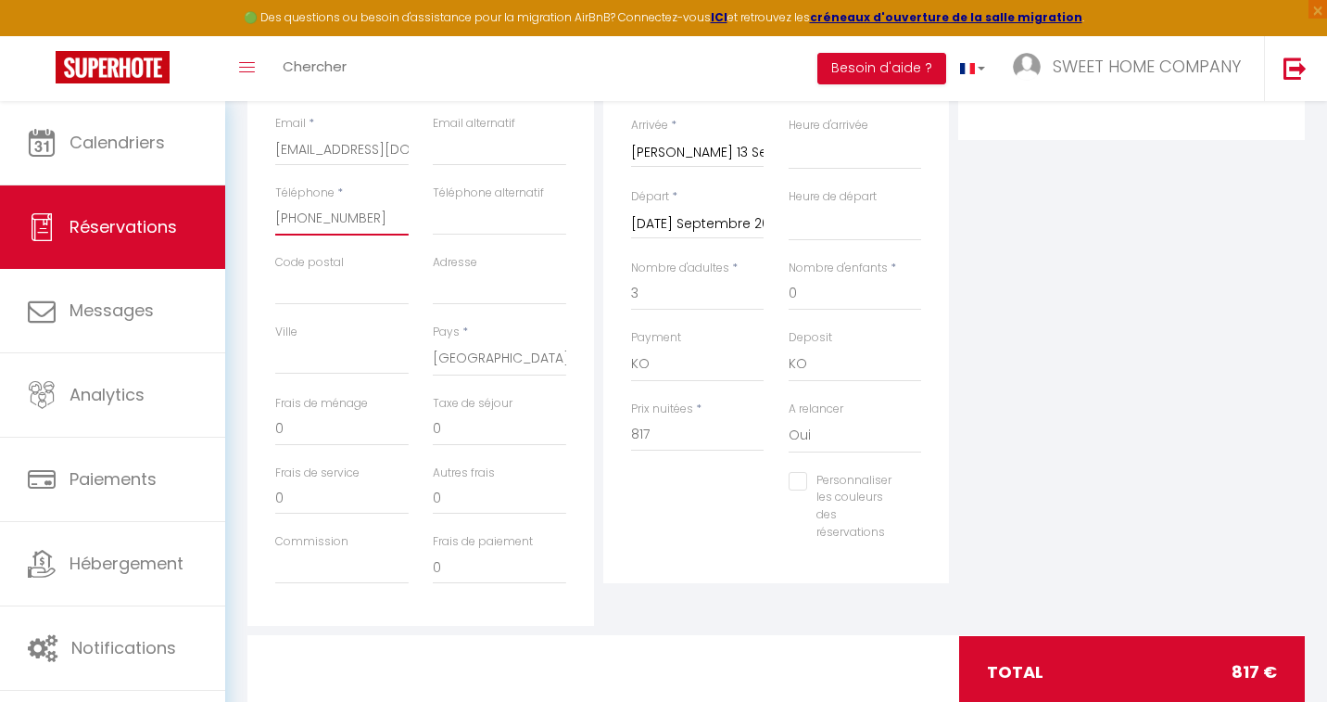
scroll to position [477, 0]
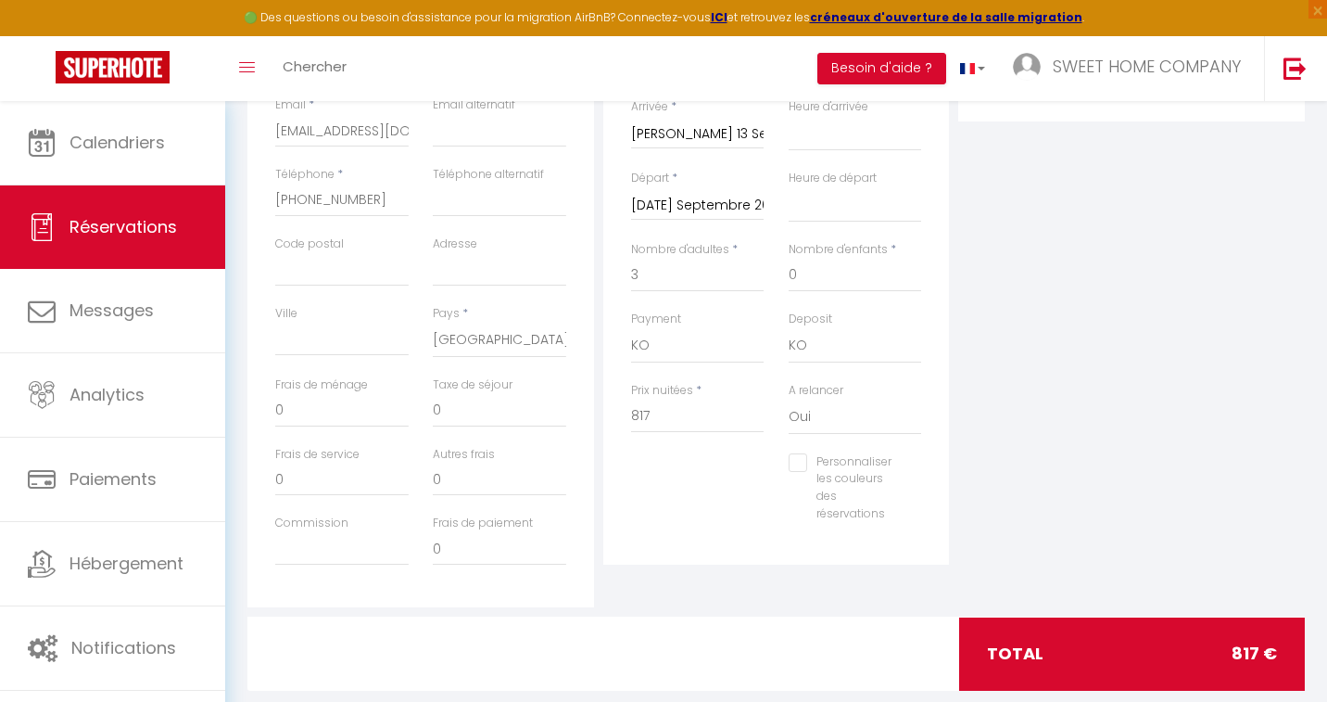
click at [804, 462] on input "Personnaliser les couleurs des réservations" at bounding box center [844, 462] width 110 height 19
click at [923, 488] on span at bounding box center [922, 484] width 15 height 15
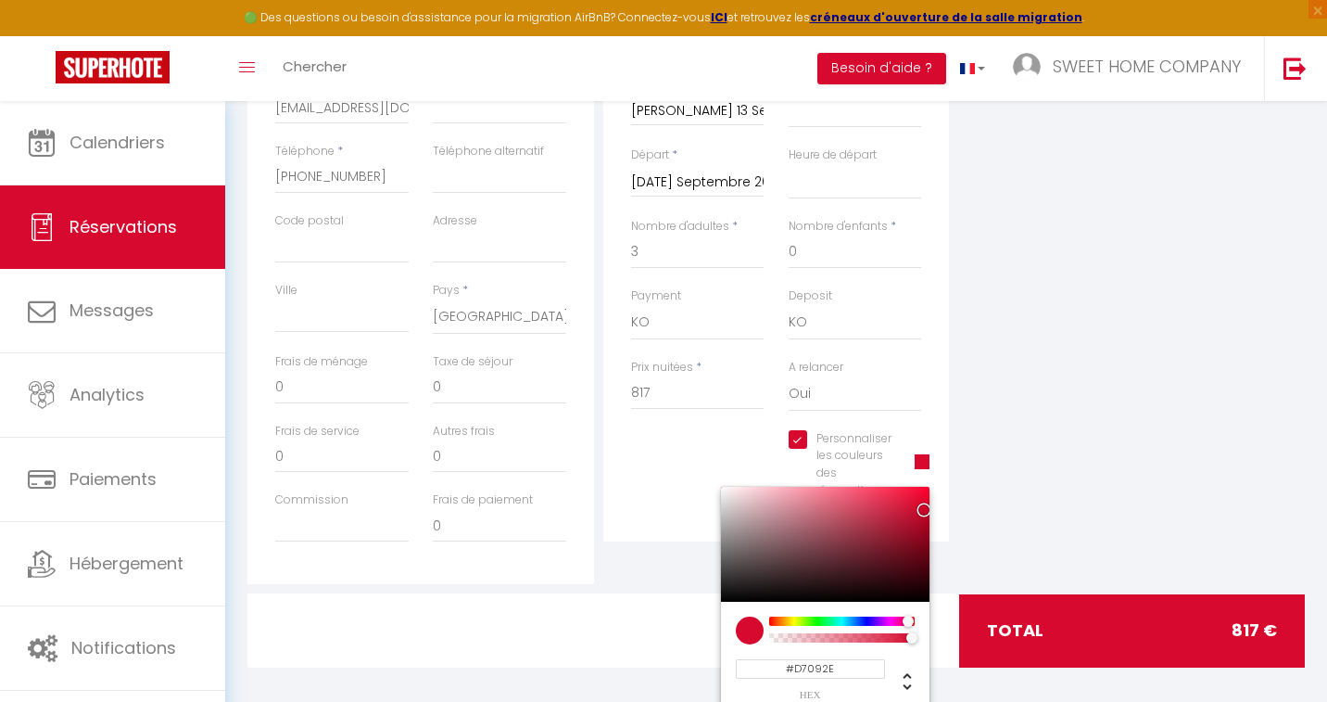
scroll to position [513, 0]
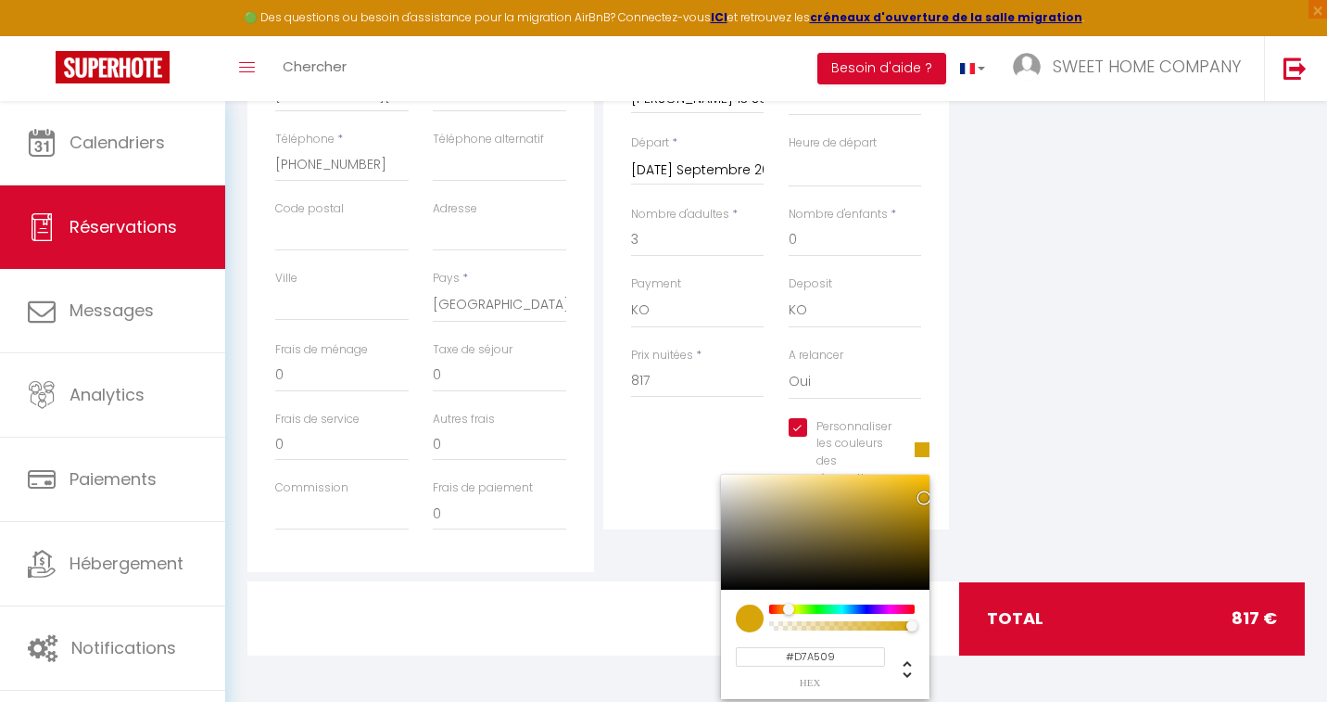
click at [787, 610] on div at bounding box center [842, 608] width 142 height 9
click at [969, 477] on div "Plateformes Source Direct [DOMAIN_NAME] [DOMAIN_NAME] Chalet montagne Expedia G…" at bounding box center [1132, 240] width 356 height 663
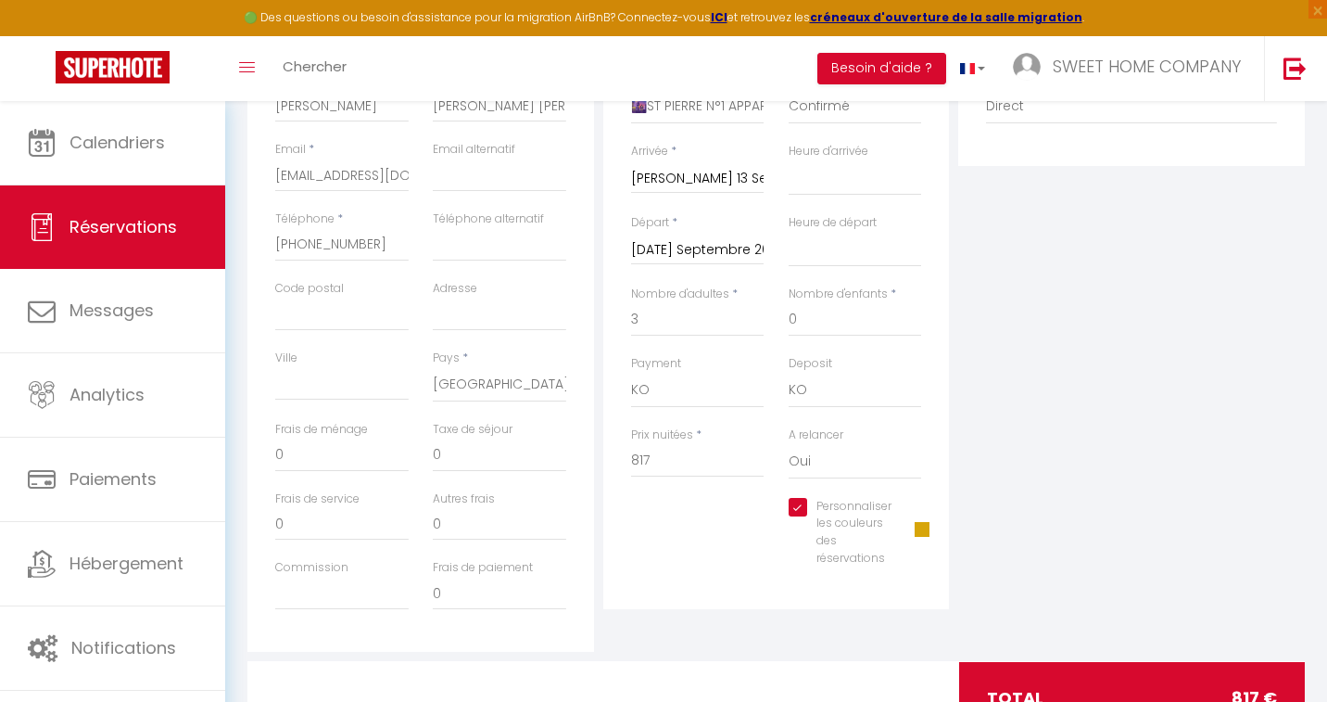
scroll to position [0, 0]
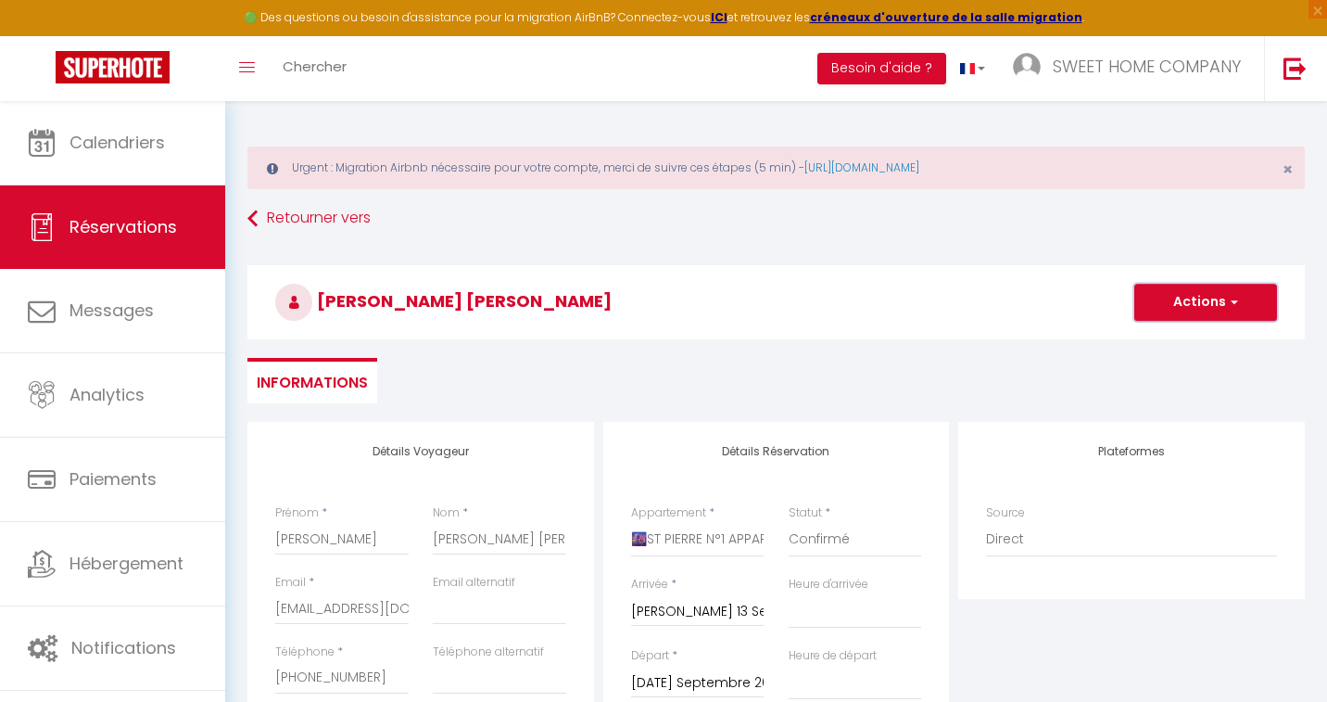
click at [969, 300] on button "Actions" at bounding box center [1205, 302] width 143 height 37
click at [969, 337] on link "Enregistrer" at bounding box center [1187, 343] width 146 height 24
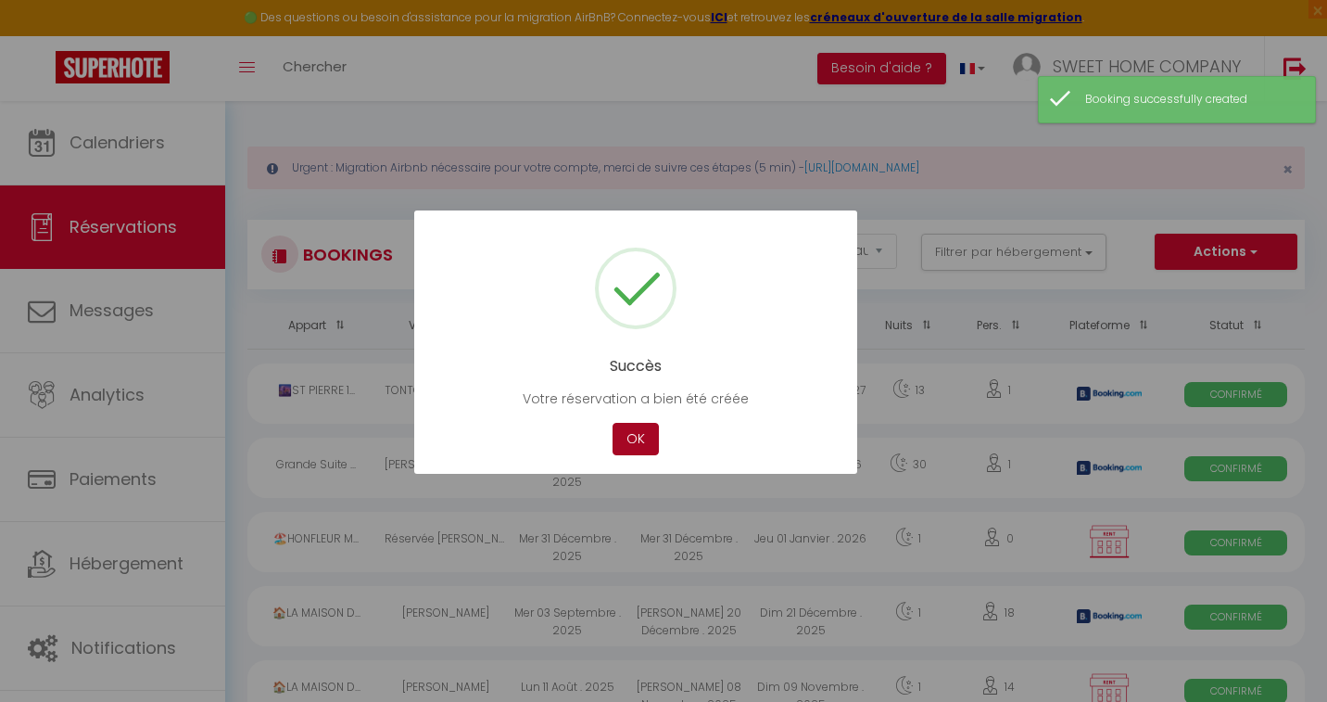
click at [645, 437] on button "OK" at bounding box center [636, 439] width 46 height 32
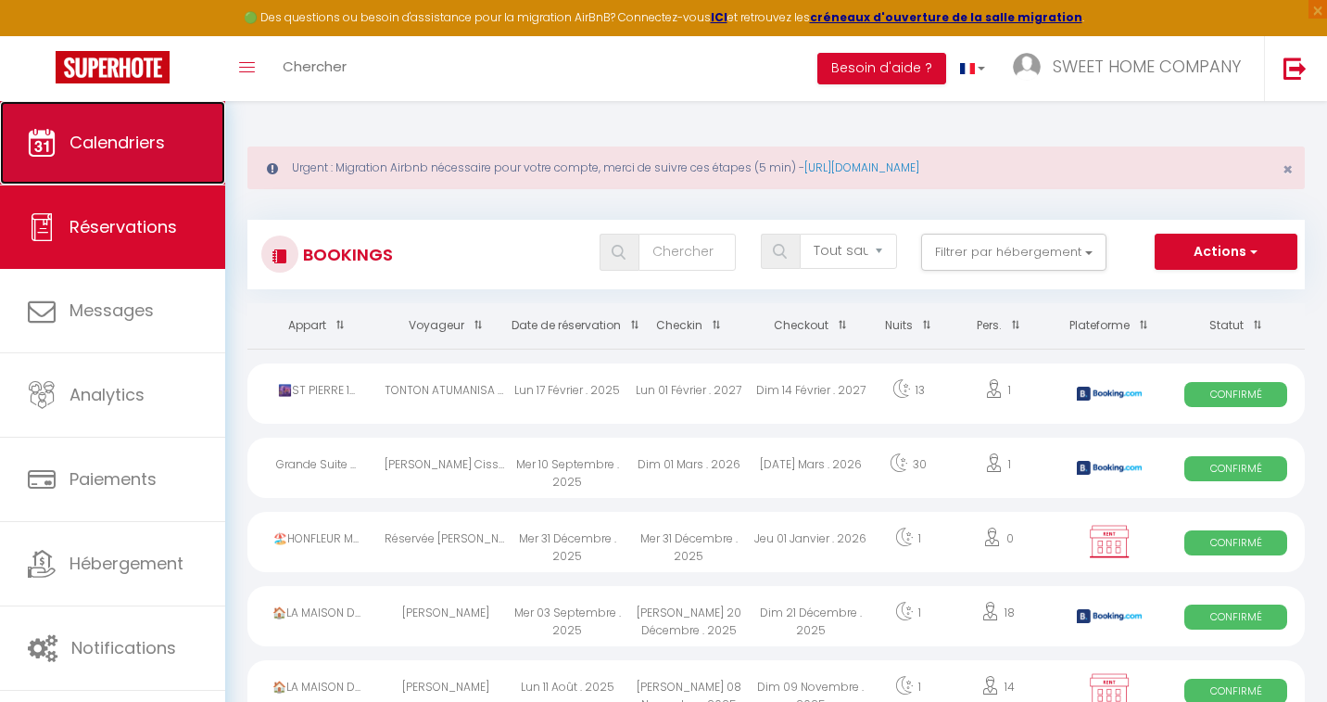
click at [120, 153] on span "Calendriers" at bounding box center [117, 142] width 95 height 23
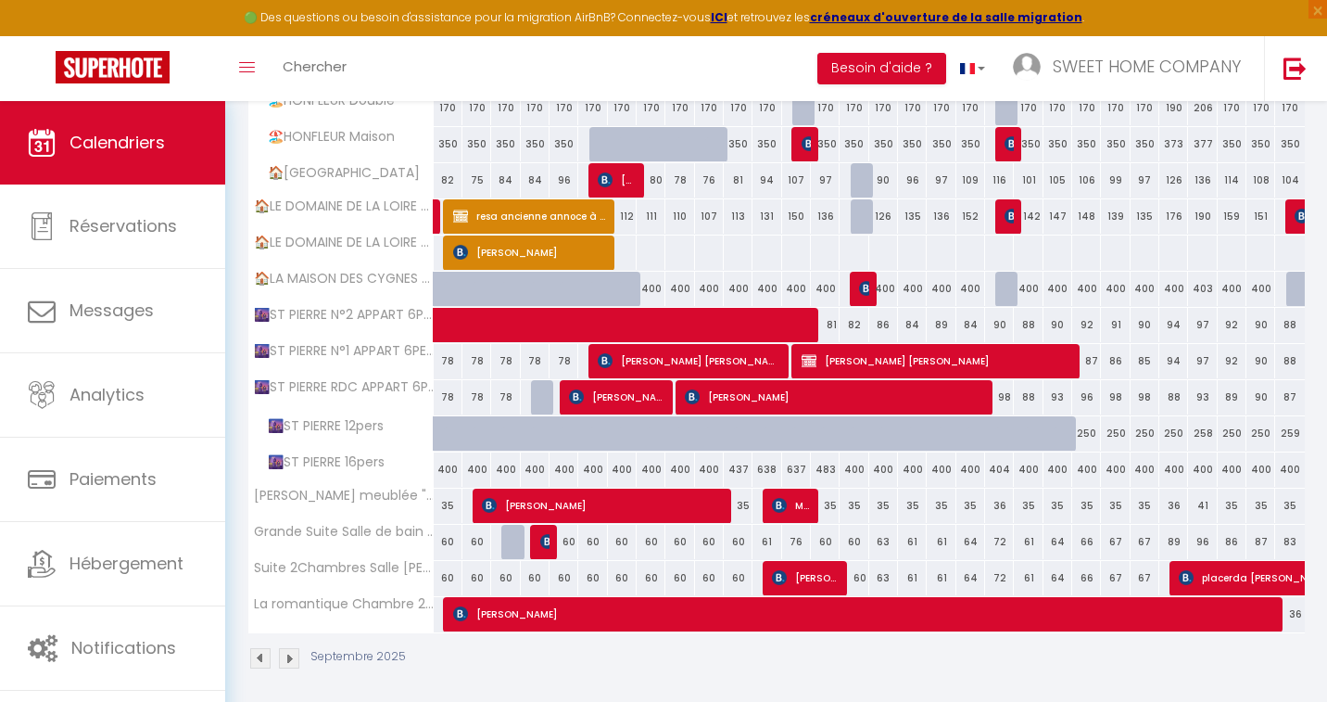
scroll to position [526, 0]
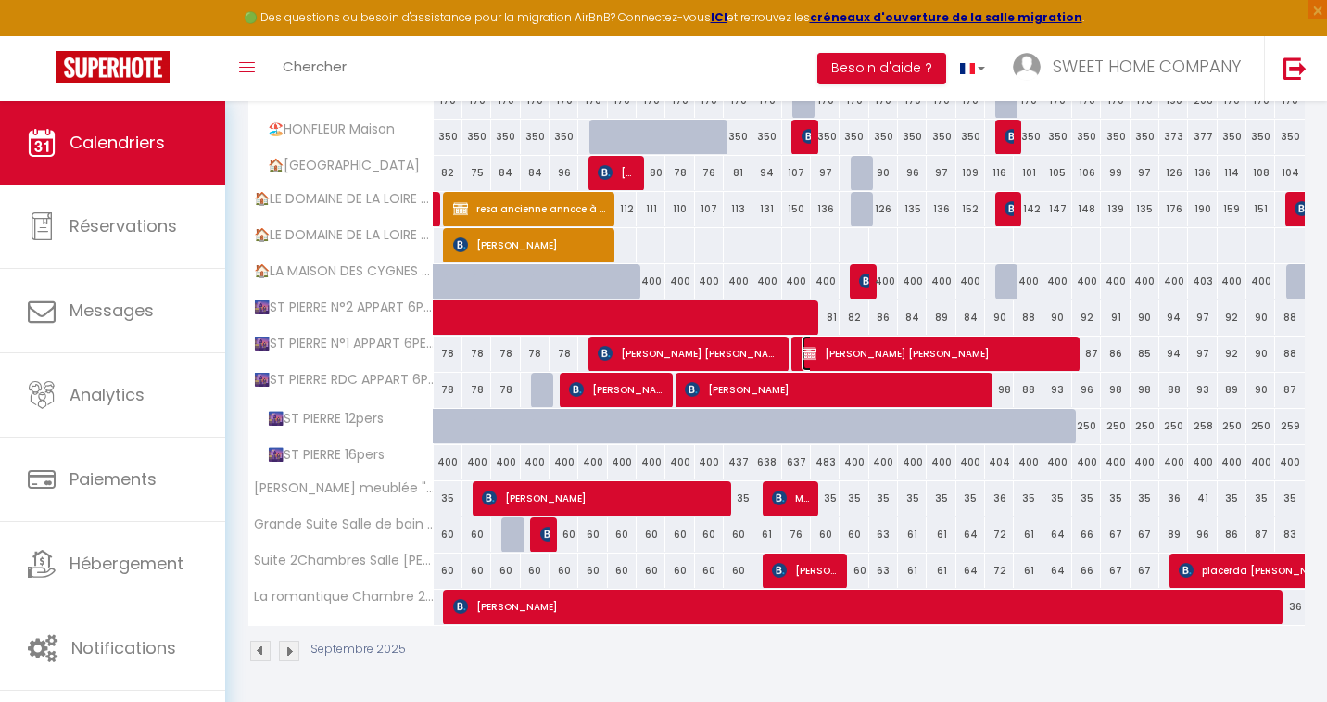
click at [915, 348] on span "[PERSON_NAME] [PERSON_NAME]" at bounding box center [936, 353] width 268 height 35
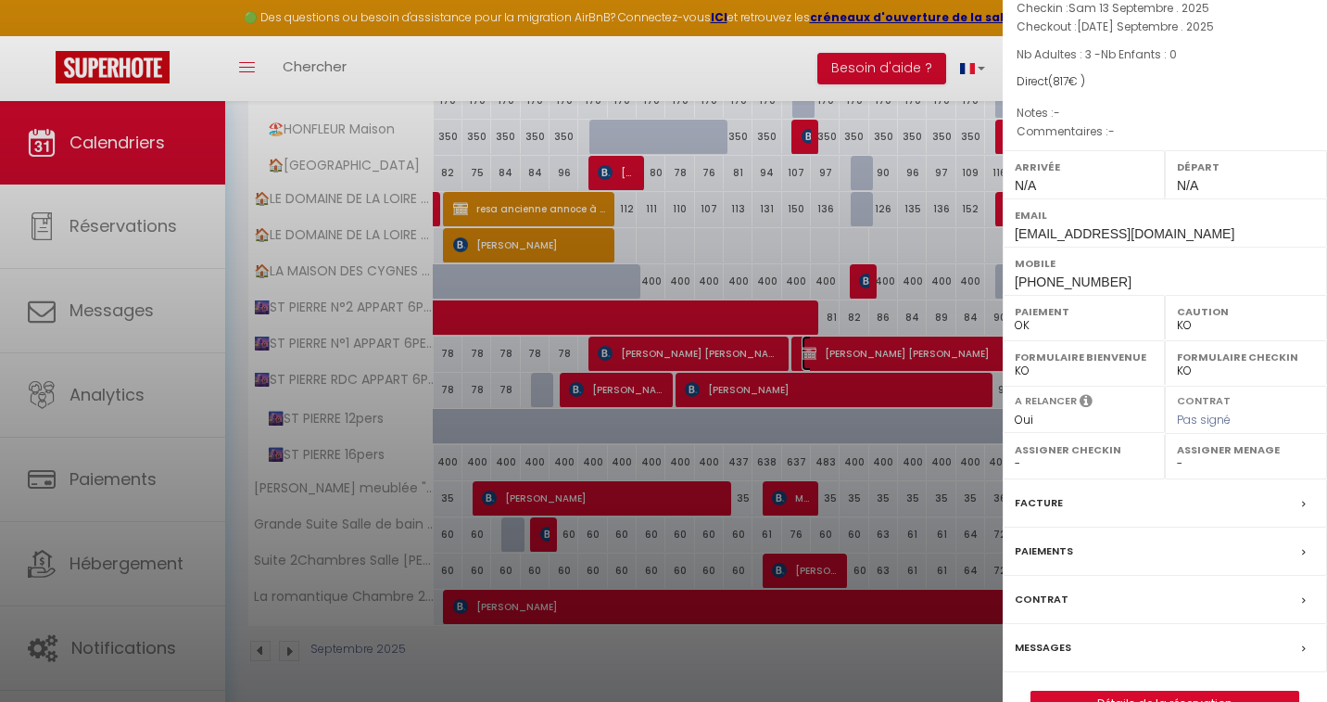
scroll to position [192, 0]
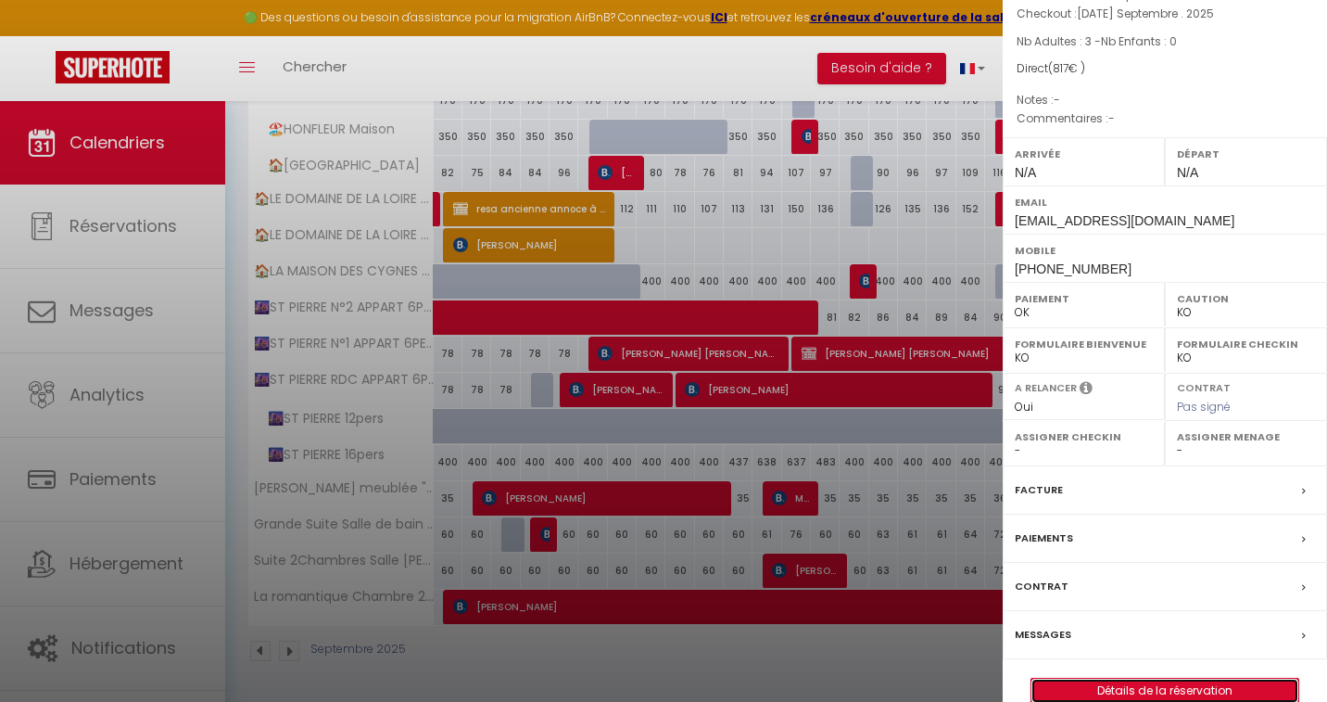
click at [969, 678] on link "Détails de la réservation" at bounding box center [1165, 690] width 267 height 24
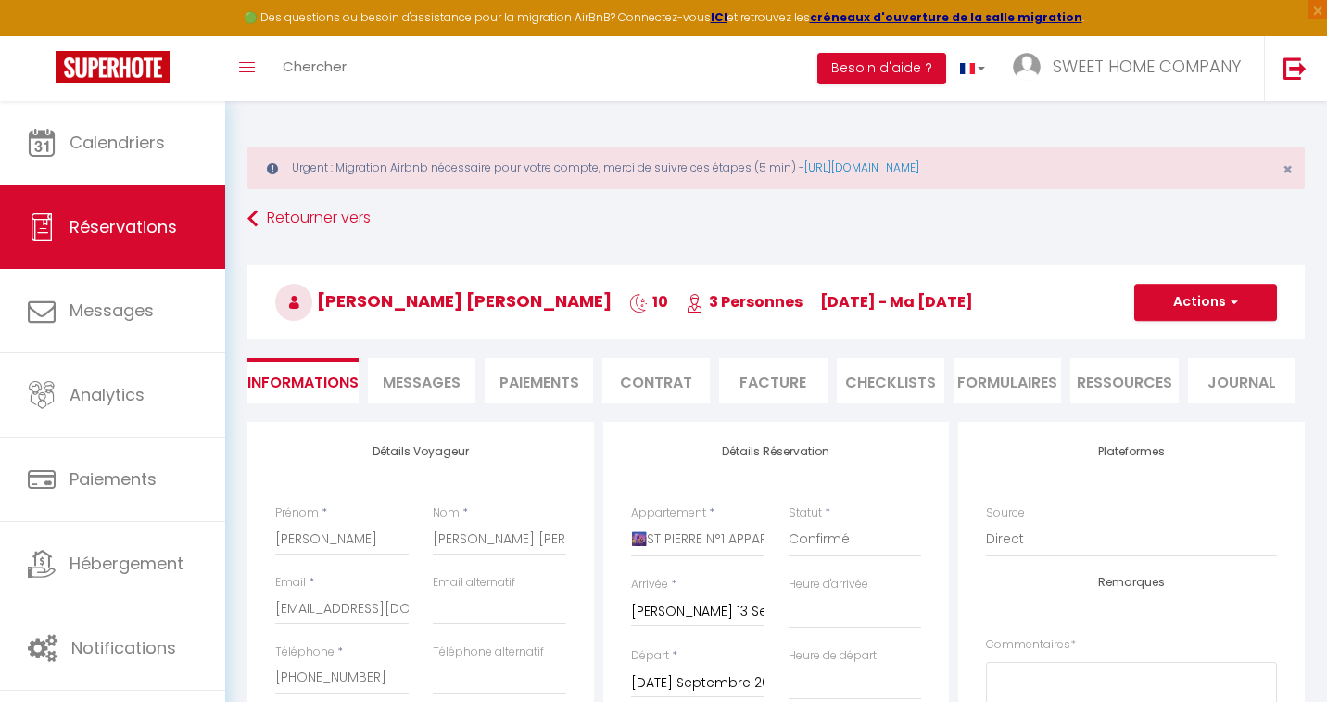
click at [645, 382] on li "Contrat" at bounding box center [656, 380] width 108 height 45
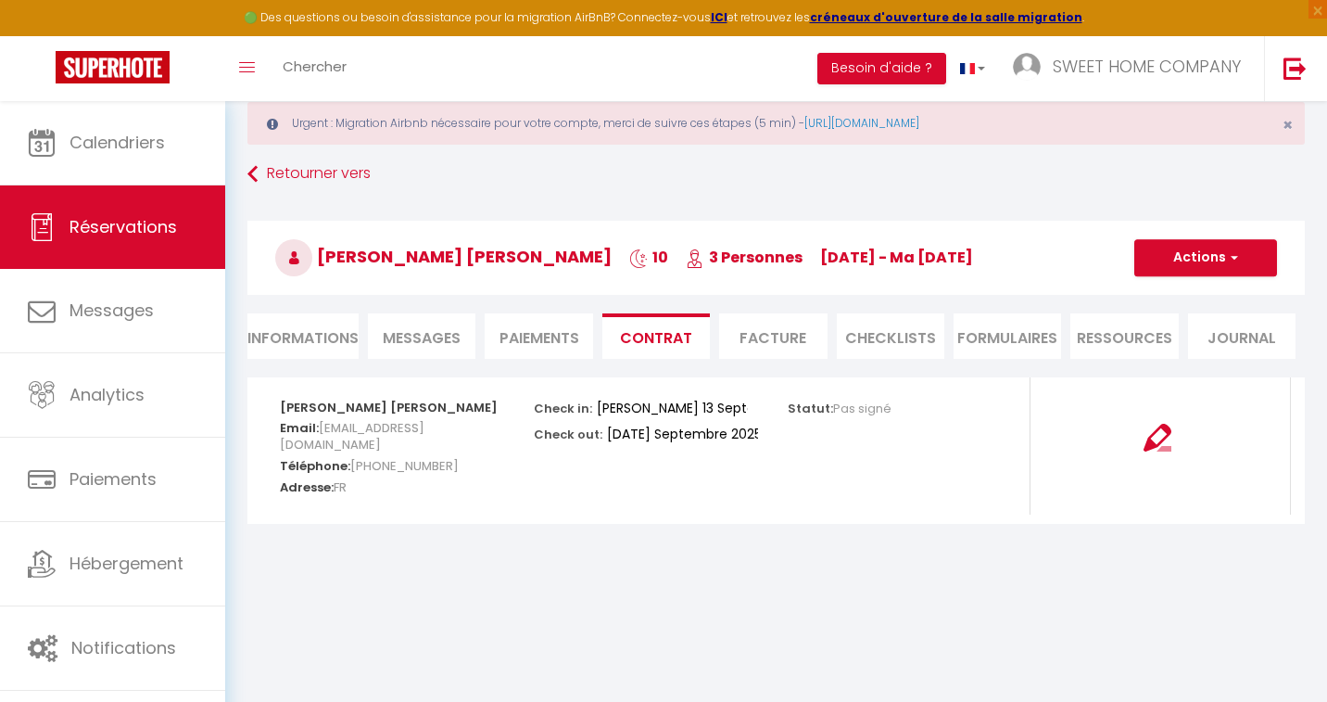
scroll to position [48, 0]
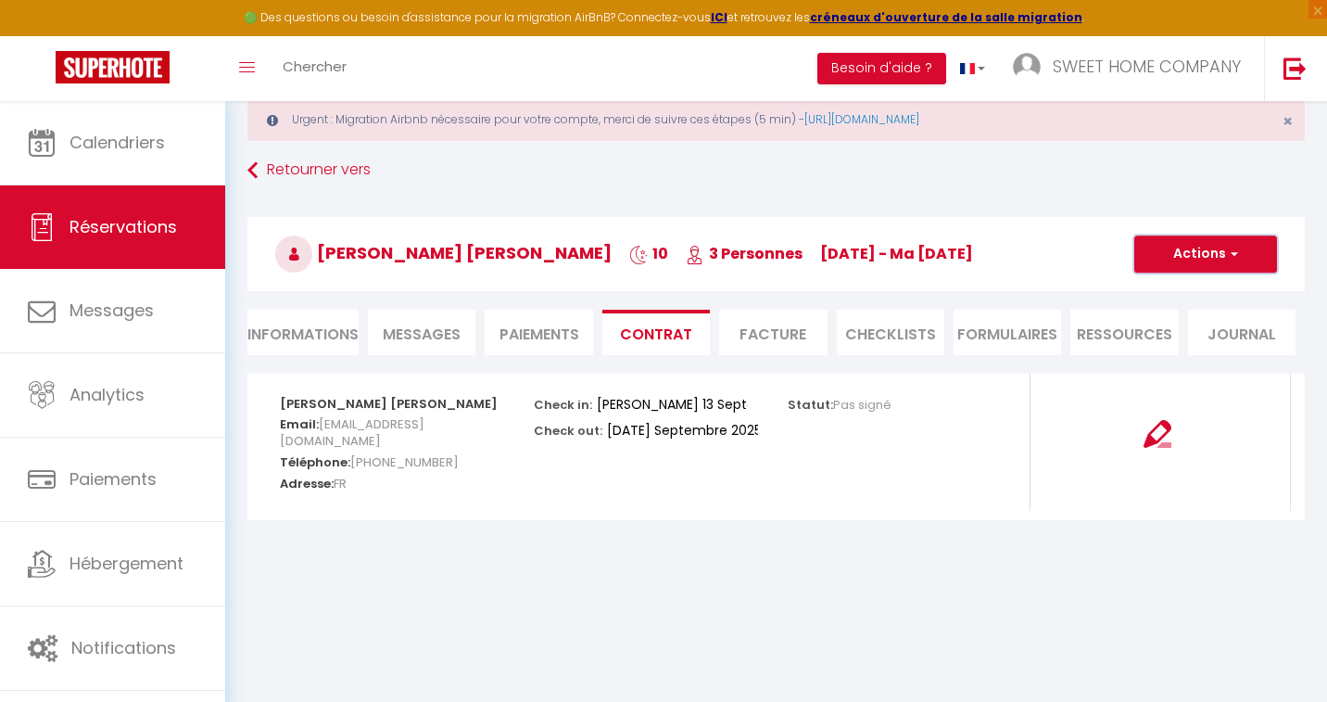
click at [969, 258] on span "button" at bounding box center [1231, 254] width 11 height 17
click at [969, 314] on link "Envoyer le contrat" at bounding box center [1192, 319] width 156 height 24
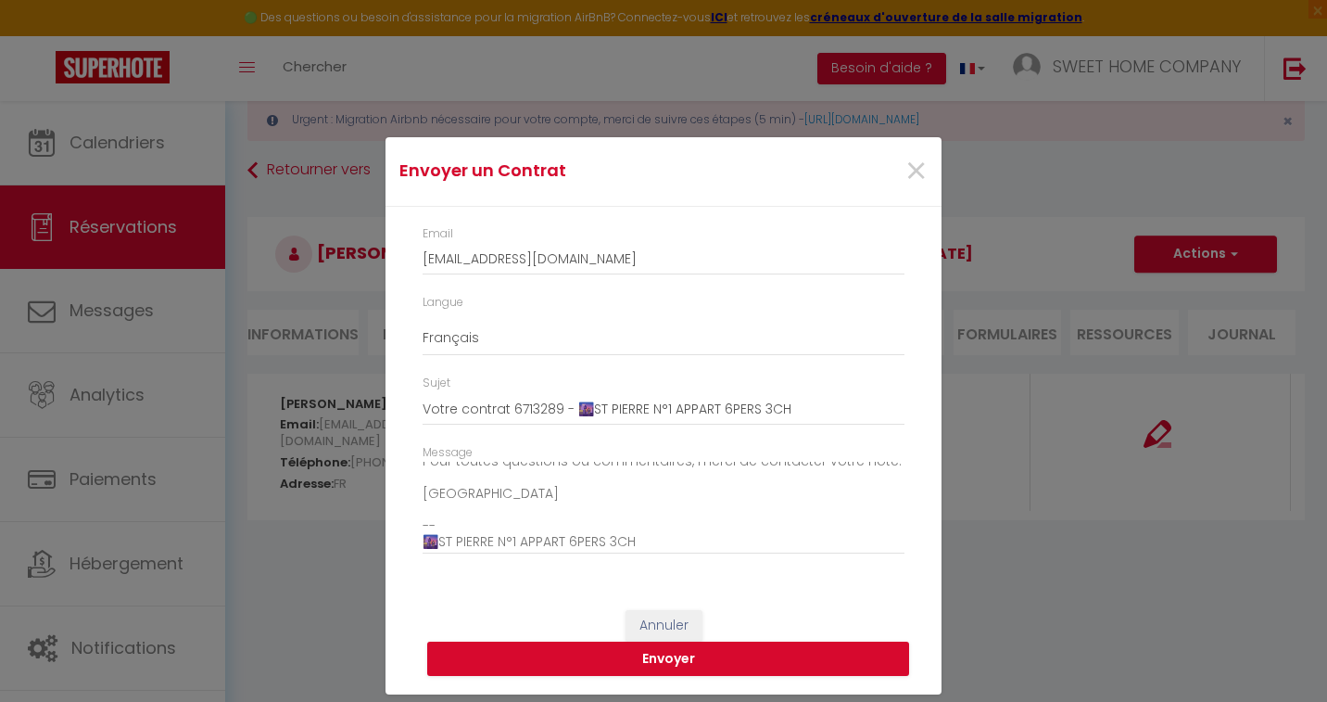
scroll to position [275, 0]
click at [675, 656] on button "Envoyer" at bounding box center [668, 658] width 482 height 35
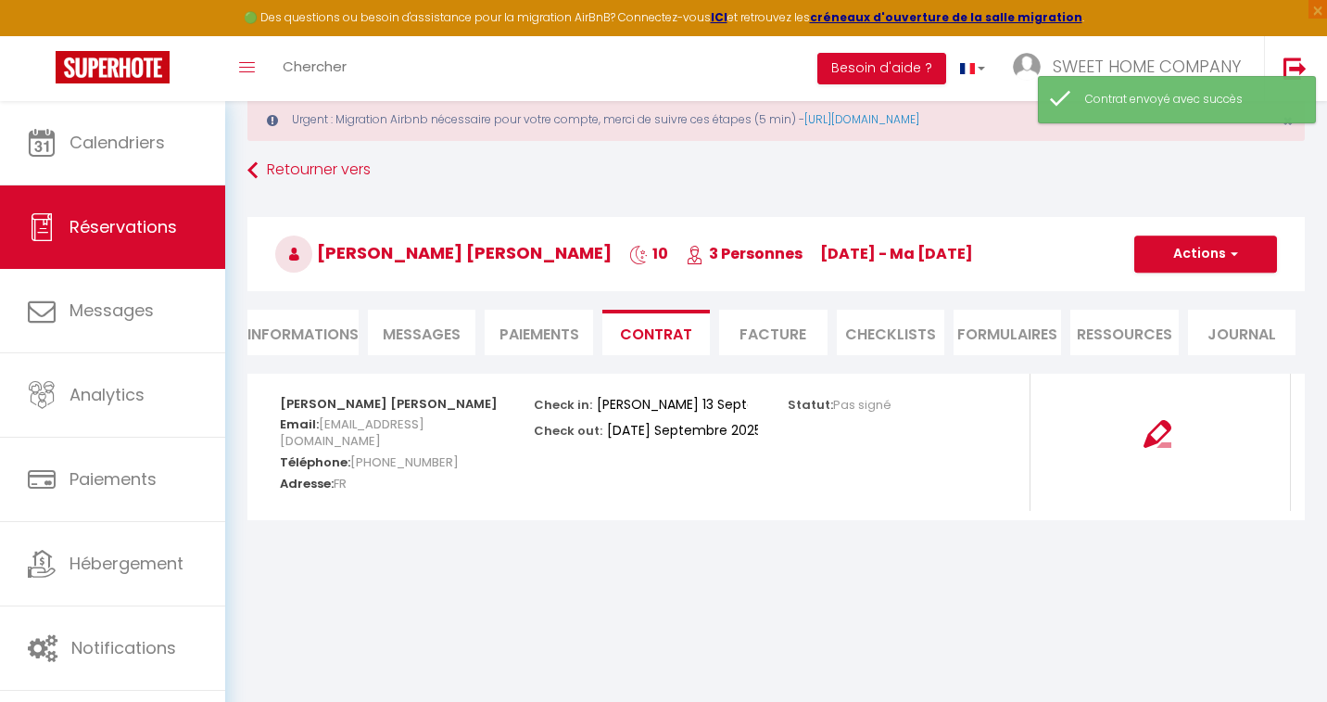
click at [552, 336] on li "Paiements" at bounding box center [539, 332] width 108 height 45
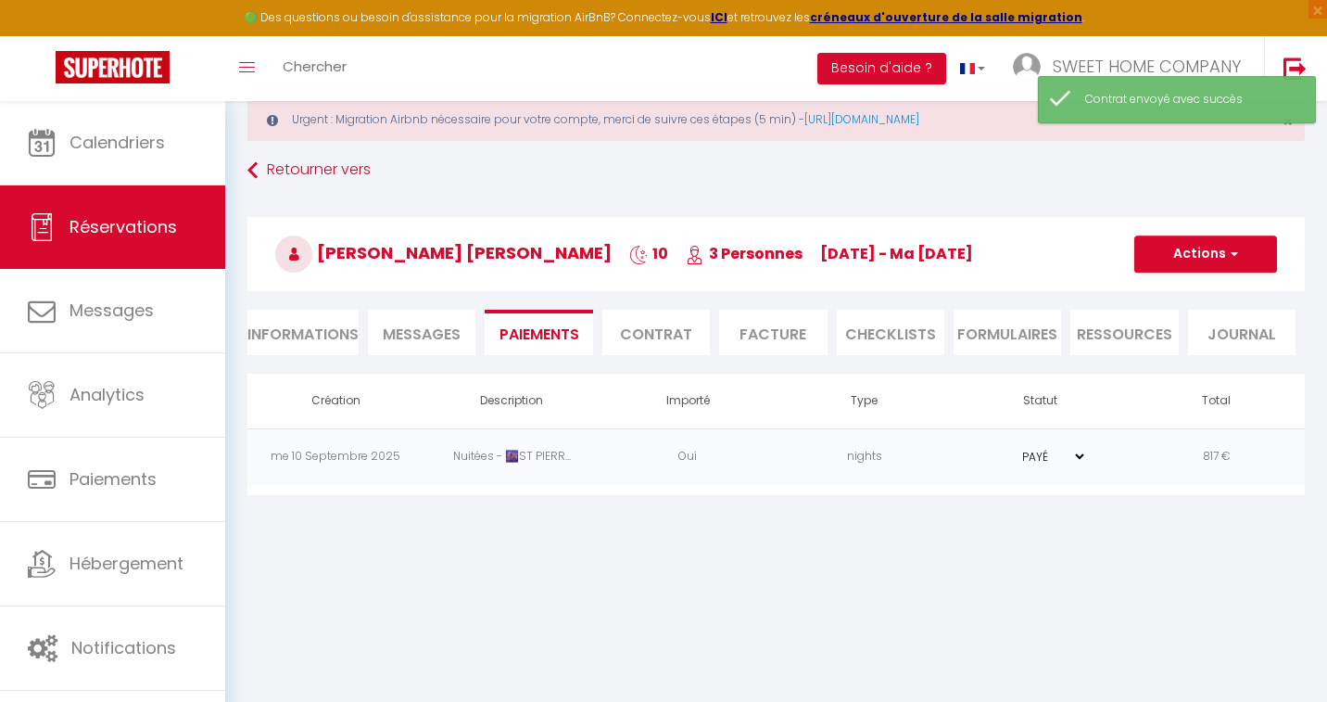
click at [969, 455] on select "PAYÉ EN ATTENTE" at bounding box center [1040, 457] width 93 height 18
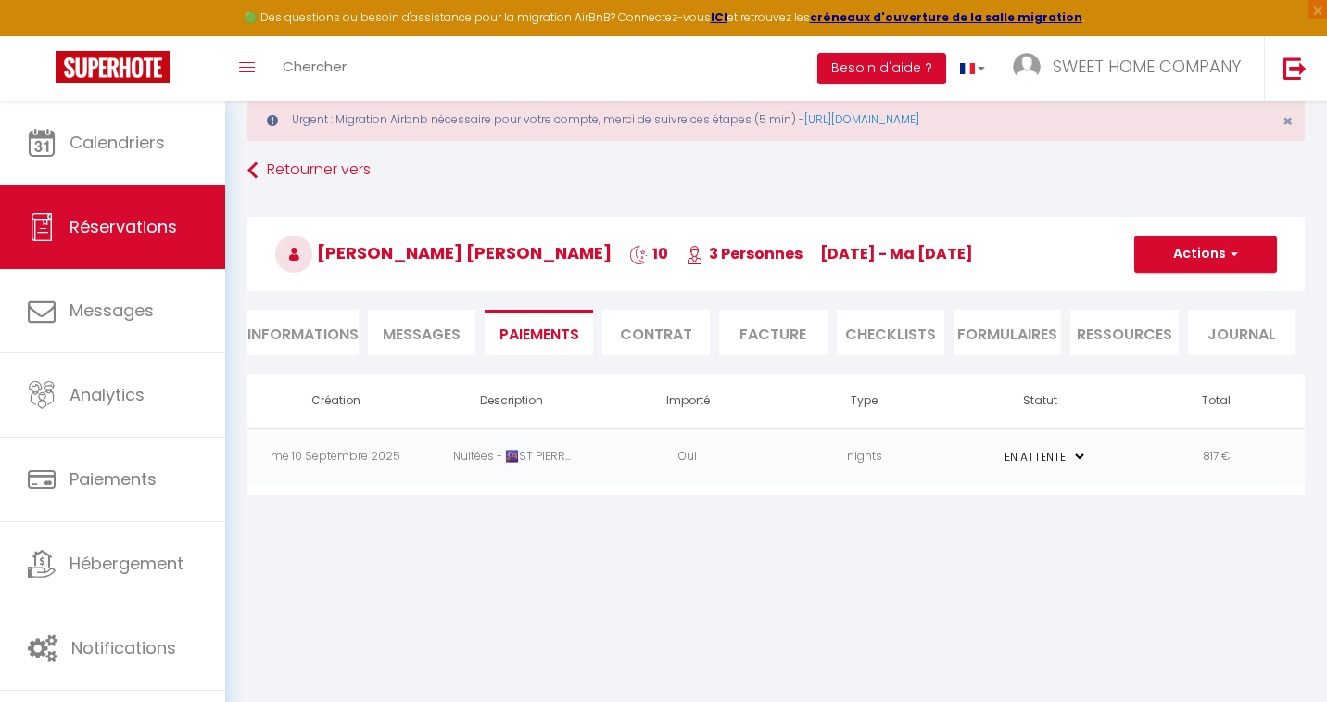
click at [969, 448] on select "PAYÉ EN ATTENTE" at bounding box center [1040, 457] width 93 height 18
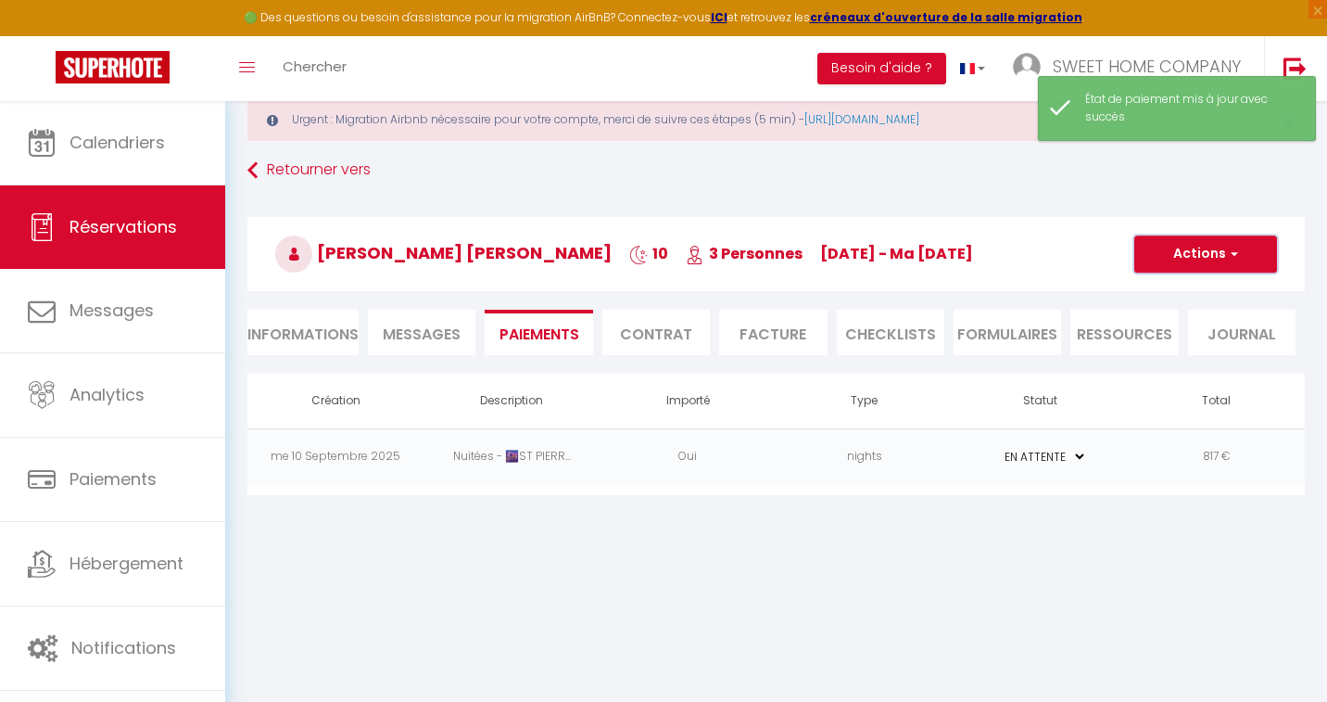
click at [969, 254] on span "button" at bounding box center [1231, 254] width 11 height 17
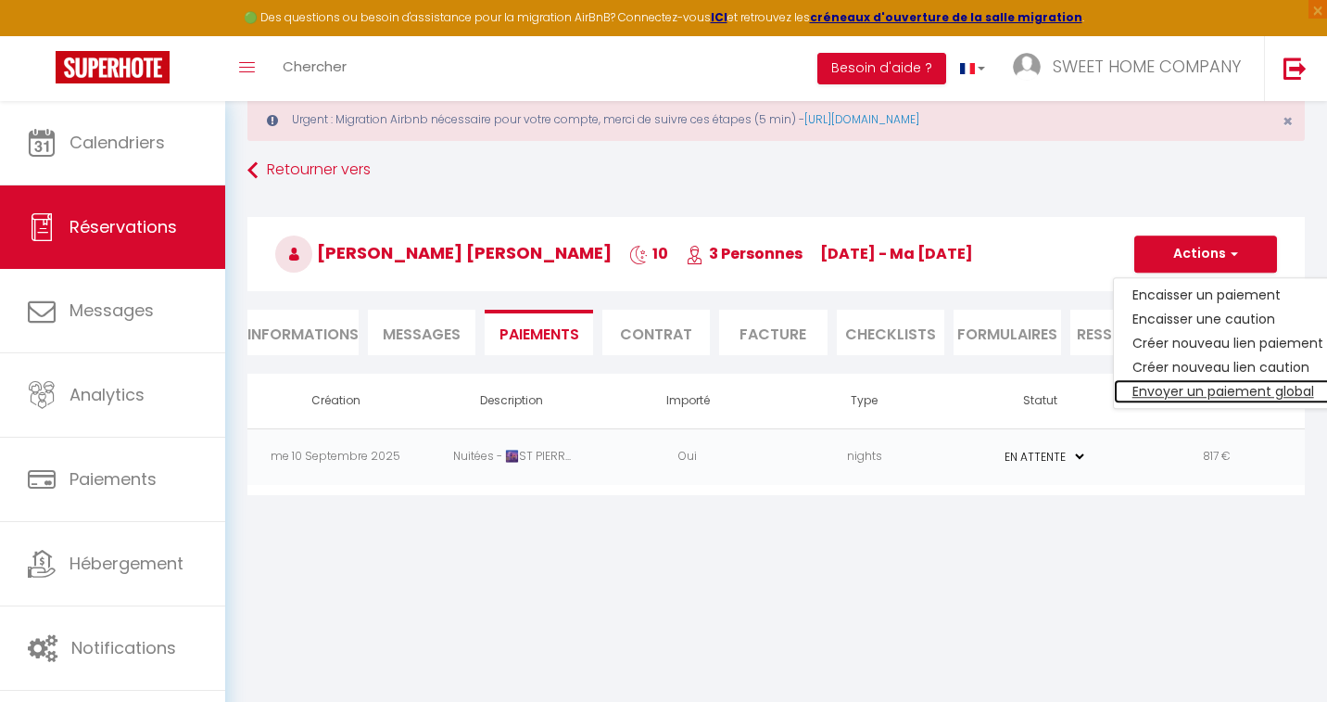
click at [969, 391] on link "Envoyer un paiement global" at bounding box center [1228, 391] width 228 height 24
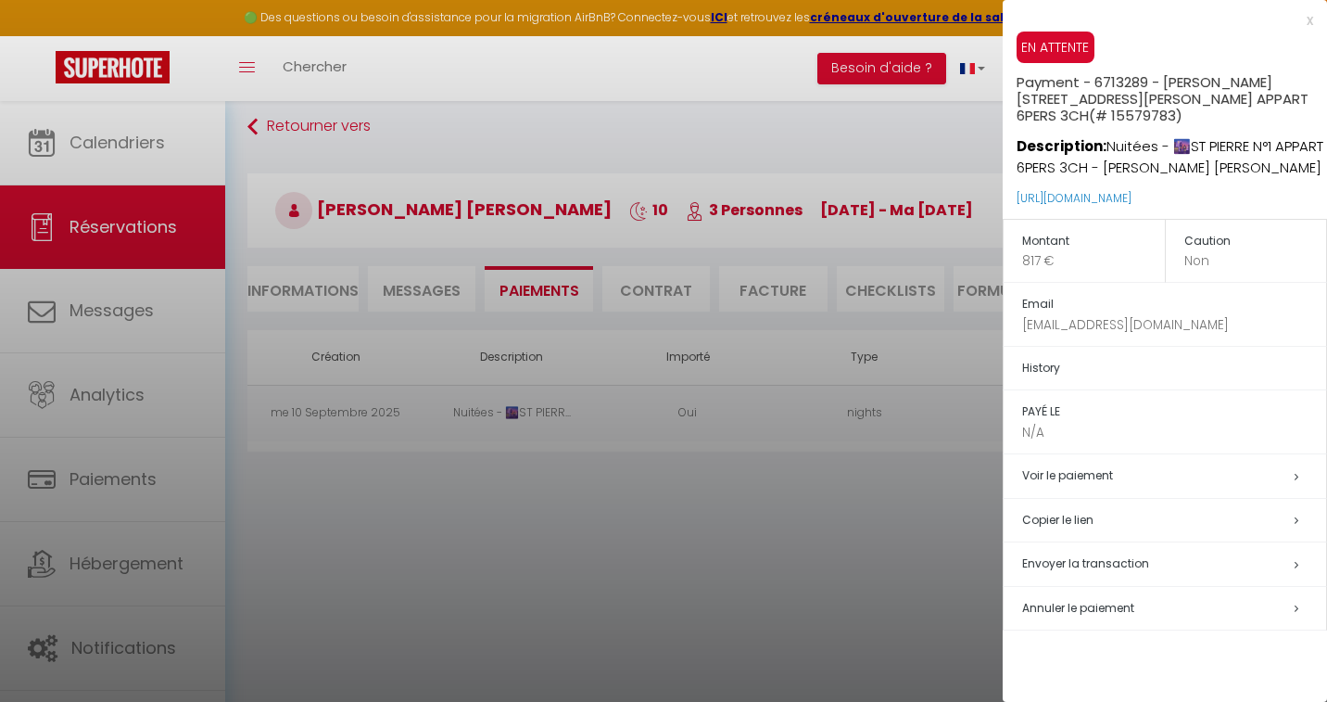
scroll to position [101, 0]
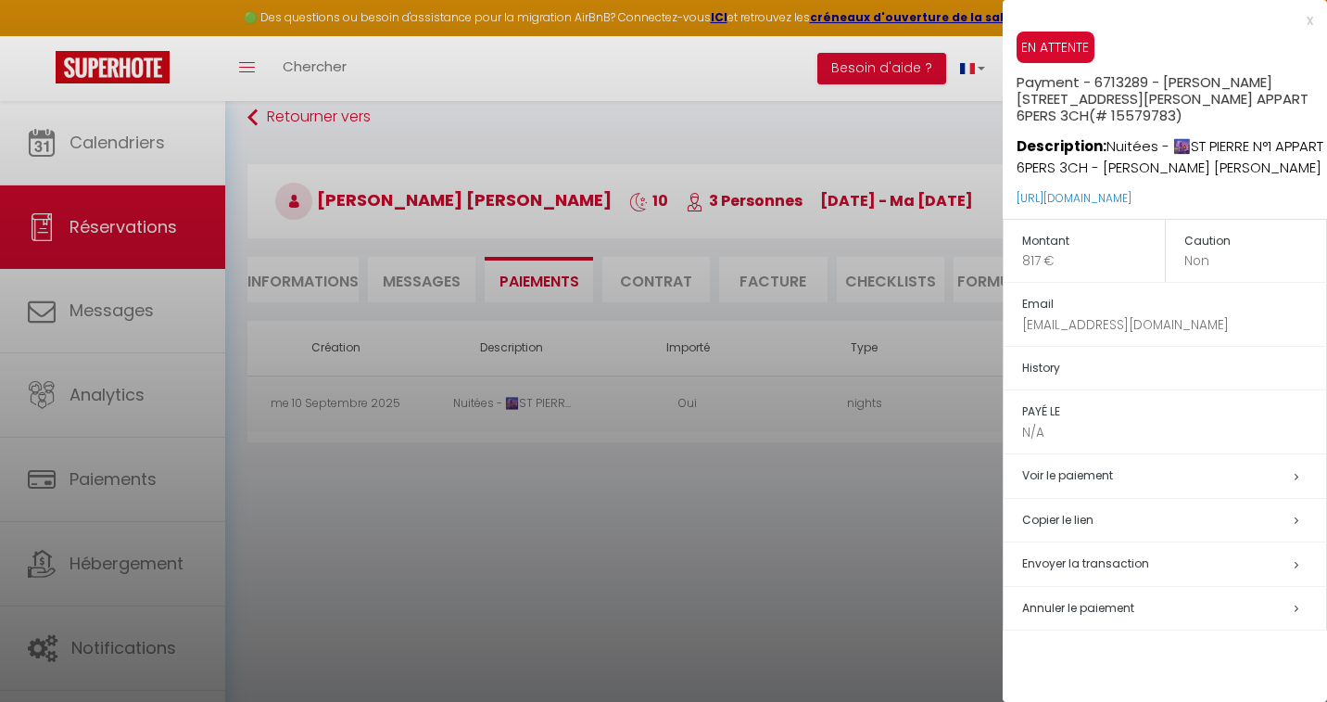
click at [969, 566] on span "Envoyer la transaction" at bounding box center [1085, 563] width 127 height 16
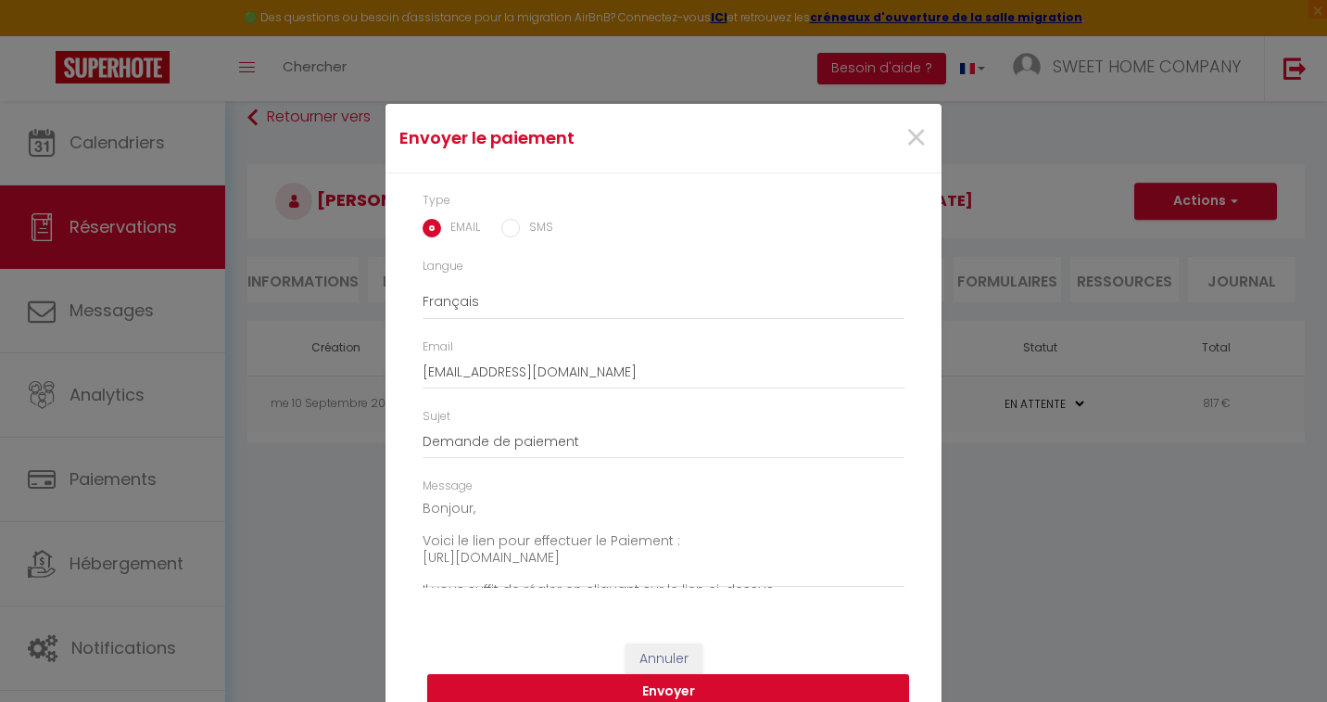
scroll to position [26, 0]
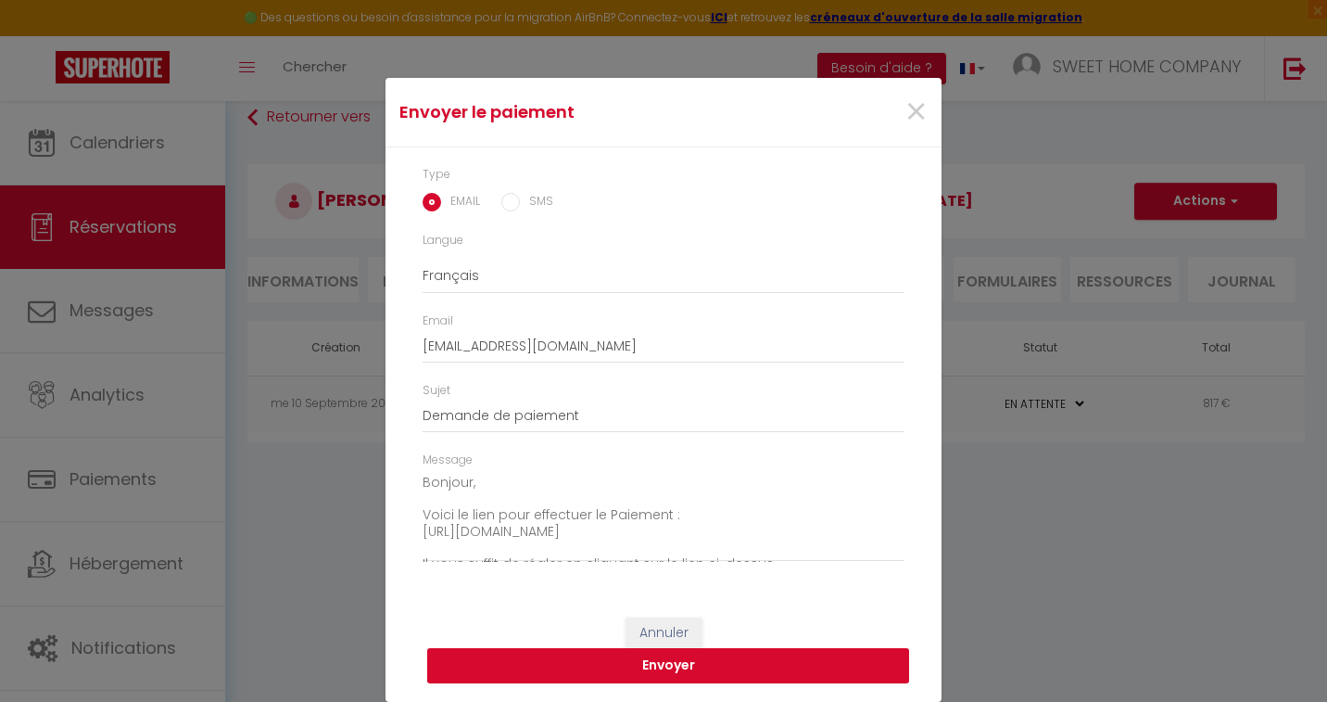
click at [719, 668] on button "Envoyer" at bounding box center [668, 665] width 482 height 35
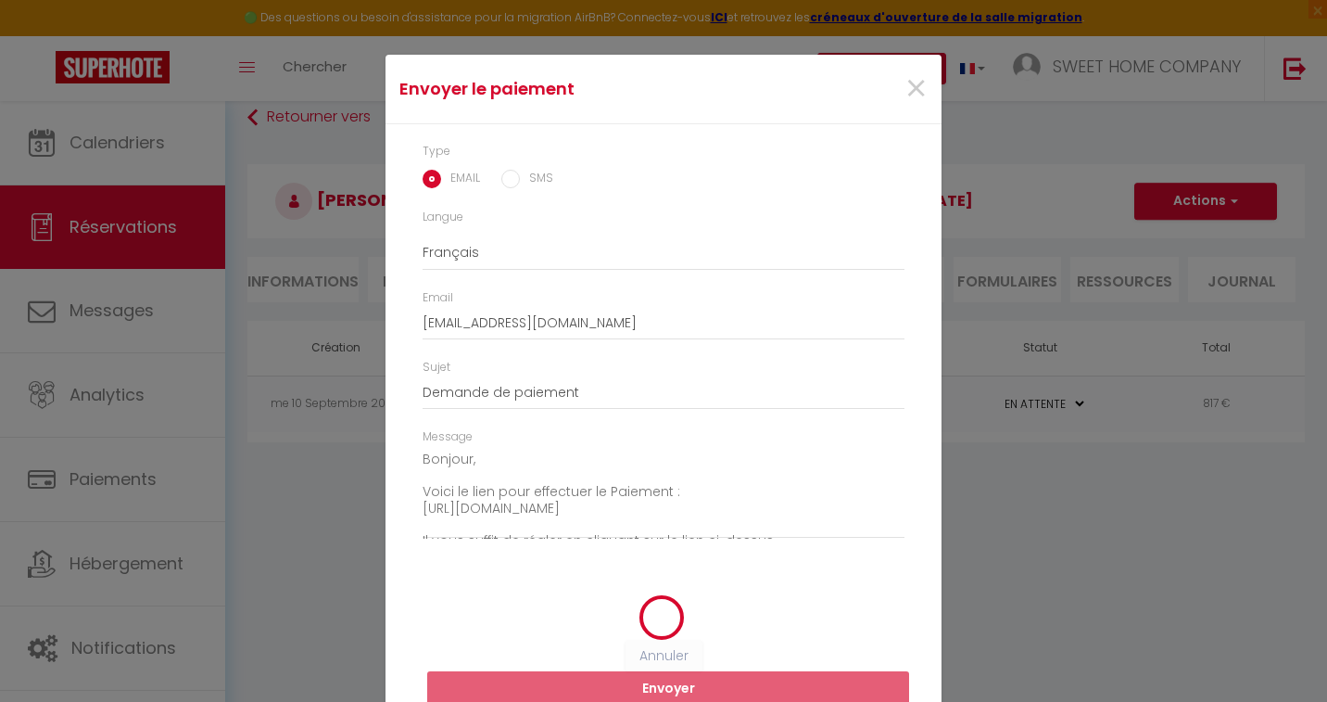
scroll to position [3, 0]
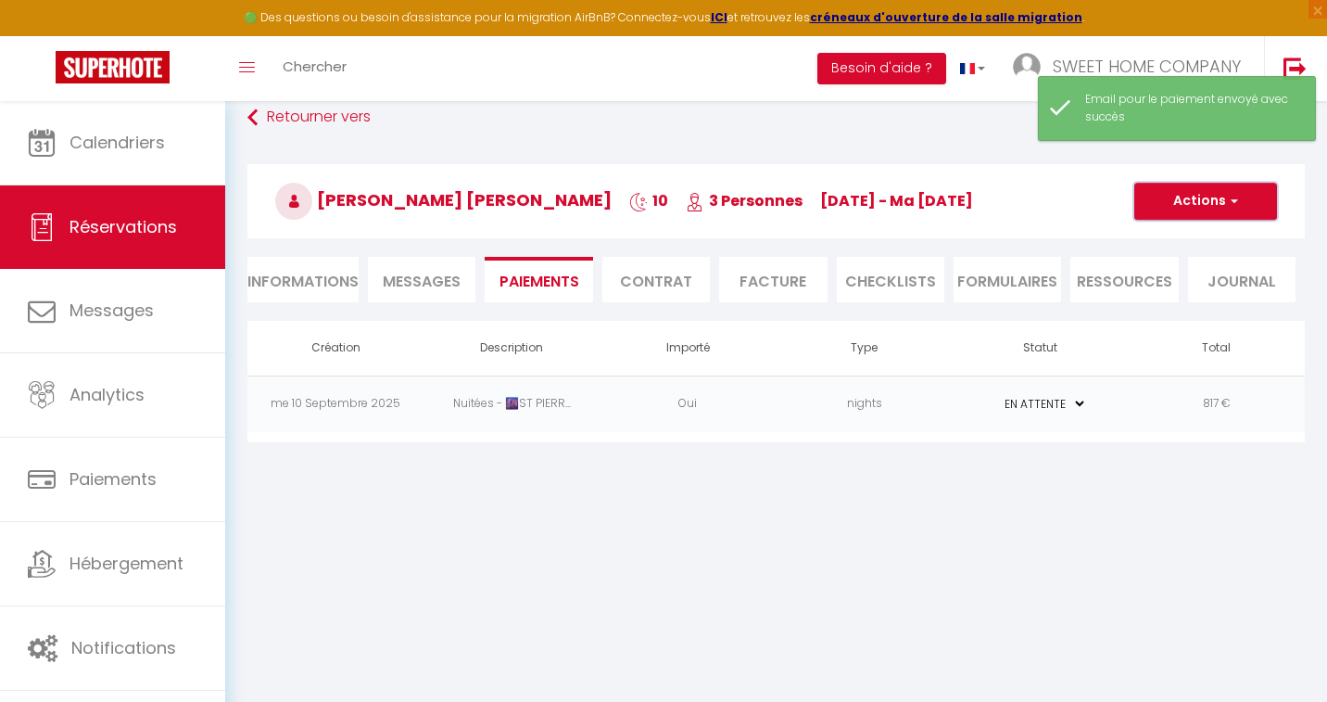
click at [969, 204] on span "button" at bounding box center [1231, 201] width 11 height 17
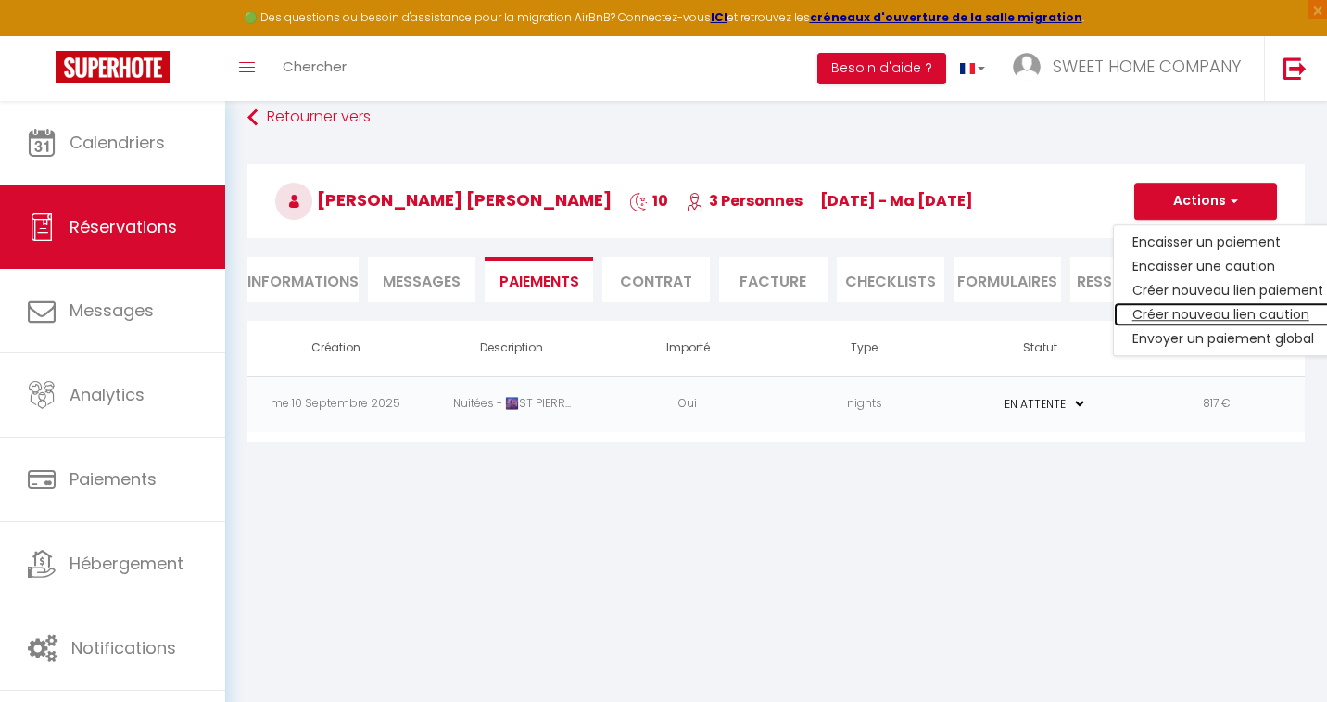
click at [969, 311] on link "Créer nouveau lien caution" at bounding box center [1228, 314] width 228 height 24
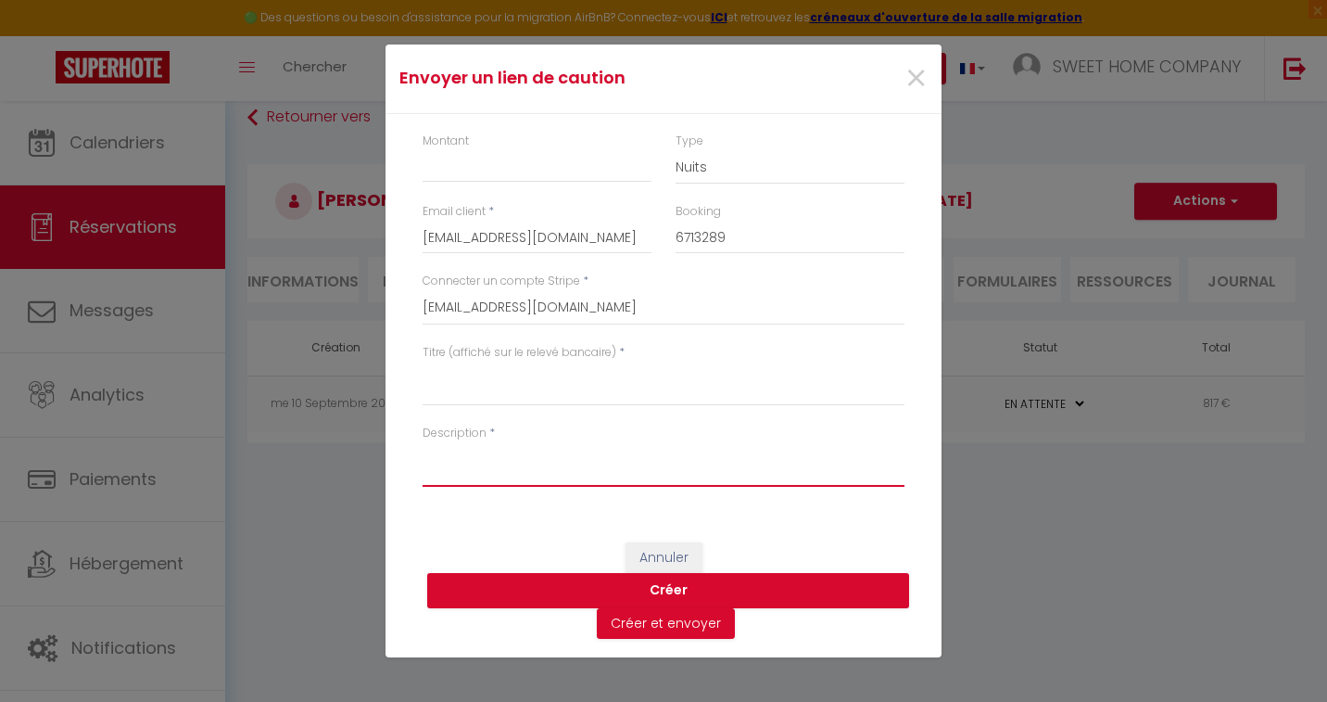
click at [459, 461] on textarea "Description" at bounding box center [664, 464] width 482 height 44
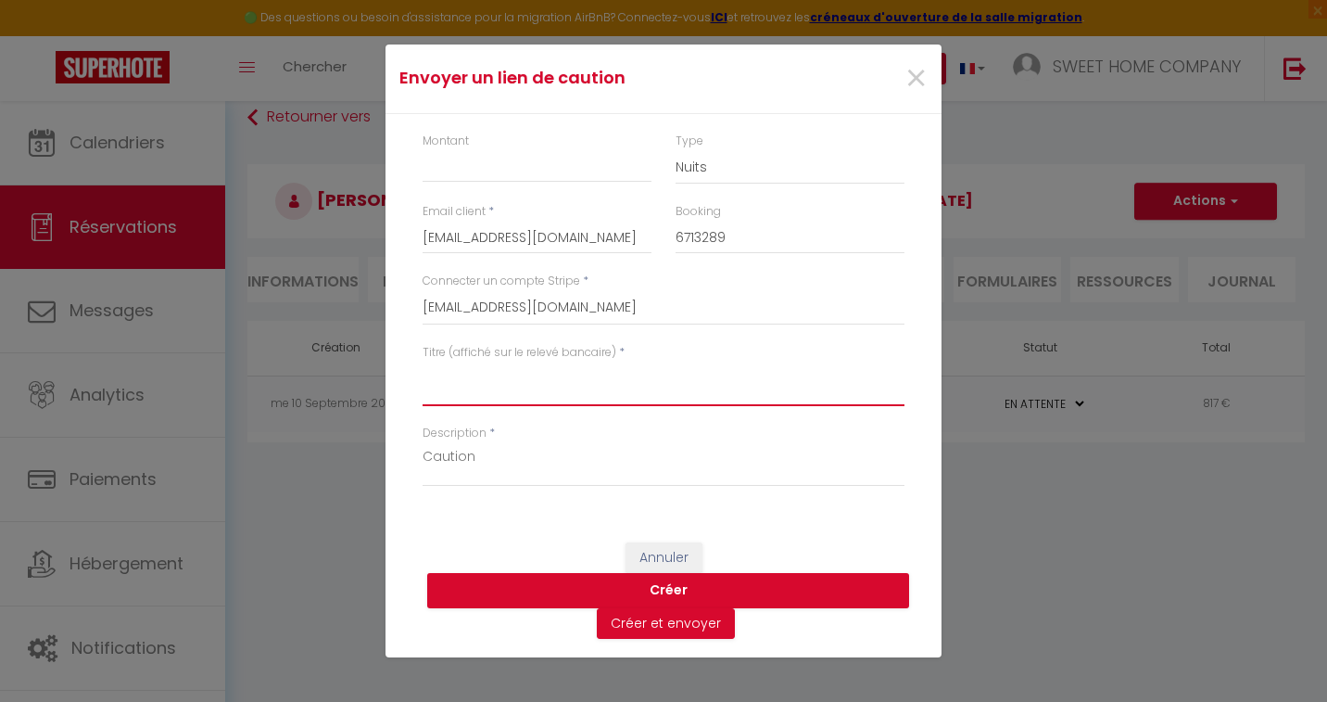
click at [475, 390] on textarea "Titre (affiché sur le relevé bancaire)" at bounding box center [664, 383] width 482 height 44
click at [604, 379] on textarea "Caution supp pour prolonguation" at bounding box center [664, 383] width 482 height 44
click at [0, 0] on lt-strong "ga" at bounding box center [0, 0] width 0 height 0
click at [652, 595] on button "Créer" at bounding box center [668, 590] width 482 height 35
click at [668, 582] on button "Créer" at bounding box center [668, 590] width 482 height 35
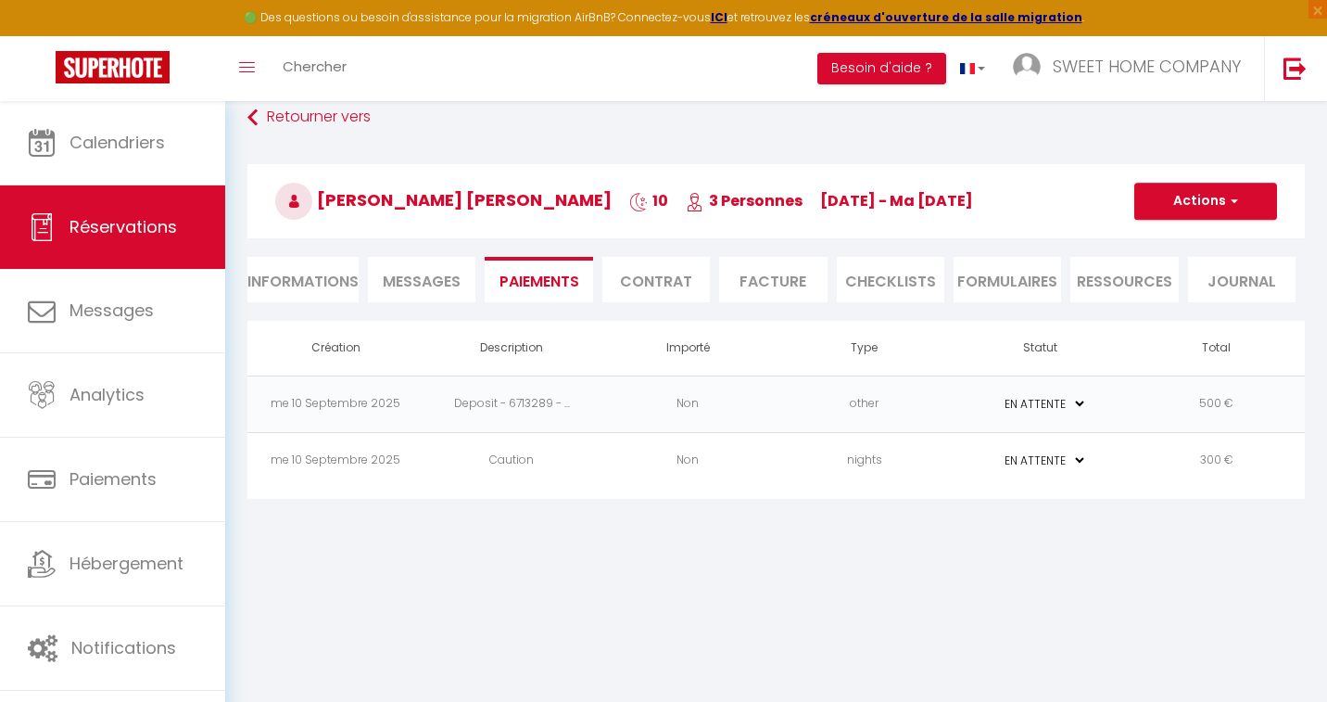
click at [541, 280] on li "Paiements" at bounding box center [539, 279] width 108 height 45
click at [636, 279] on li "Contrat" at bounding box center [656, 279] width 108 height 45
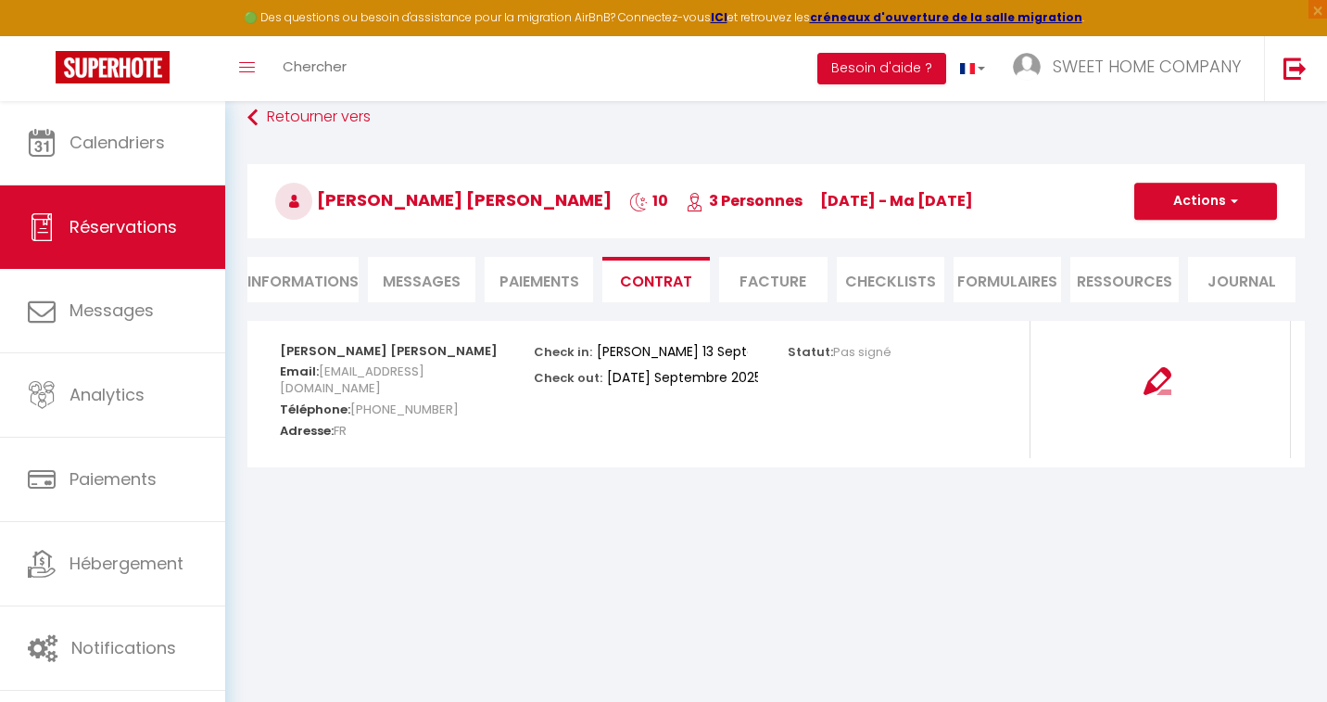
click at [550, 283] on li "Paiements" at bounding box center [539, 279] width 108 height 45
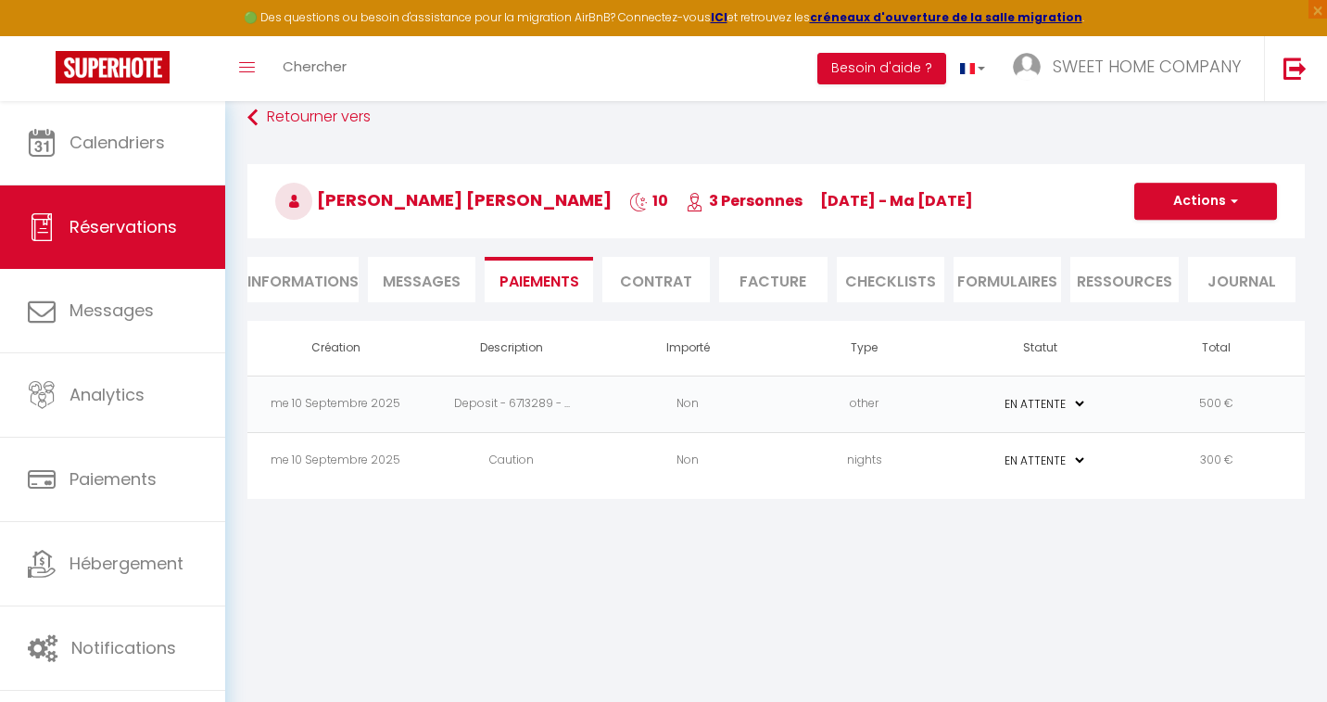
click at [293, 292] on li "Informations" at bounding box center [302, 279] width 111 height 45
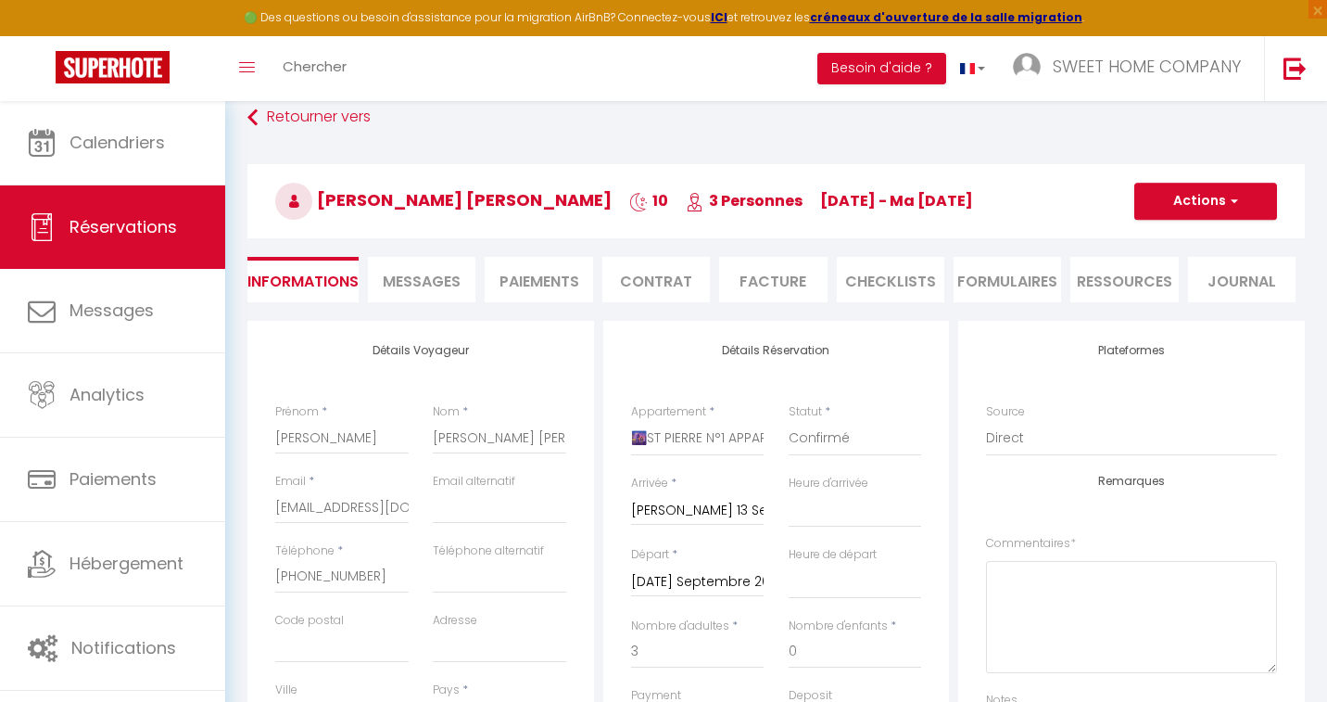
click at [560, 279] on li "Paiements" at bounding box center [539, 279] width 108 height 45
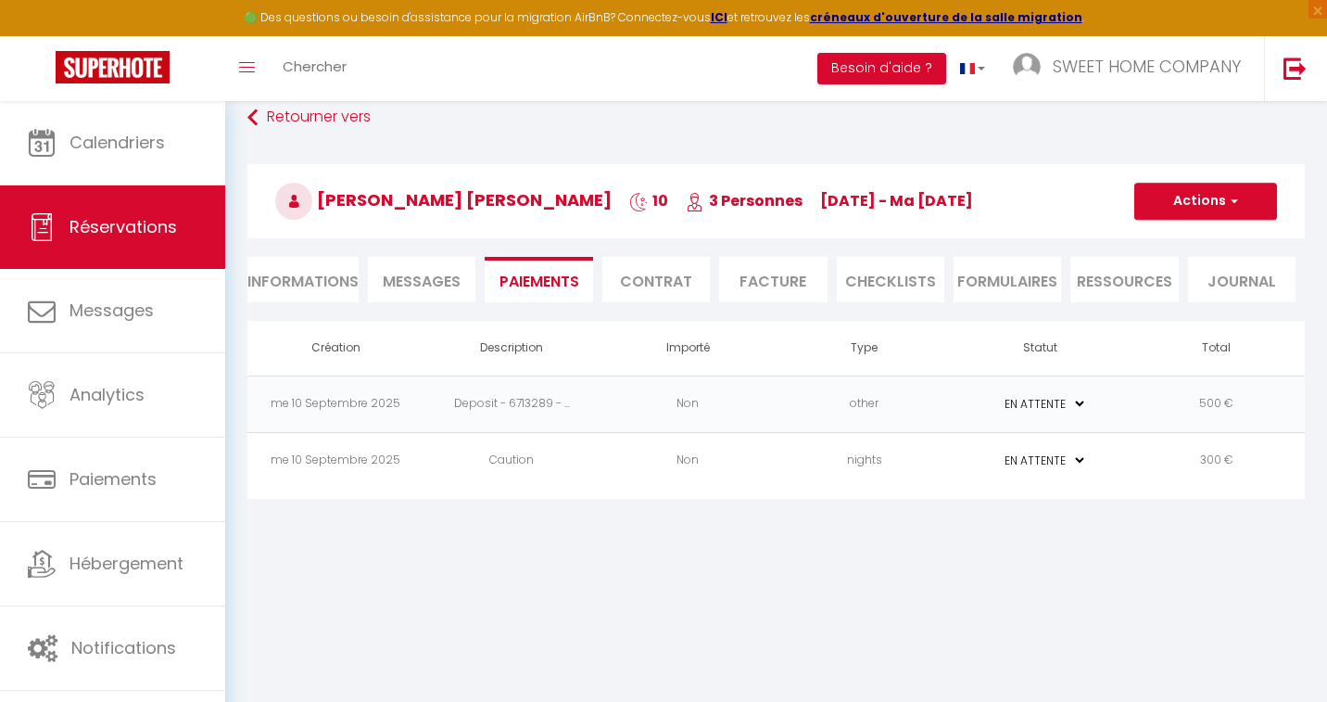
click at [969, 459] on select "PAYÉ EN ATTENTE" at bounding box center [1040, 460] width 93 height 18
click at [969, 203] on button "Actions" at bounding box center [1205, 201] width 143 height 37
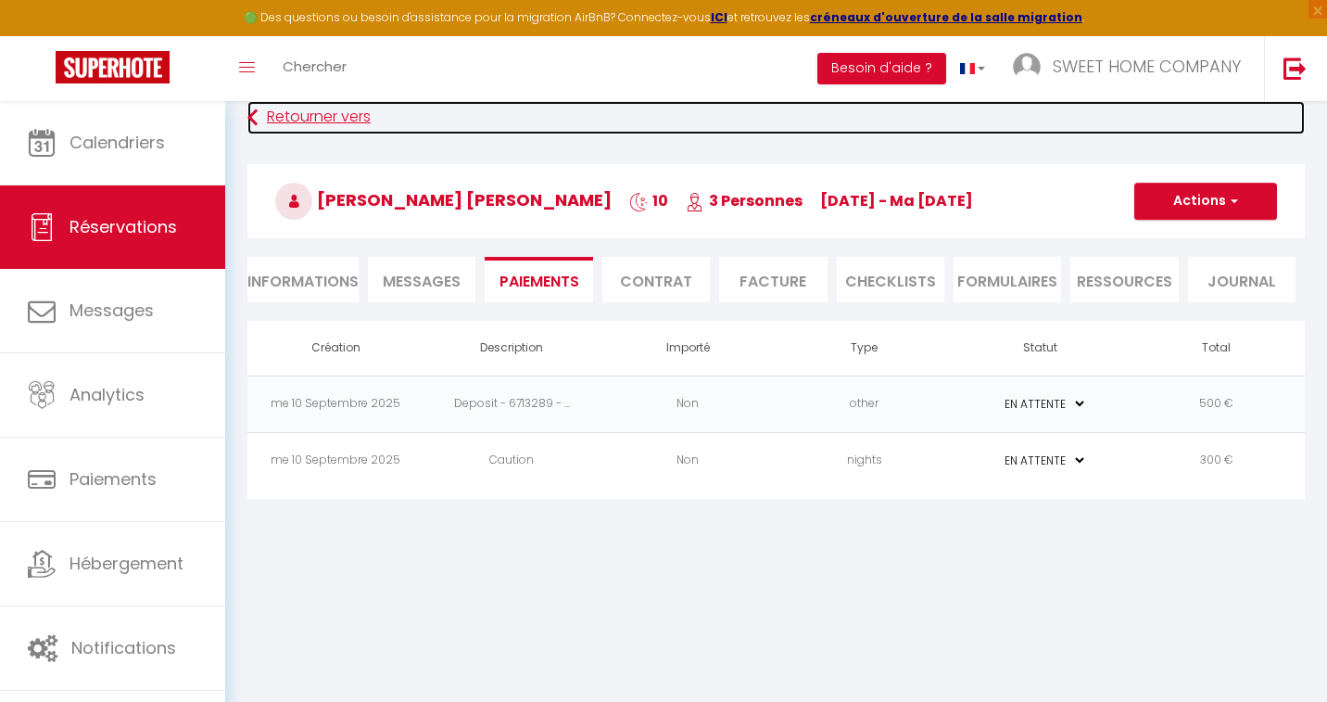
click at [292, 118] on link "Retourner vers" at bounding box center [775, 117] width 1057 height 33
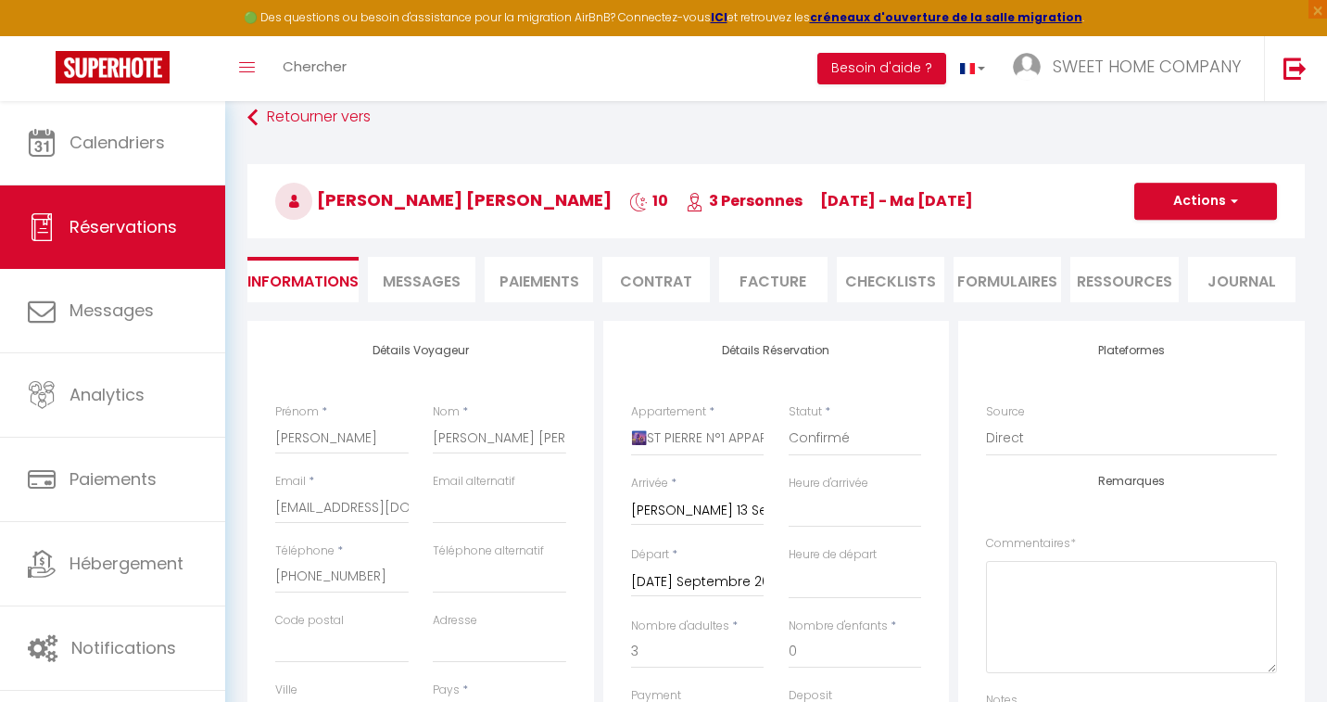
click at [535, 293] on li "Paiements" at bounding box center [539, 279] width 108 height 45
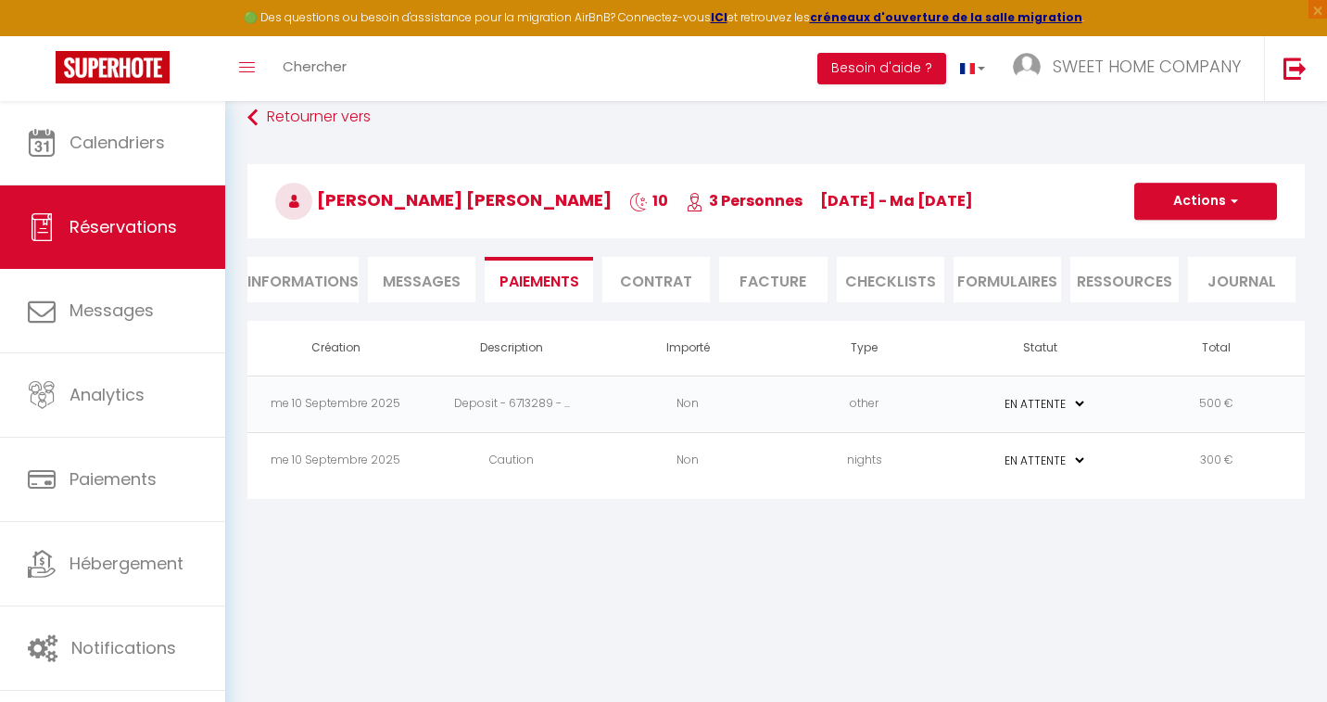
click at [315, 279] on li "Informations" at bounding box center [302, 279] width 111 height 45
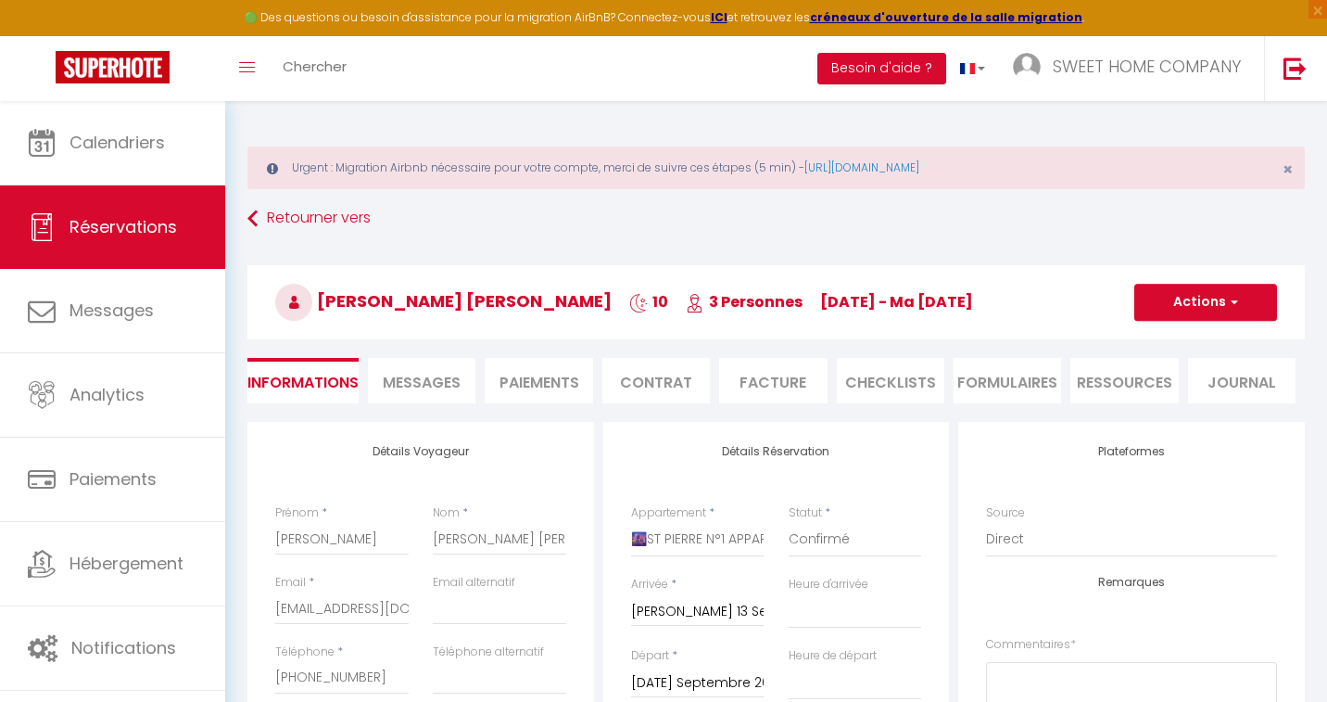
click at [562, 384] on li "Paiements" at bounding box center [539, 380] width 108 height 45
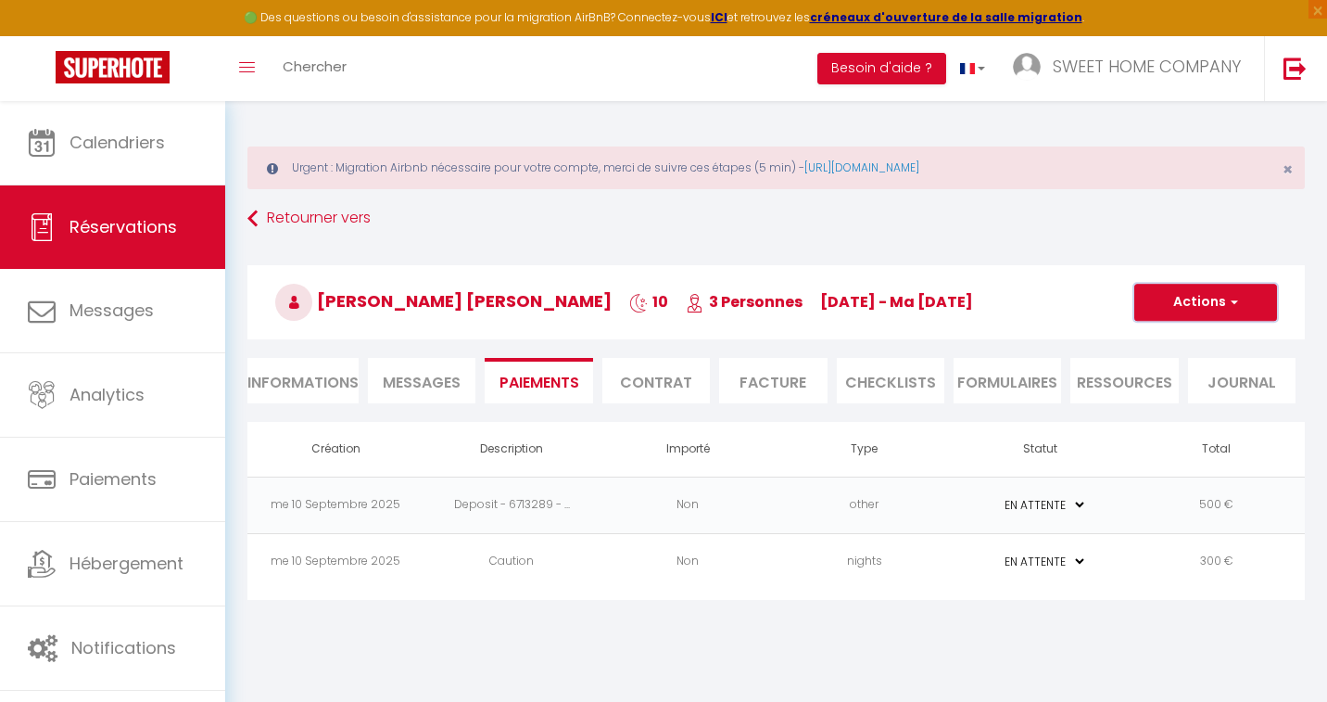
click at [969, 302] on span "button" at bounding box center [1231, 302] width 11 height 17
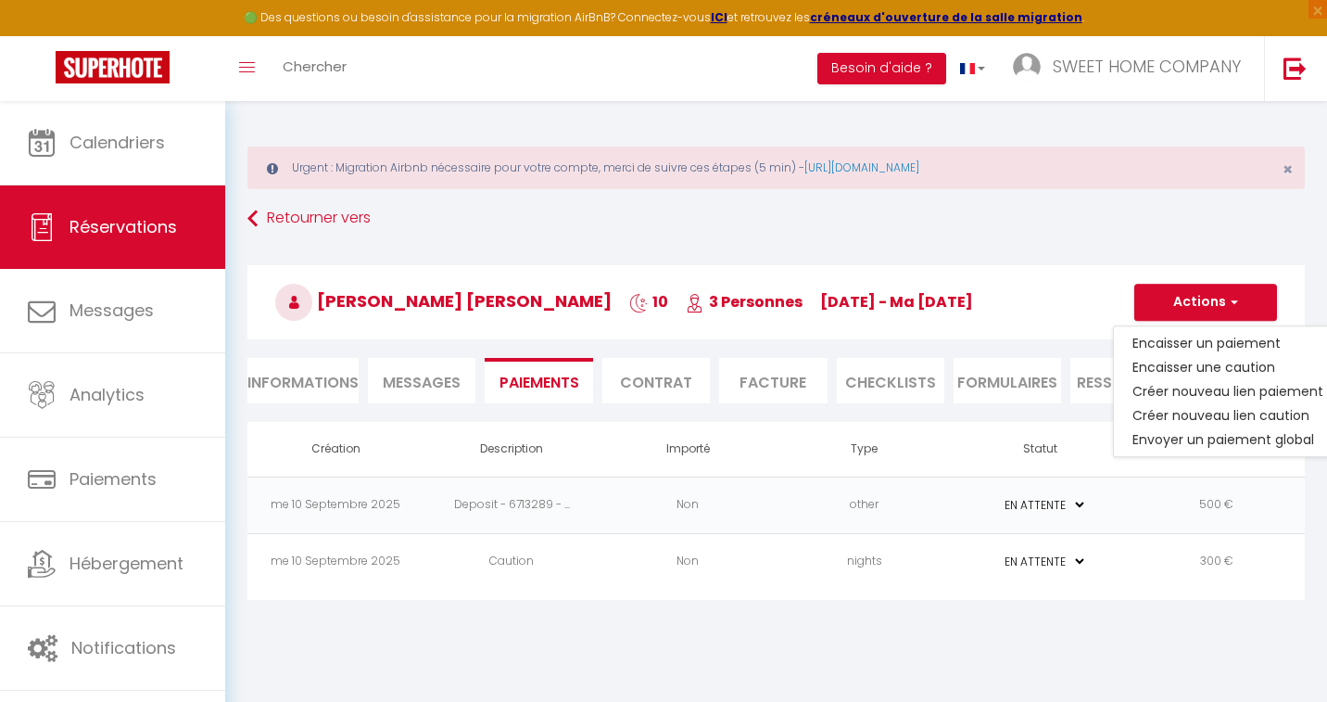
click at [700, 562] on td "Non" at bounding box center [688, 561] width 176 height 57
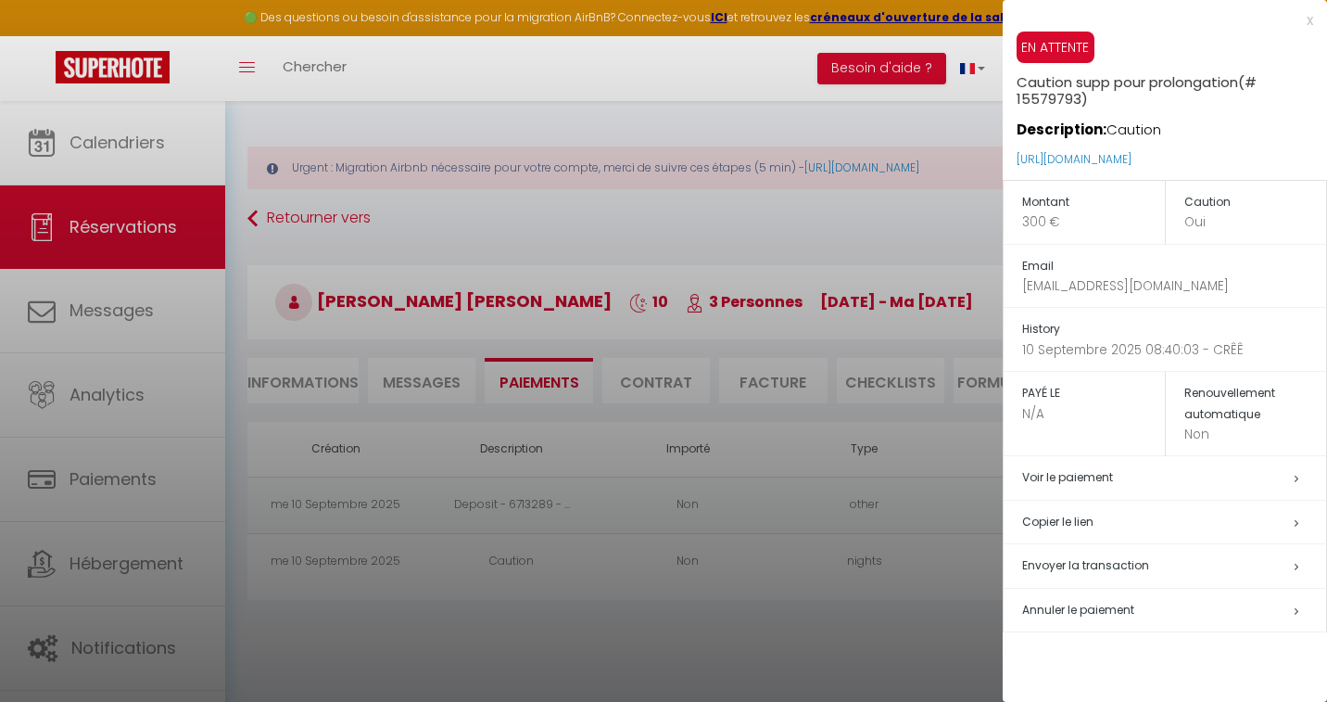
click at [969, 616] on span "Annuler le paiement" at bounding box center [1078, 610] width 112 height 16
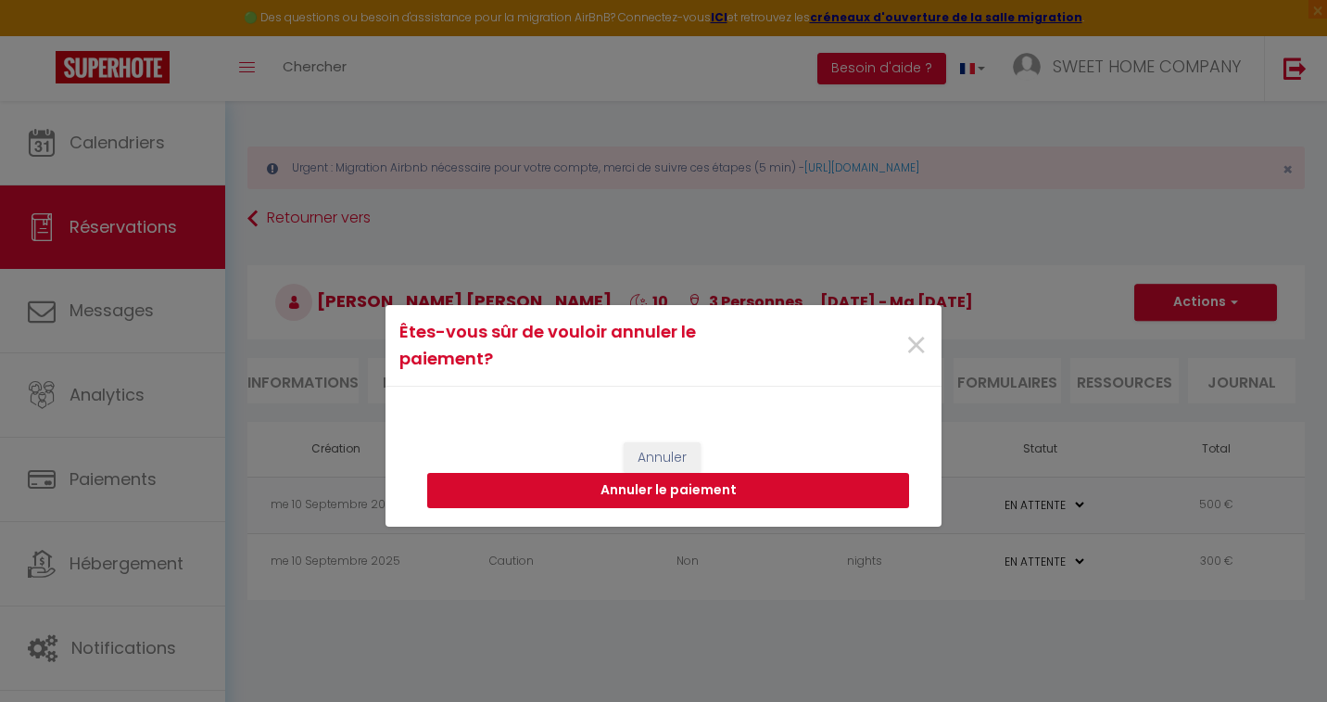
click at [696, 495] on button "Annuler le paiement" at bounding box center [668, 490] width 482 height 35
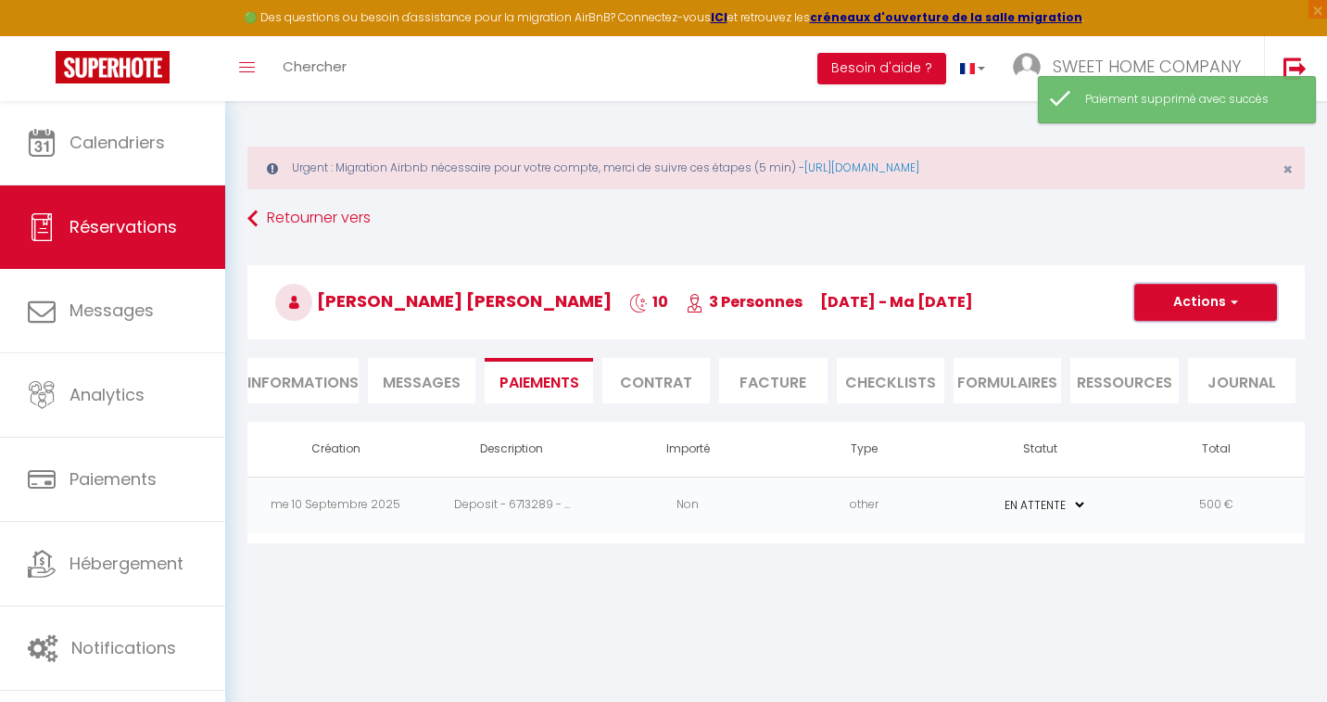
click at [969, 300] on span "button" at bounding box center [1231, 302] width 11 height 17
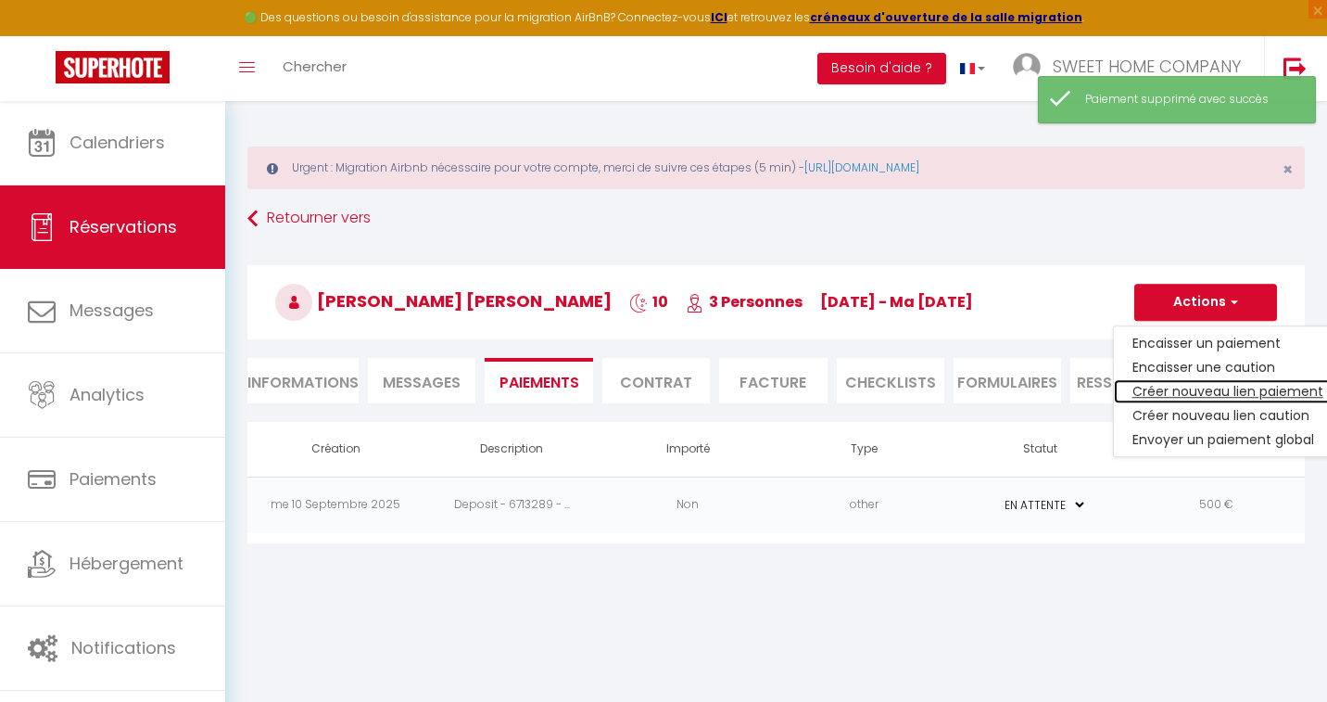
click at [969, 391] on link "Créer nouveau lien paiement" at bounding box center [1228, 391] width 228 height 24
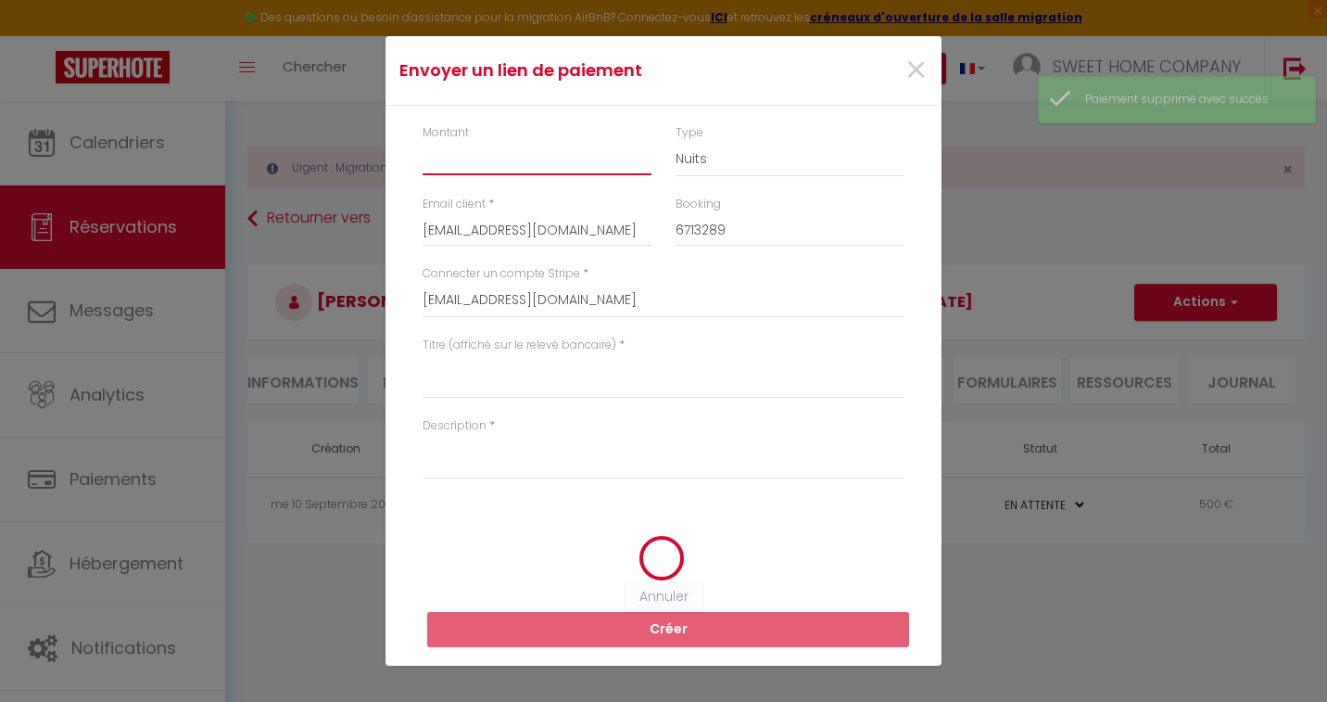
click at [488, 171] on input "Montant" at bounding box center [537, 158] width 229 height 33
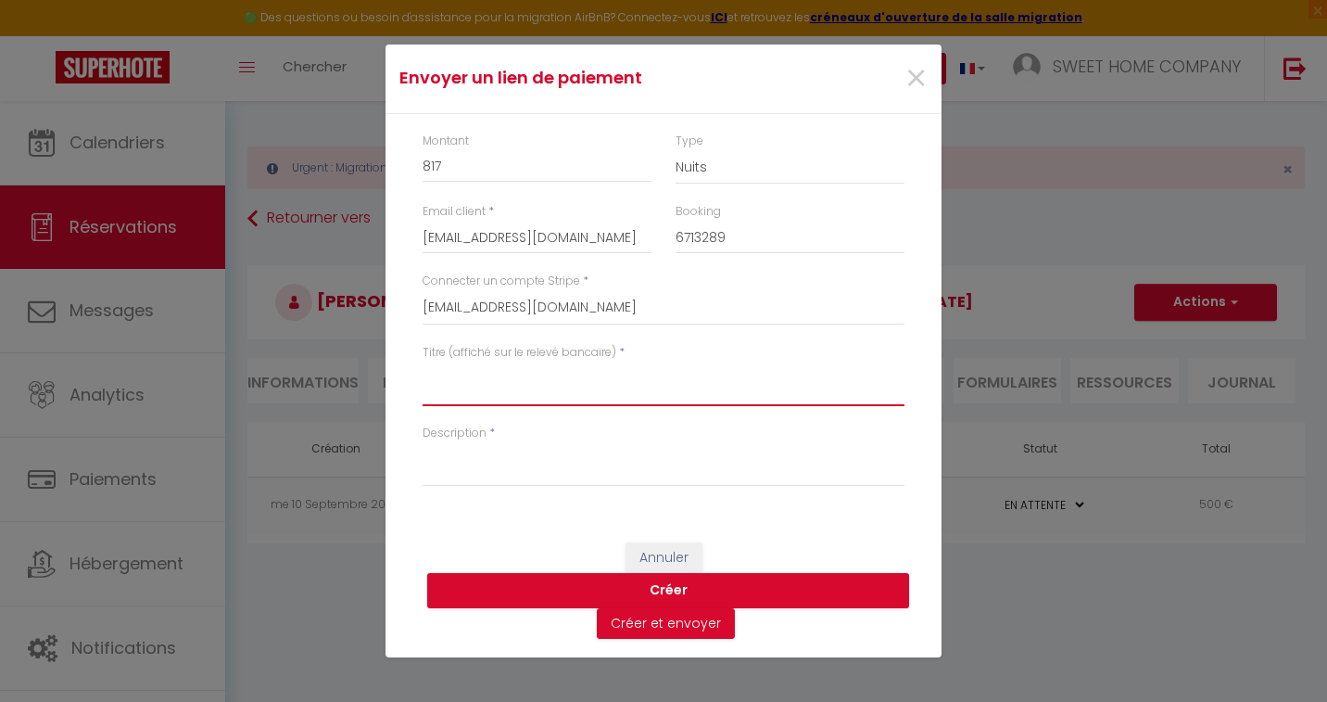
click at [495, 385] on textarea "Titre (affiché sur le relevé bancaire)" at bounding box center [664, 383] width 482 height 44
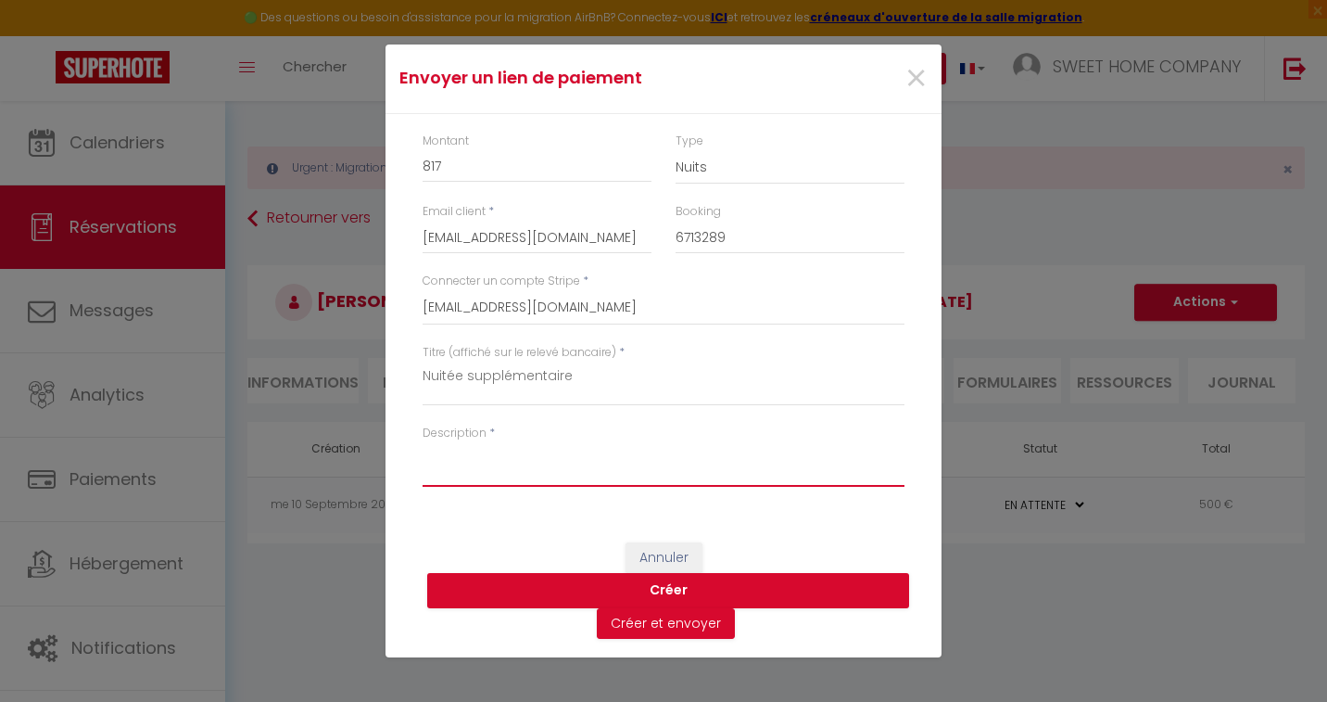
click at [469, 467] on textarea "Description" at bounding box center [664, 464] width 482 height 44
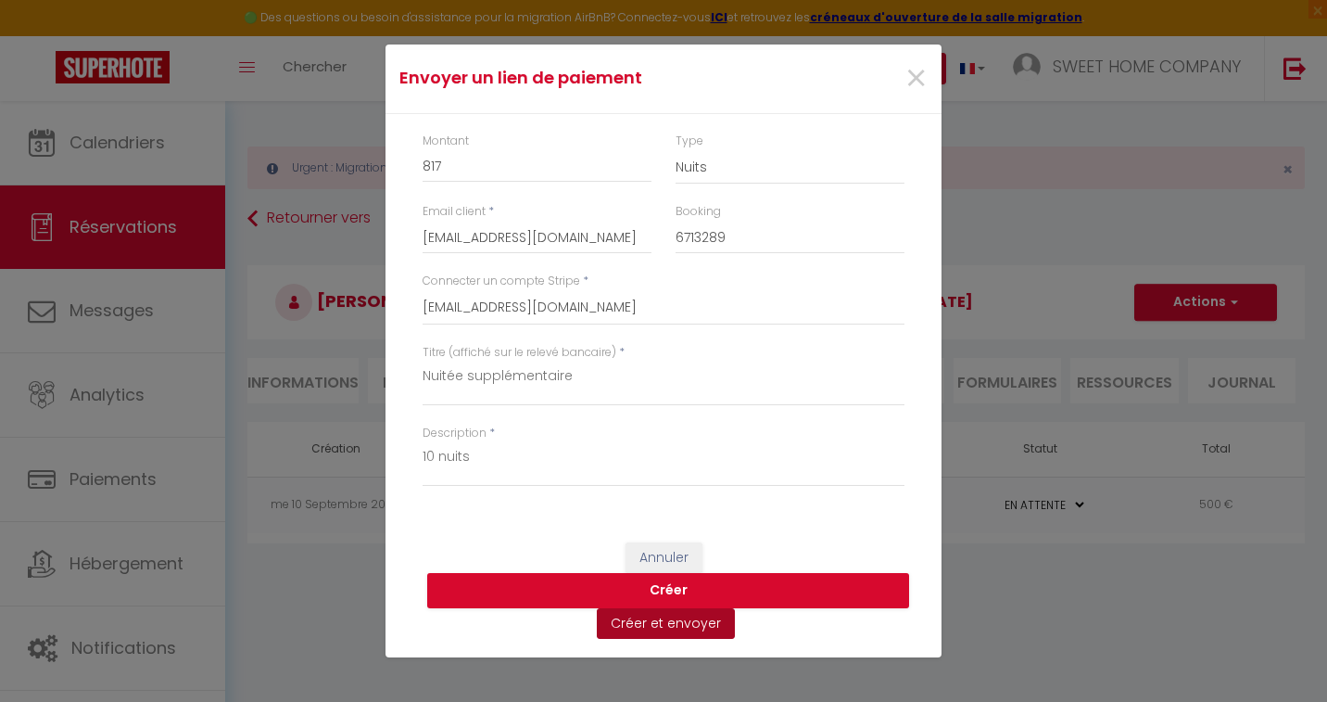
click at [651, 620] on button "Créer et envoyer" at bounding box center [666, 624] width 138 height 32
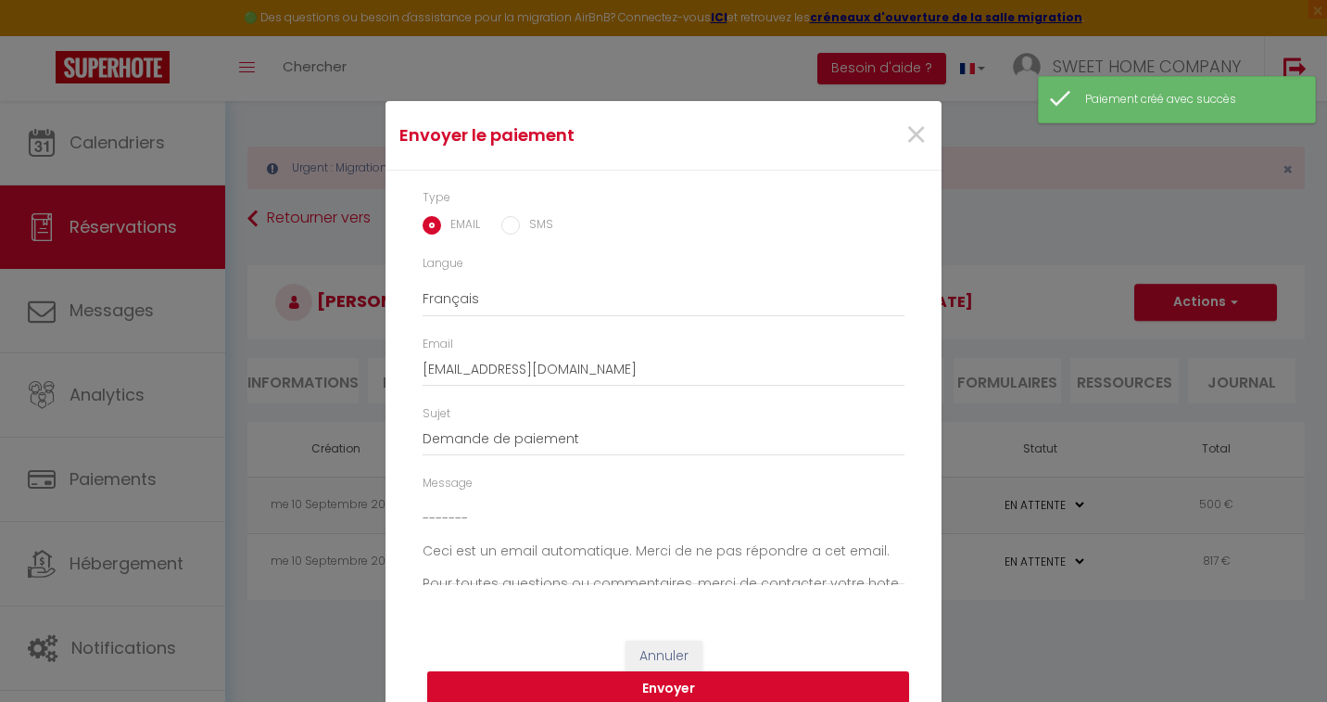
scroll to position [260, 0]
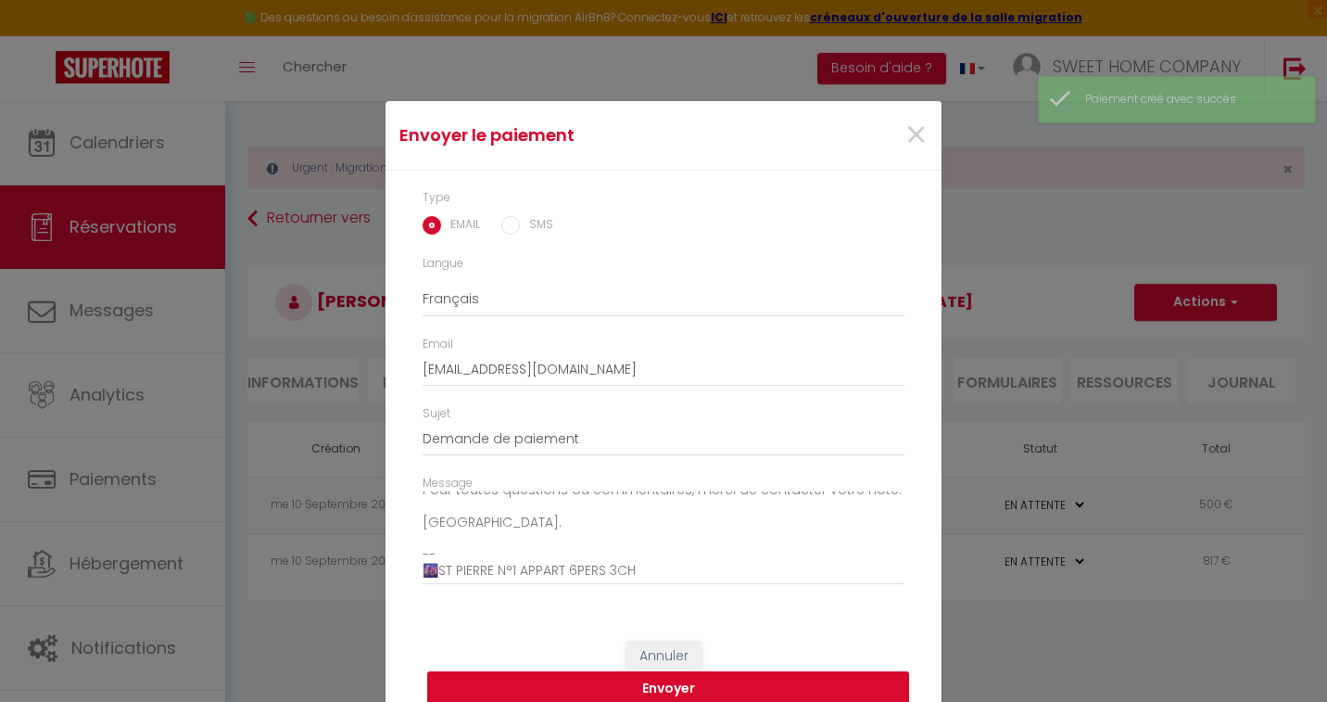
click at [627, 683] on button "Envoyer" at bounding box center [668, 688] width 482 height 35
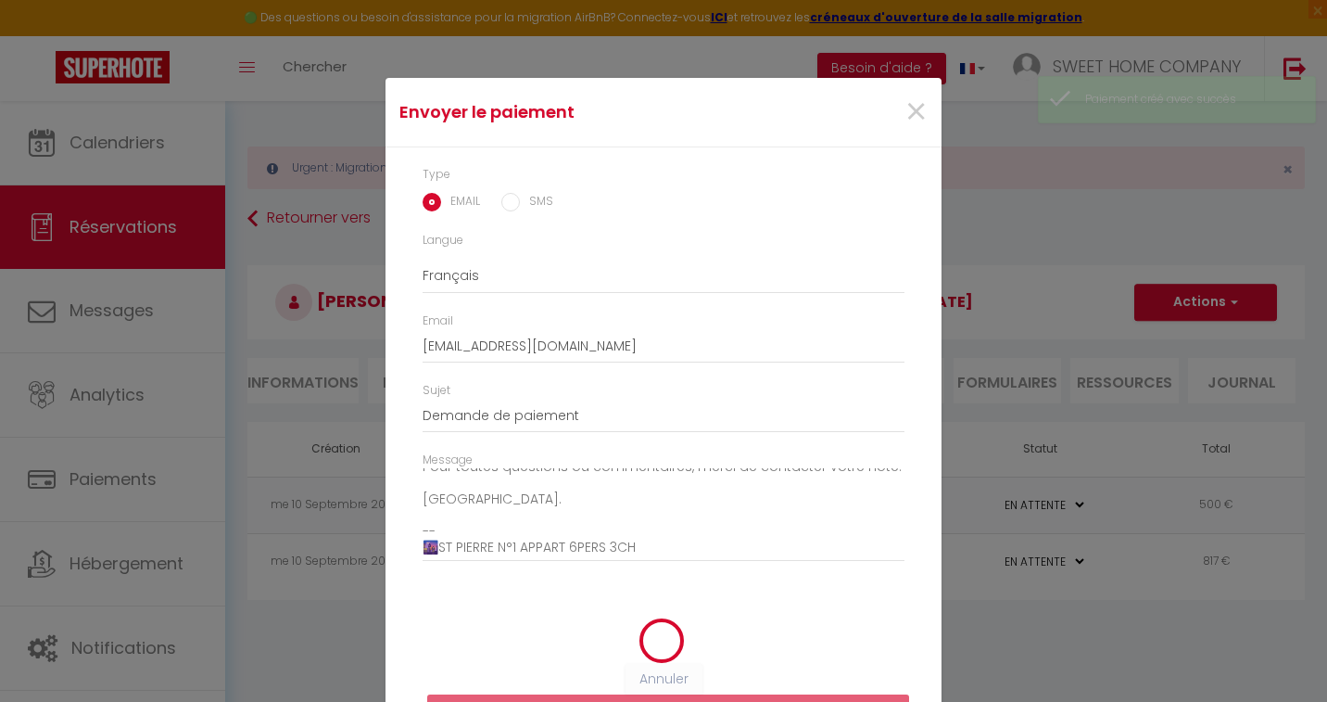
scroll to position [0, 0]
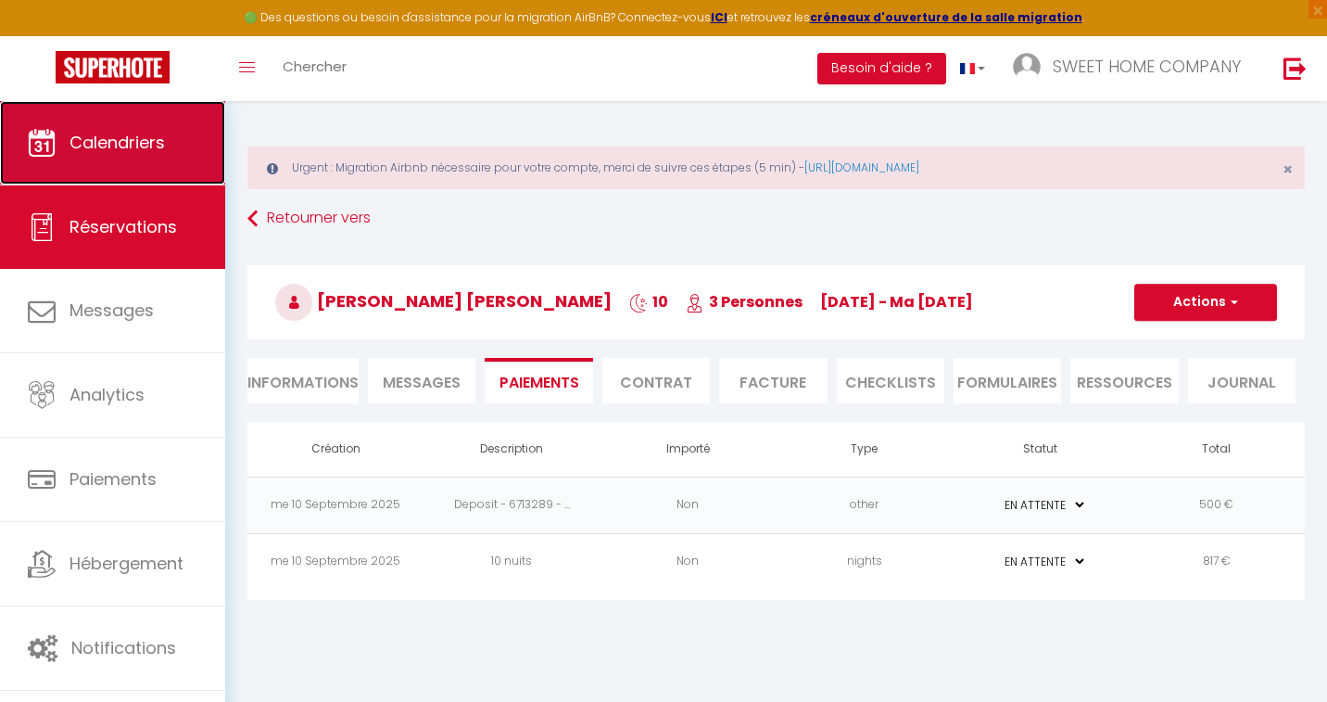
click at [144, 150] on span "Calendriers" at bounding box center [117, 142] width 95 height 23
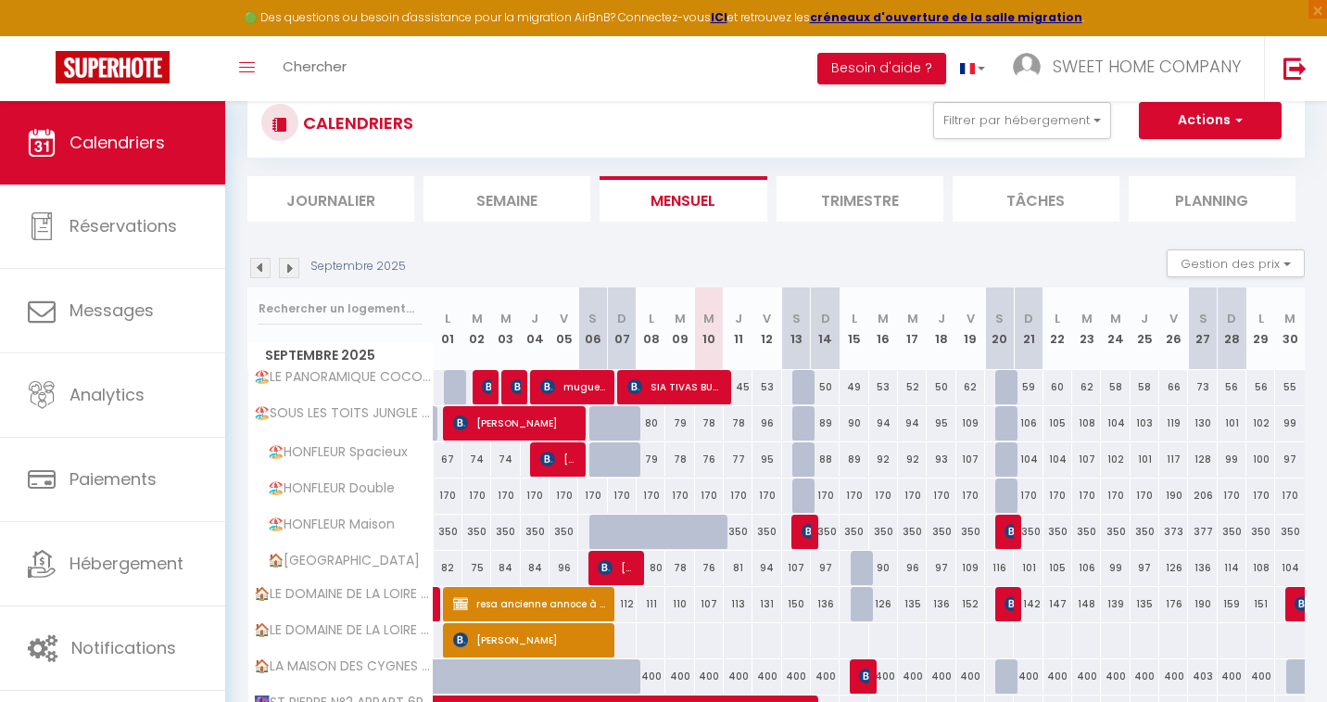
scroll to position [158, 0]
